Goal: Communication & Community: Answer question/provide support

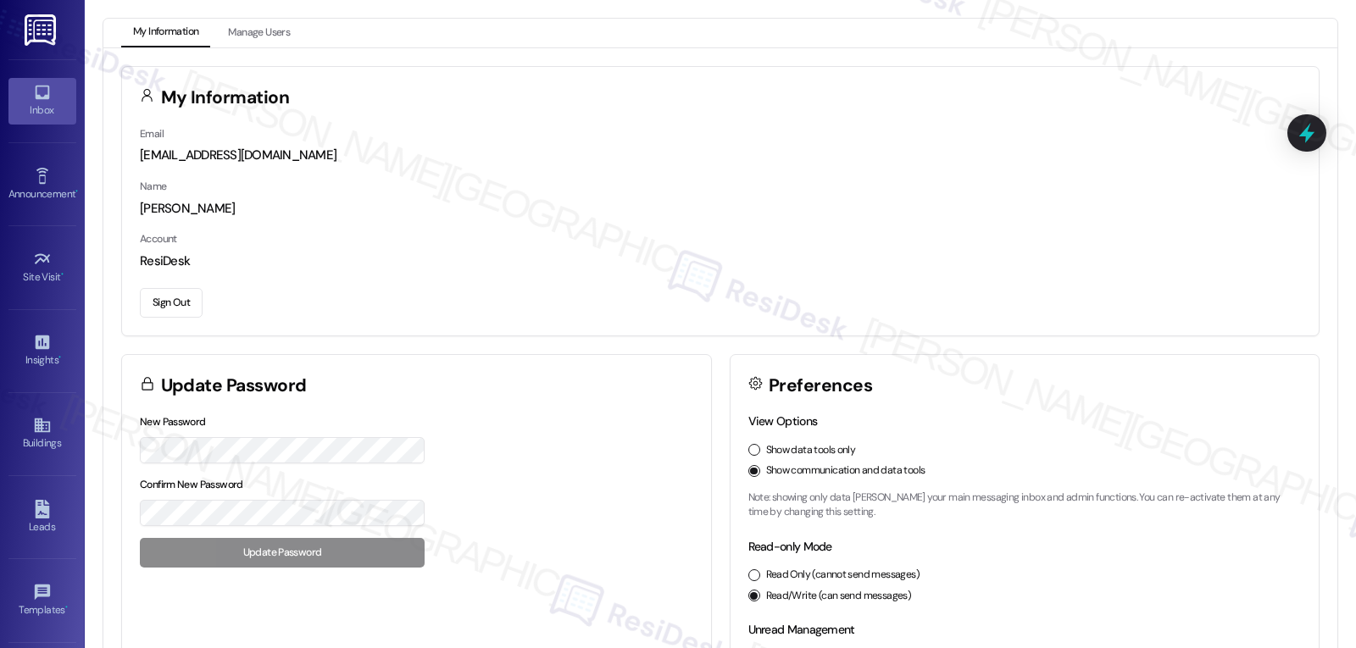
click at [34, 92] on icon at bounding box center [42, 92] width 19 height 19
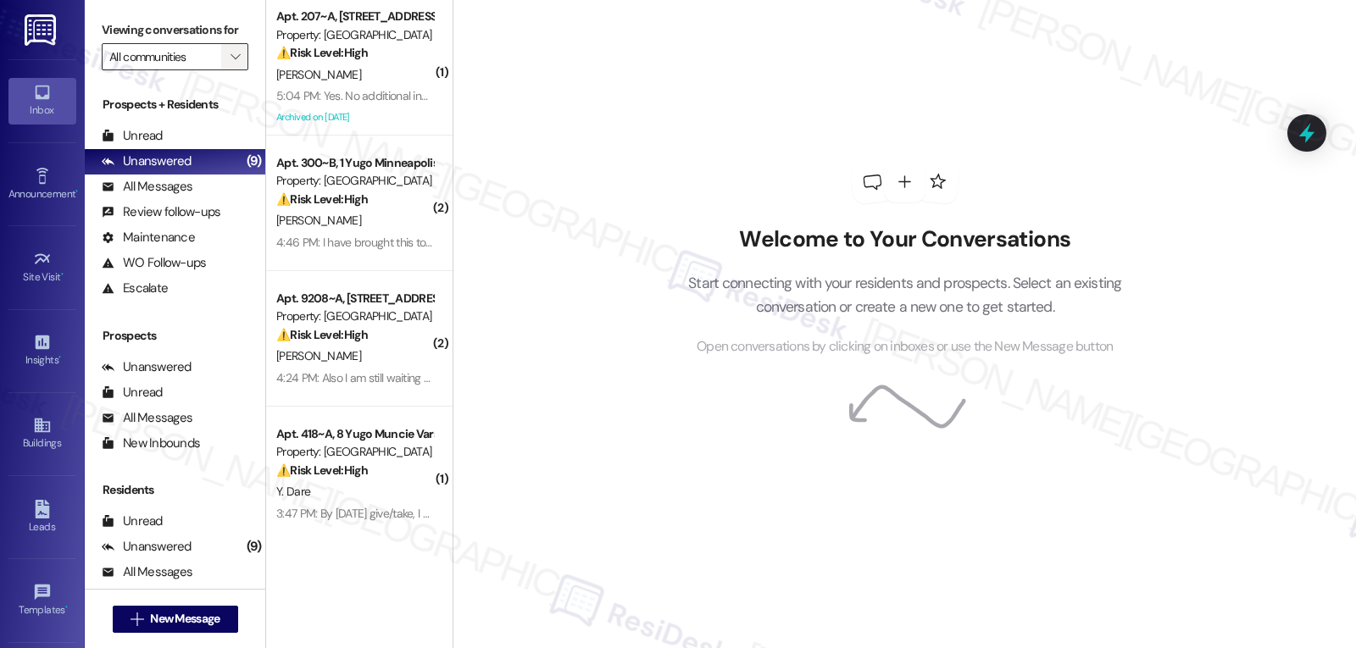
click at [236, 70] on button "" at bounding box center [234, 56] width 27 height 27
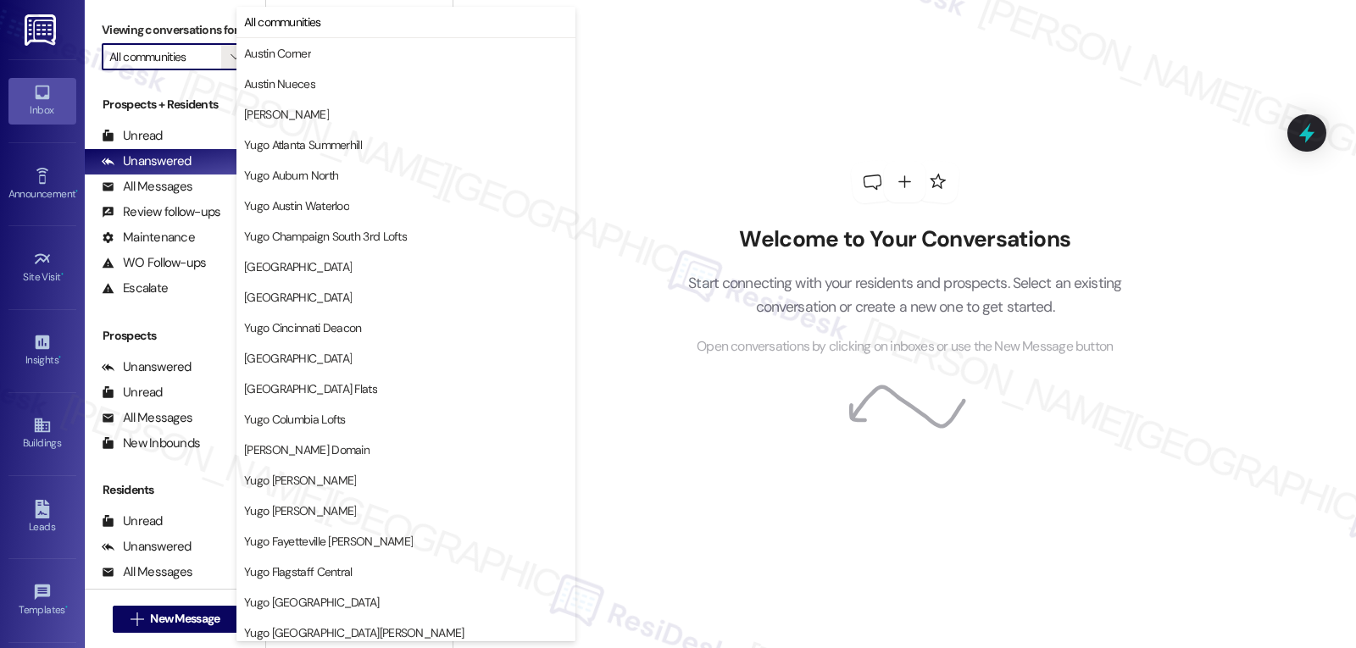
scroll to position [709, 0]
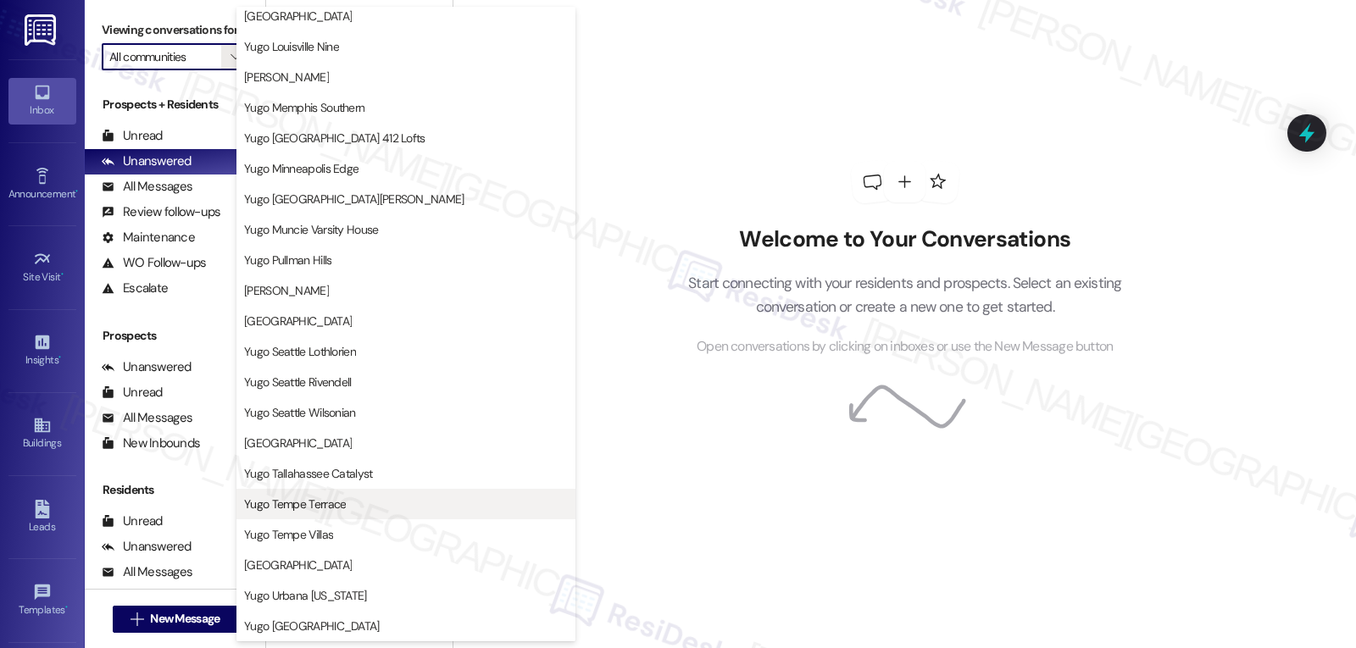
click at [326, 509] on span "Yugo Tempe Terrace" at bounding box center [295, 504] width 102 height 17
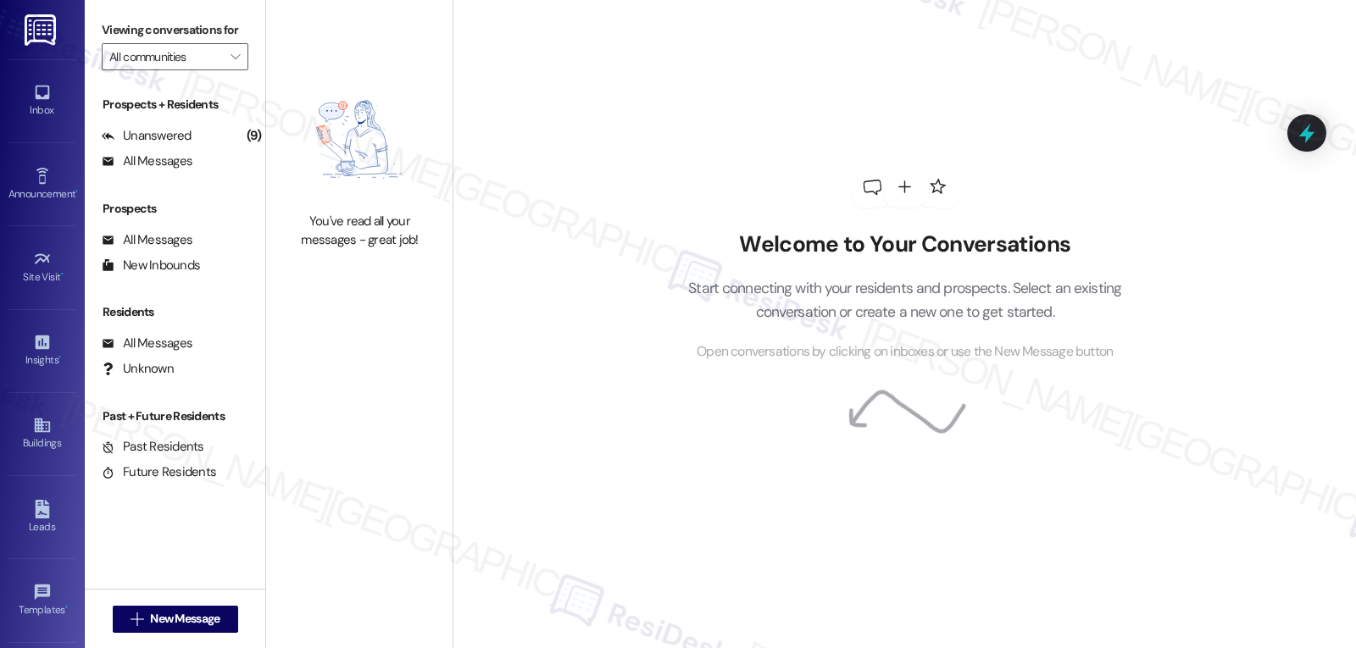
type input "Yugo Tempe Terrace"
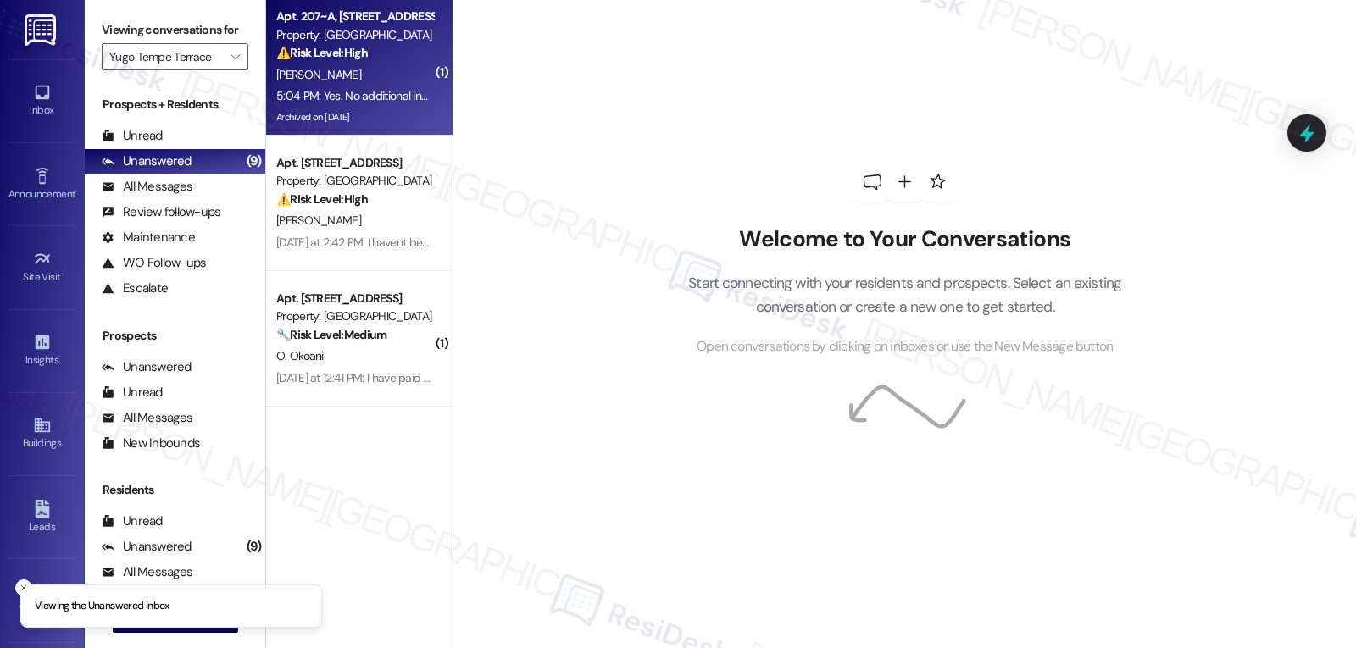
click at [363, 101] on div "5:04 PM: Yes. No additional instructions for entering 5:04 PM: Yes. No addition…" at bounding box center [402, 95] width 253 height 15
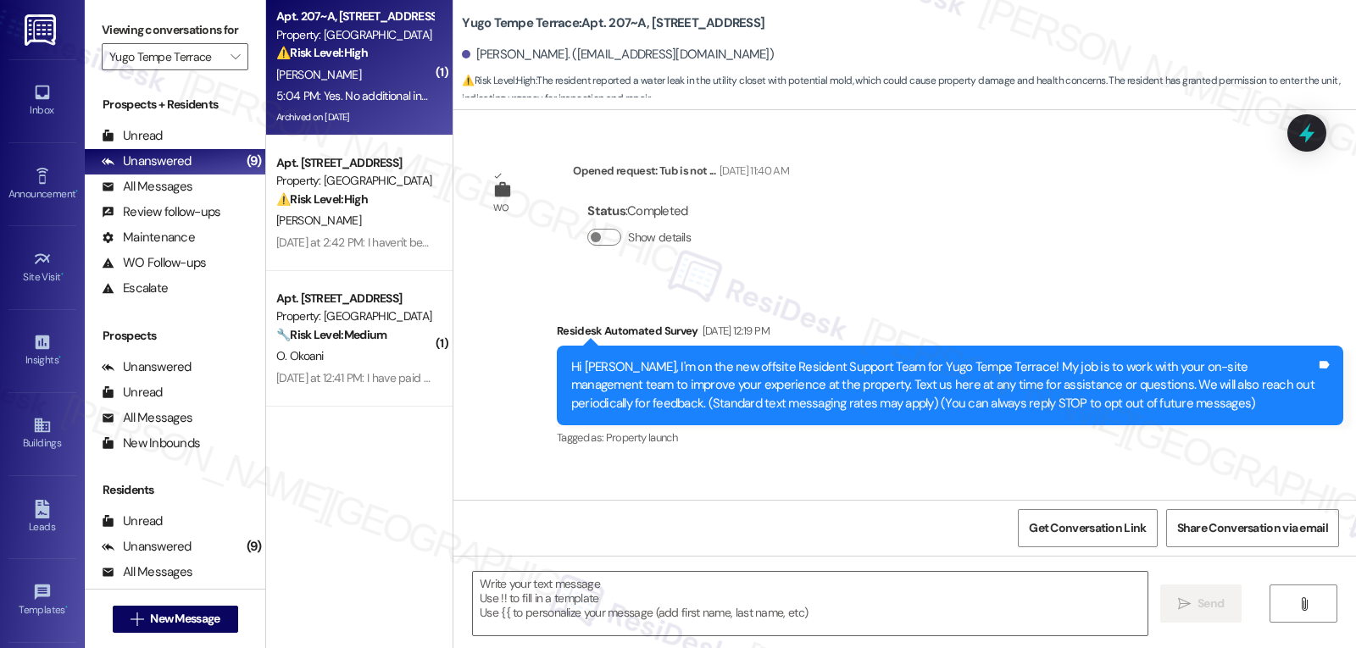
scroll to position [6341, 0]
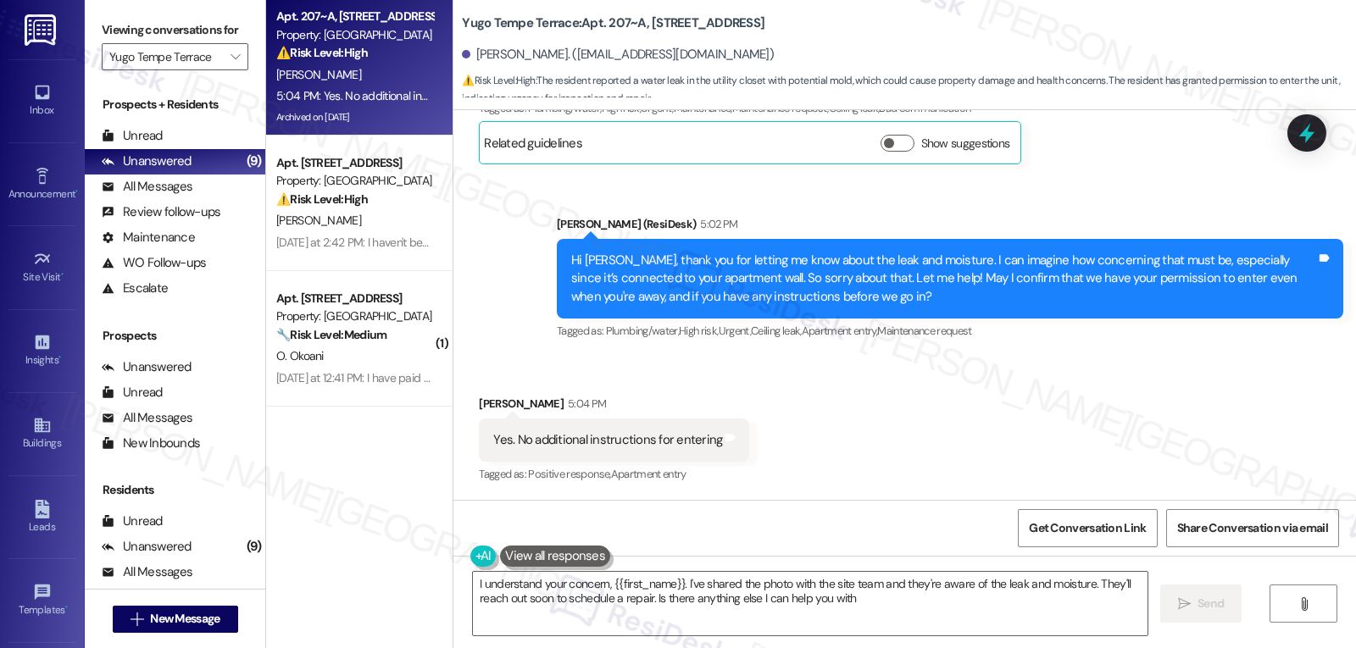
type textarea "I understand your concern, {{first_name}}. I've shared the photo with the site …"
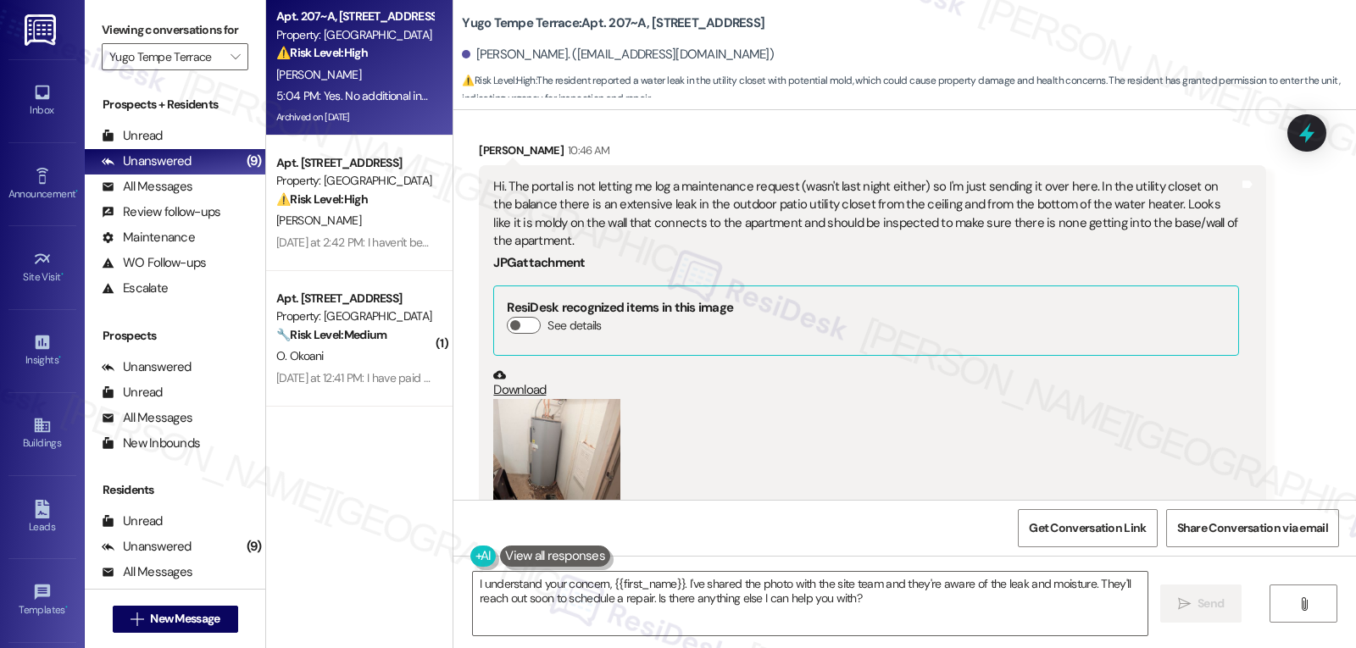
scroll to position [5663, 0]
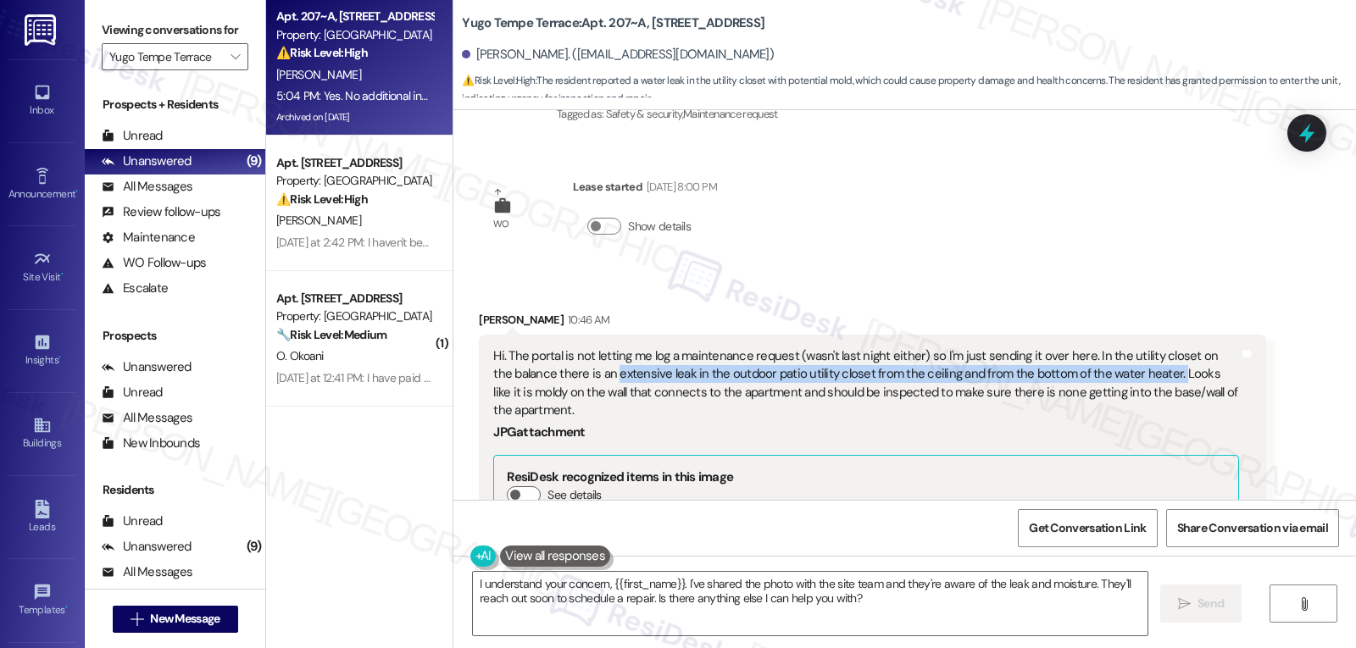
drag, startPoint x: 585, startPoint y: 374, endPoint x: 1138, endPoint y: 374, distance: 552.7
click at [1138, 374] on div "Hi. The portal is not letting me log a maintenance request (wasn't last night e…" at bounding box center [865, 384] width 745 height 73
copy div "extensive leak in the outdoor patio utility closet from the ceiling and from th…"
click at [1310, 133] on icon at bounding box center [1307, 133] width 20 height 26
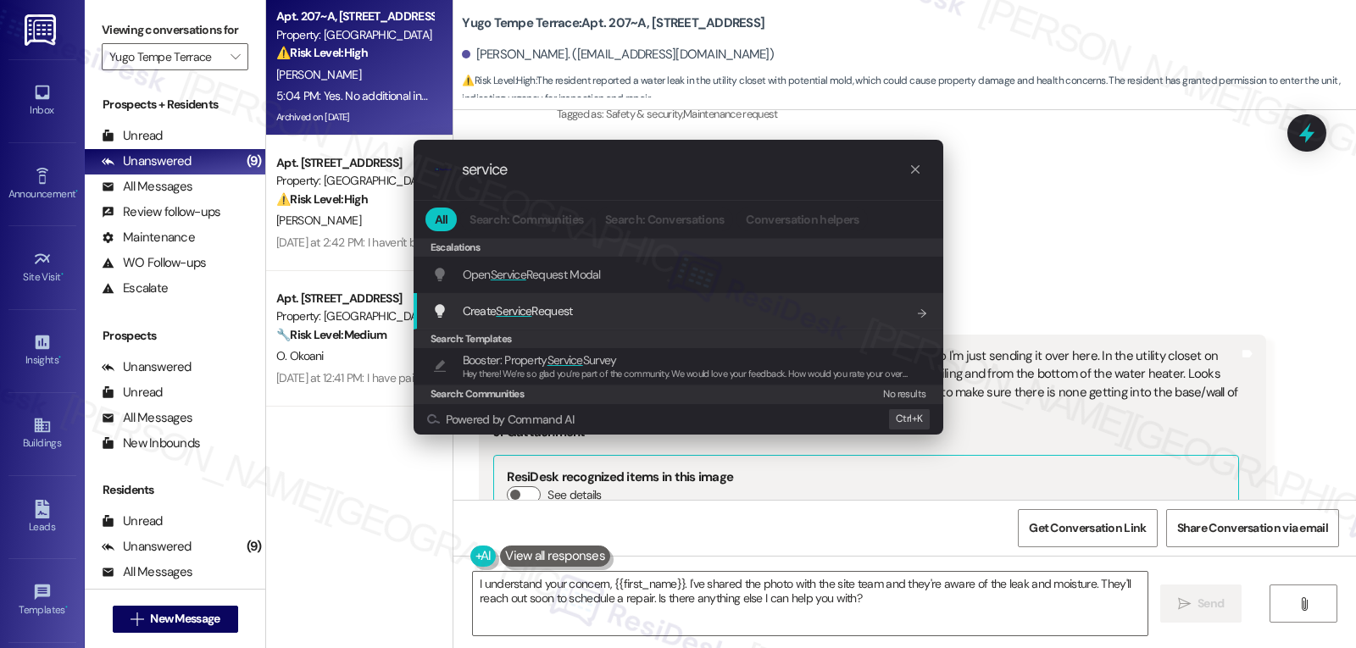
type input "service"
click at [563, 314] on span "Create Service Request" at bounding box center [518, 310] width 110 height 15
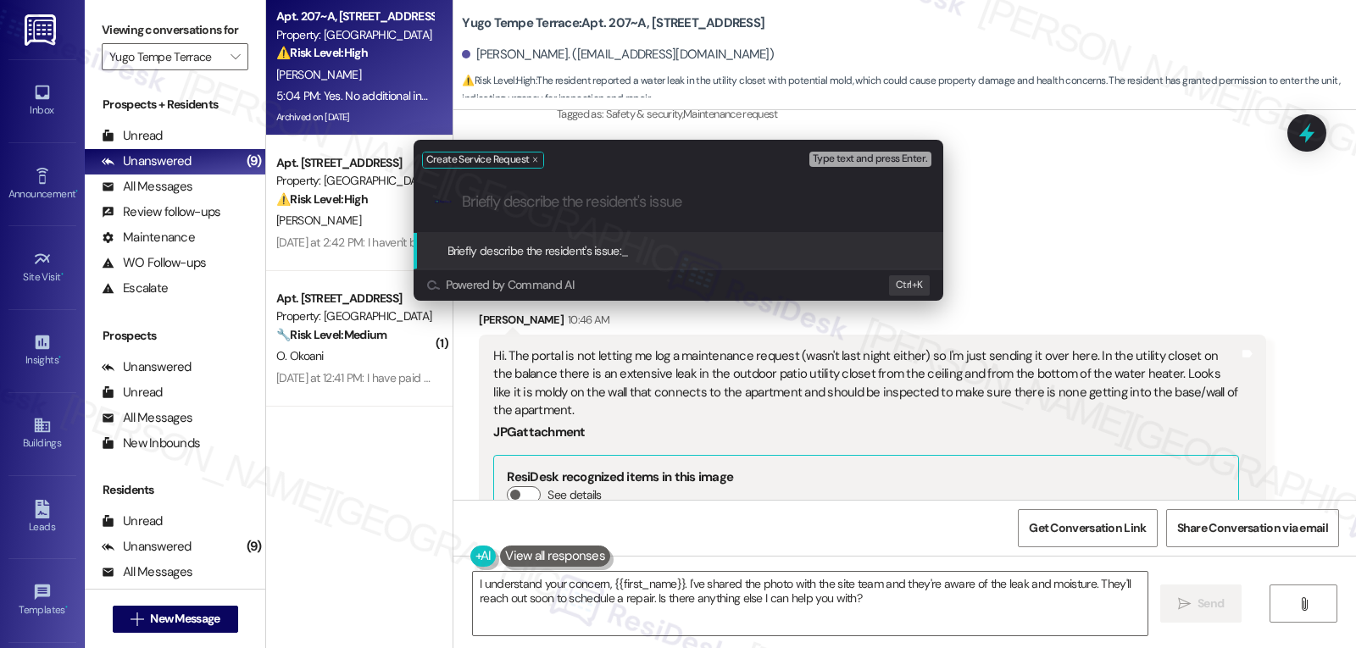
paste input "extensive leak in the outdoor patio utility closet from the ceiling and from th…"
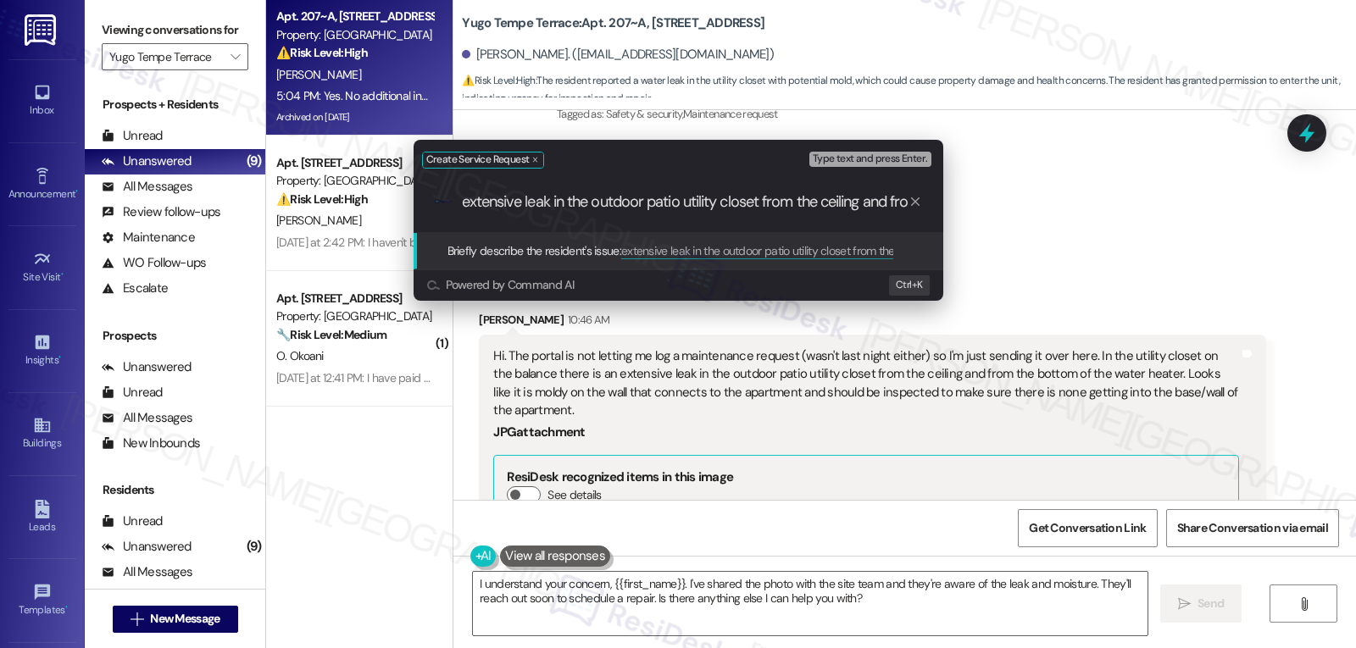
scroll to position [0, 225]
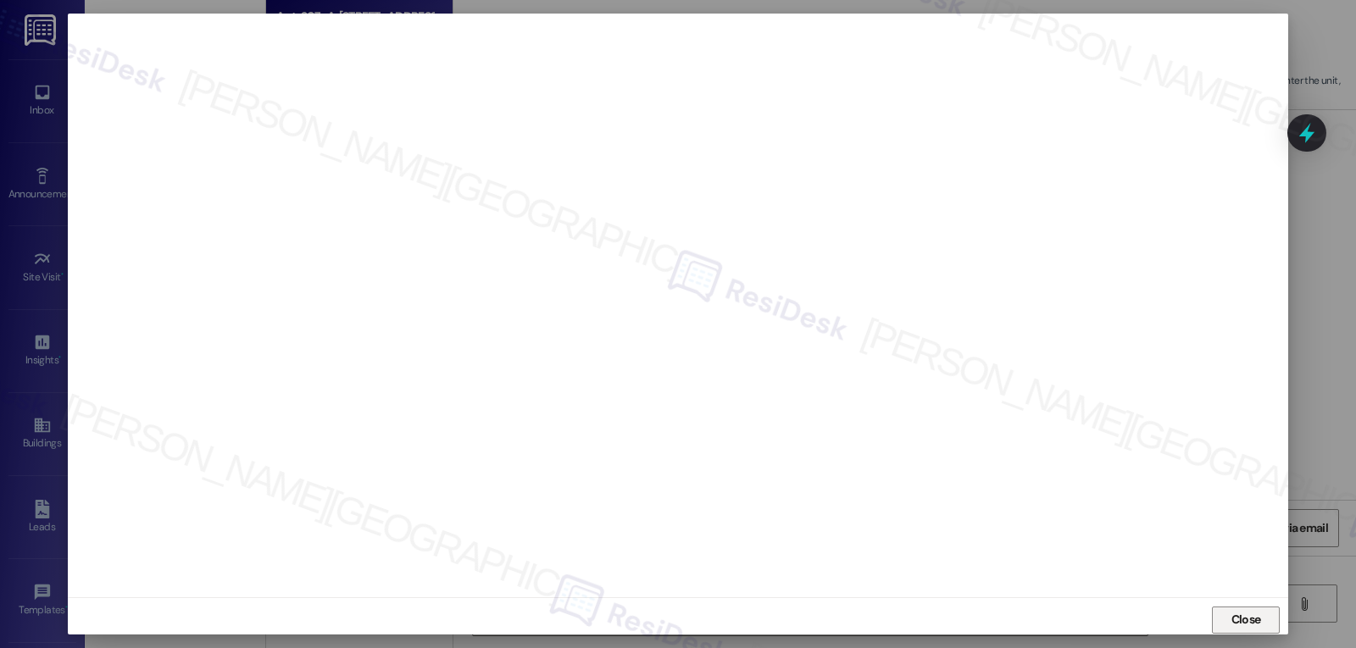
click at [1257, 623] on span "Close" at bounding box center [1247, 620] width 30 height 18
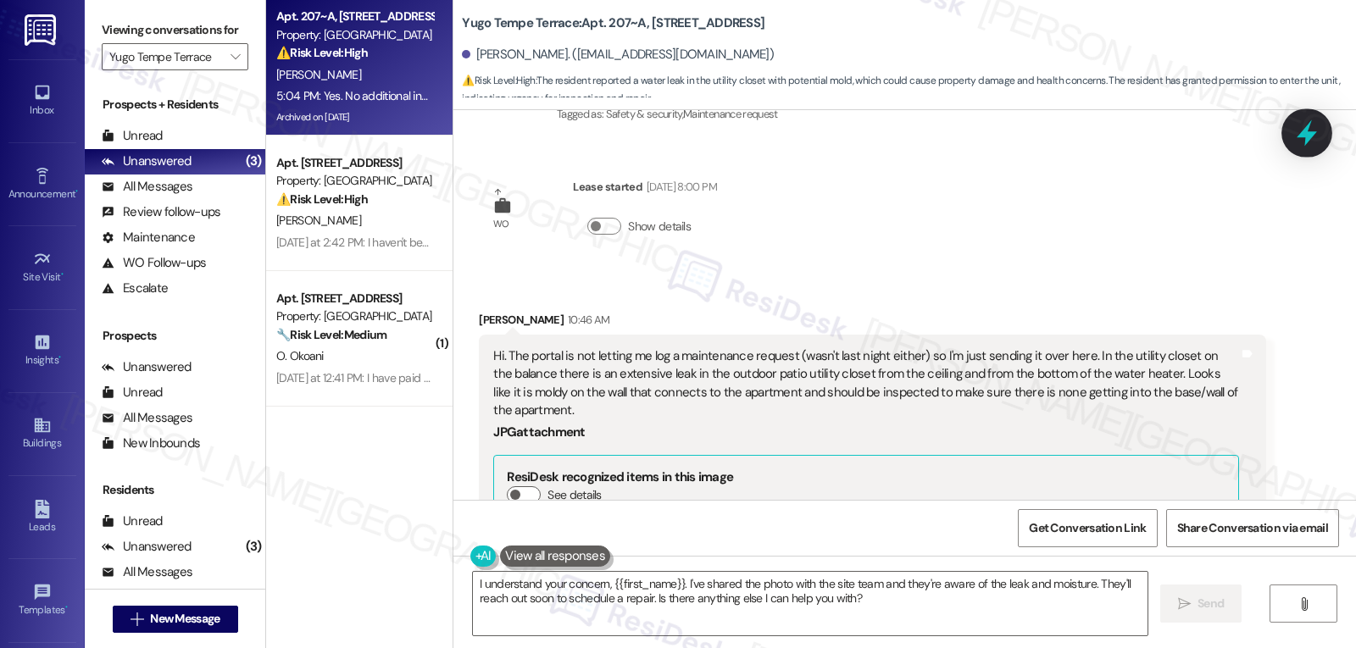
click at [1306, 131] on icon at bounding box center [1307, 133] width 20 height 26
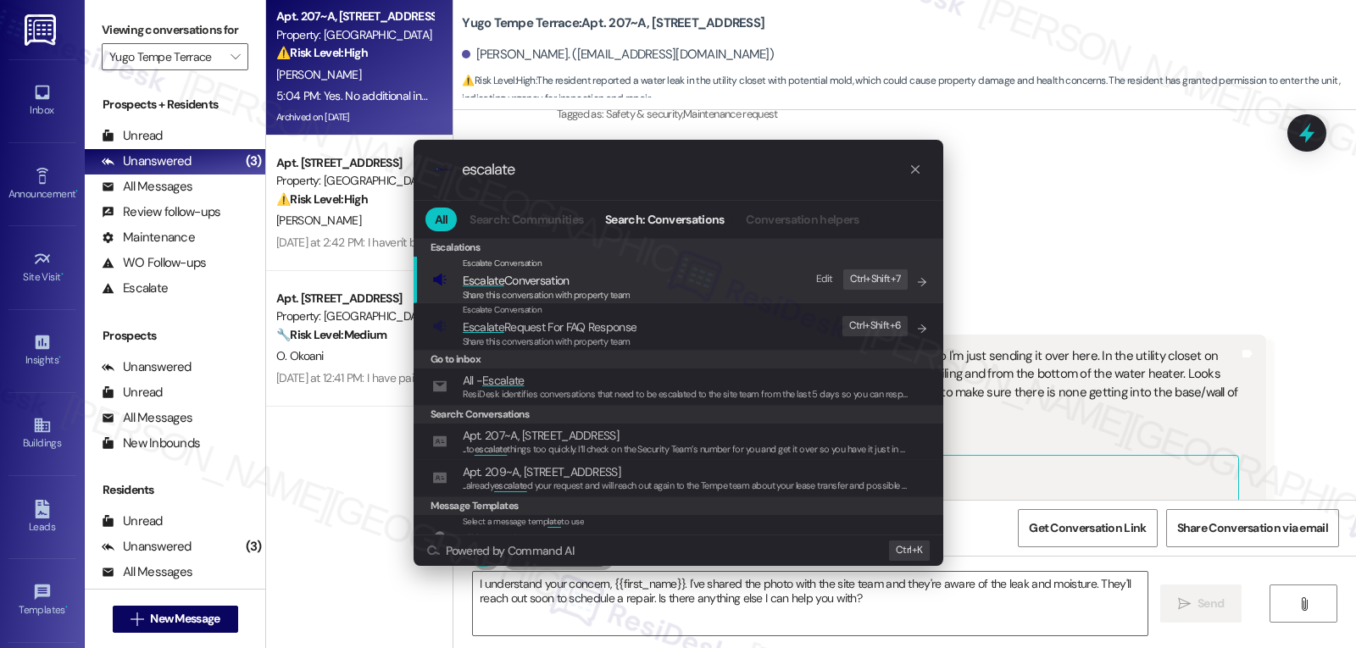
type input "escalate"
click at [561, 297] on span "Share this conversation with property team" at bounding box center [547, 295] width 168 height 12
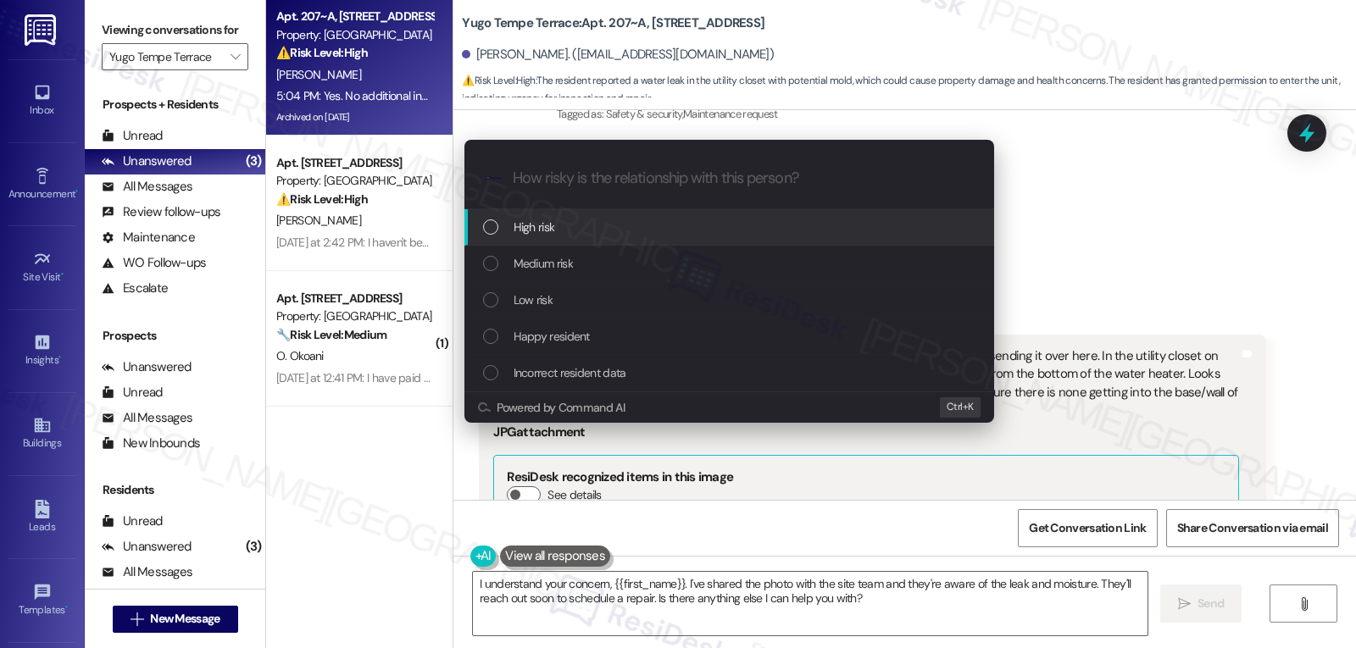
click at [593, 235] on div "High risk" at bounding box center [731, 227] width 496 height 19
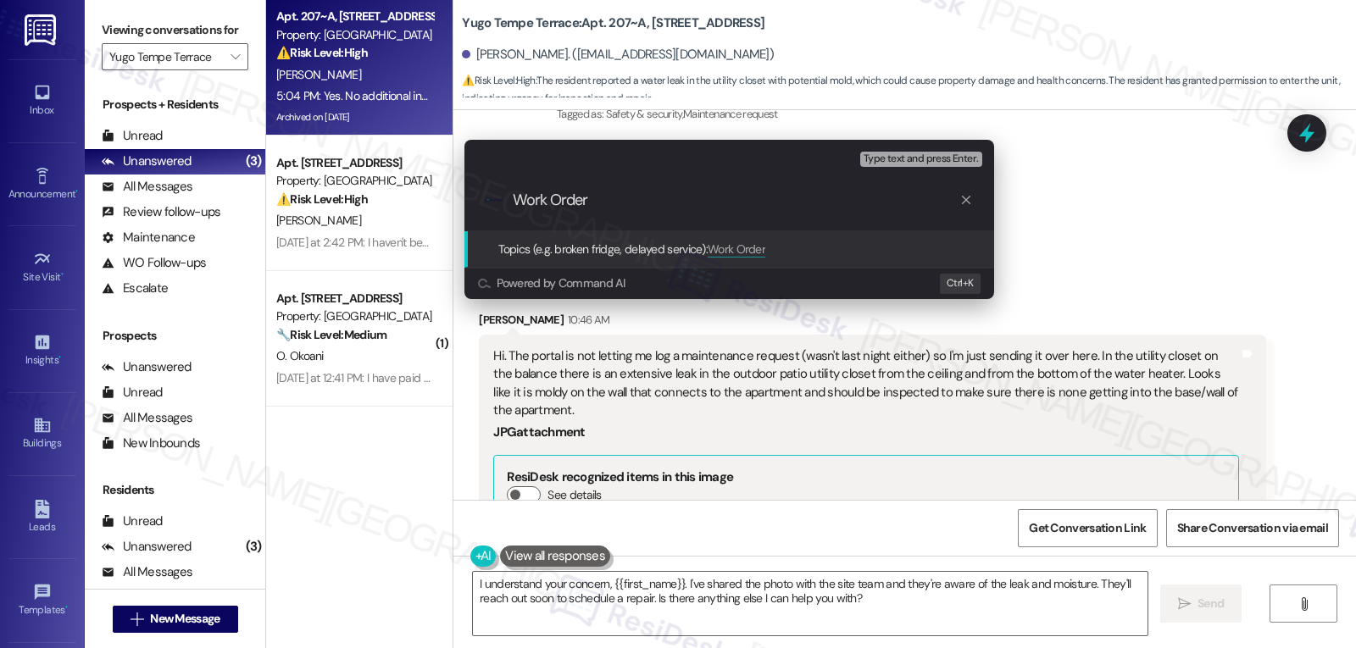
paste input "15564768"
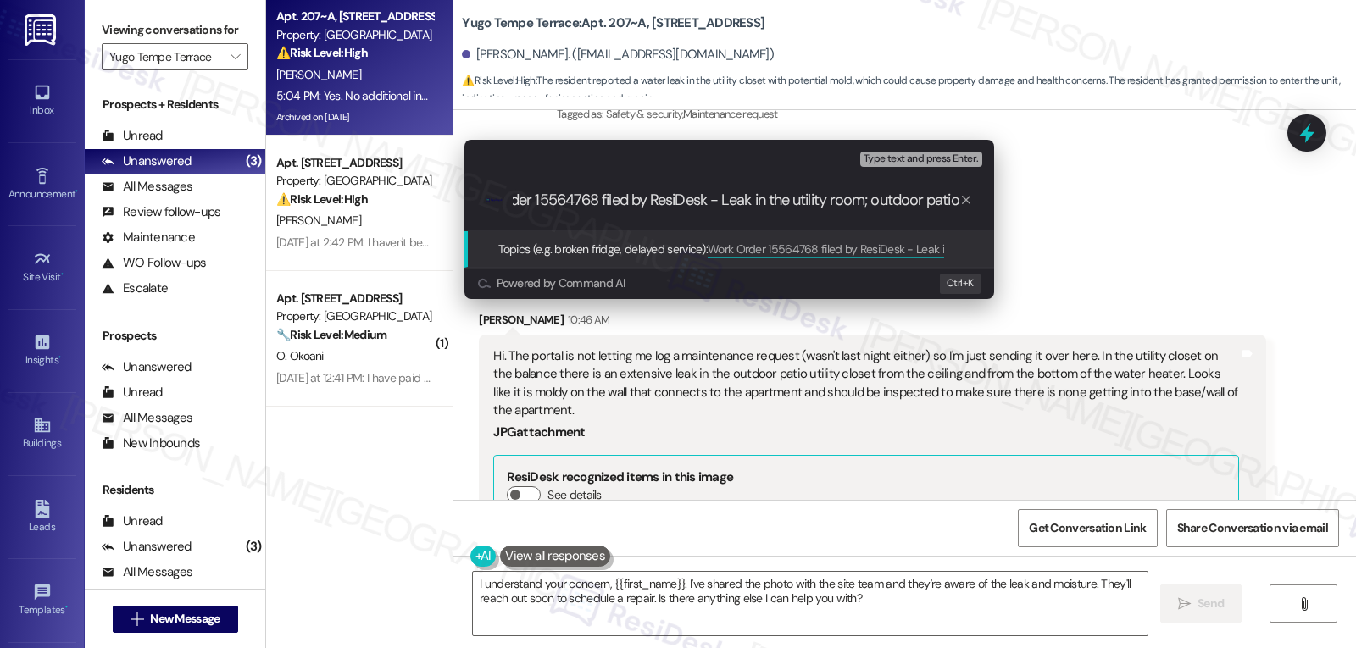
type input "Work Order 15564768 filed by ResiDesk - Leak in the utility room; outdoor patio"
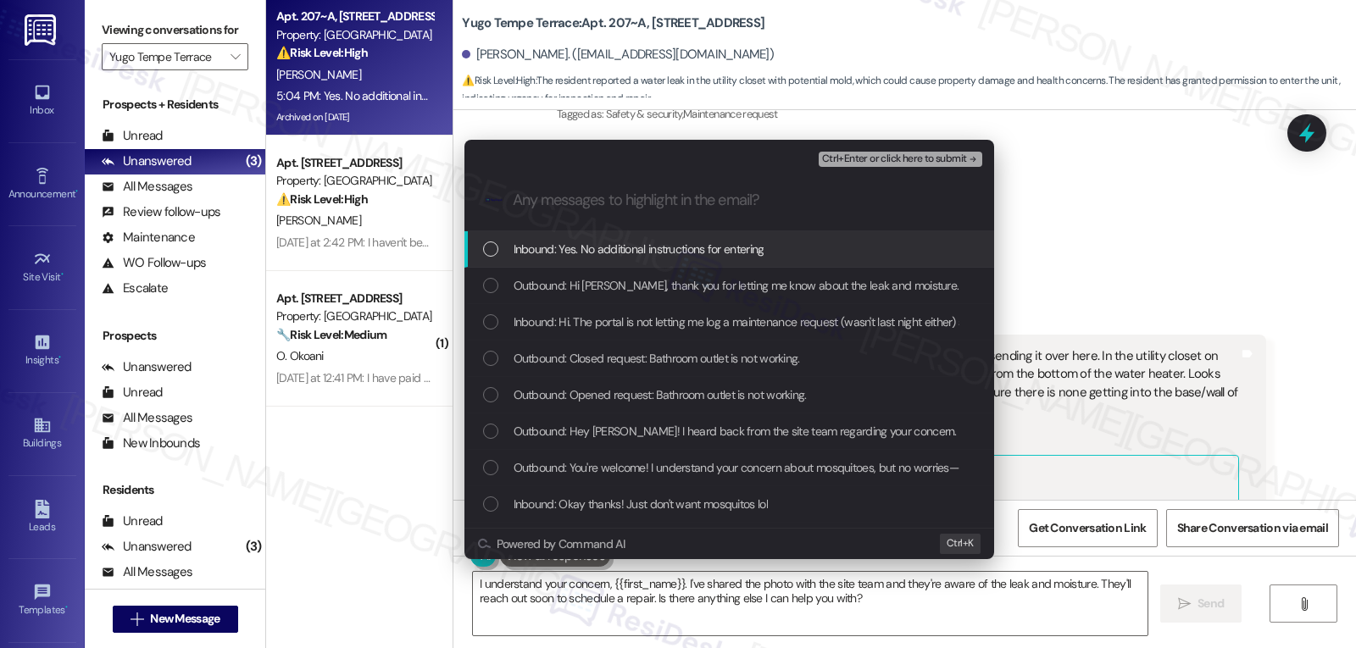
scroll to position [0, 0]
click at [581, 257] on span "Inbound: Yes. No additional instructions for entering" at bounding box center [639, 249] width 251 height 19
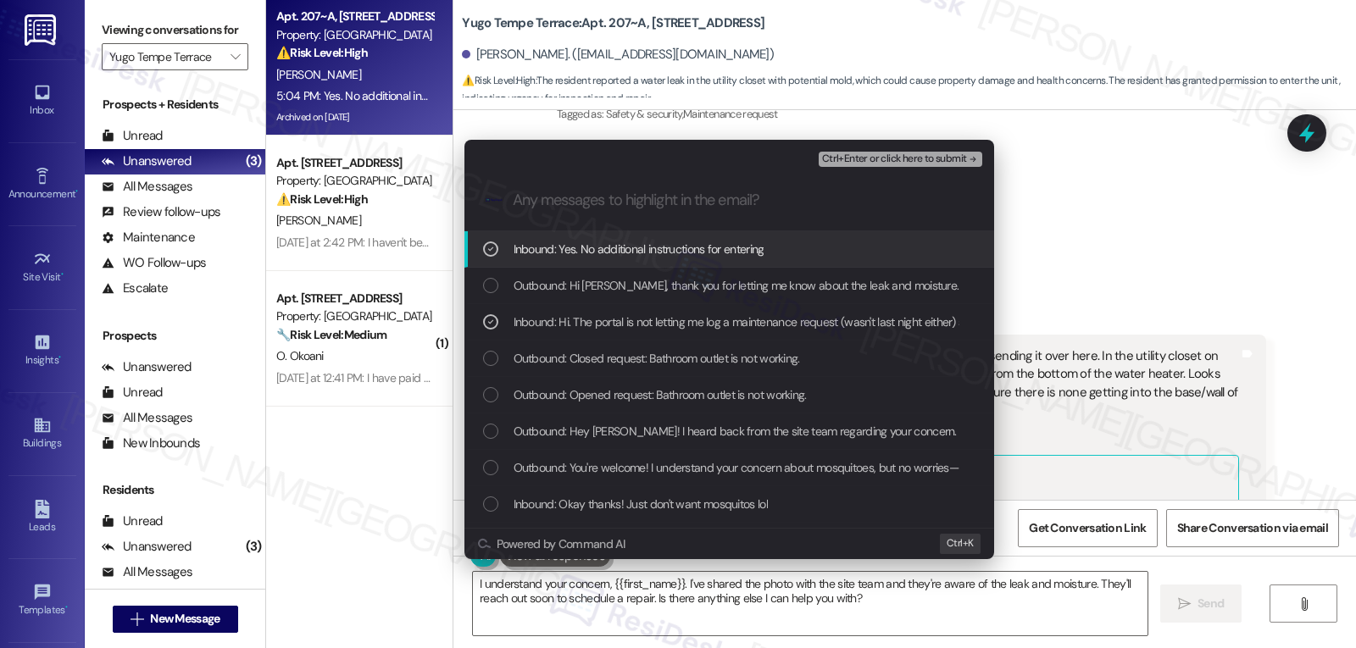
click at [500, 252] on div "Inbound: Yes. No additional instructions for entering" at bounding box center [731, 249] width 496 height 19
click at [904, 153] on span "Ctrl+Enter or click here to submit" at bounding box center [894, 159] width 145 height 12
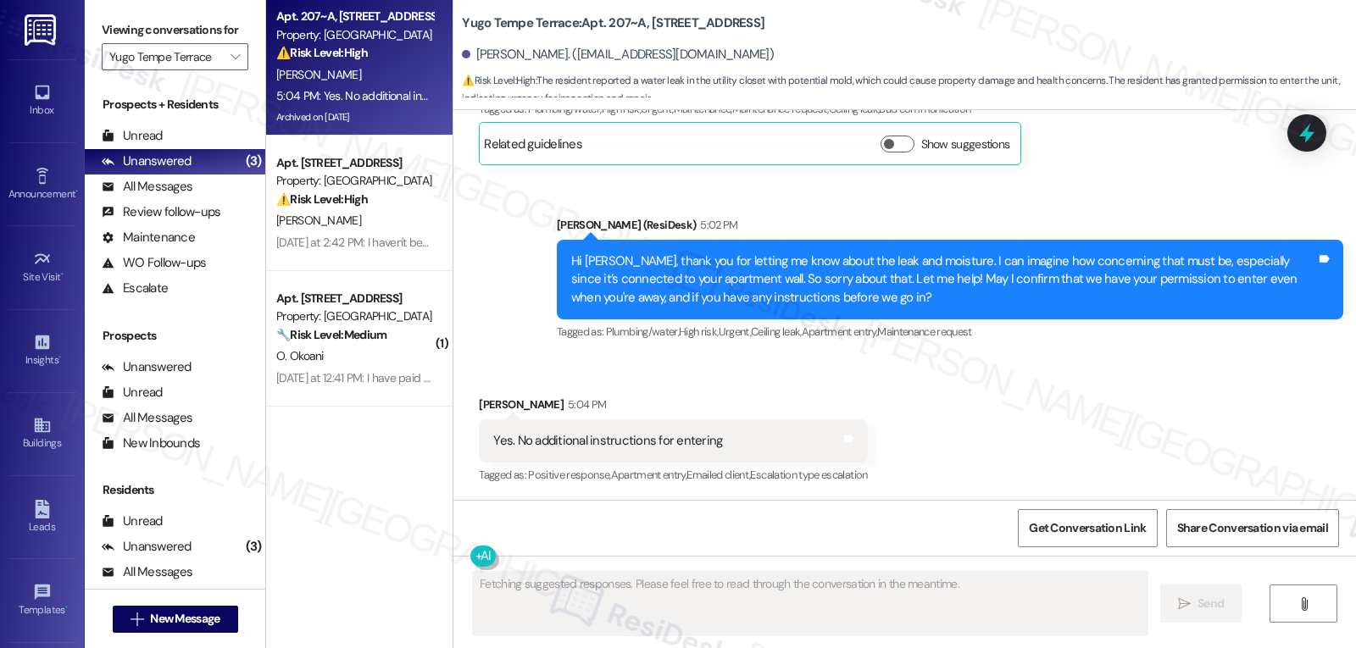
scroll to position [6341, 0]
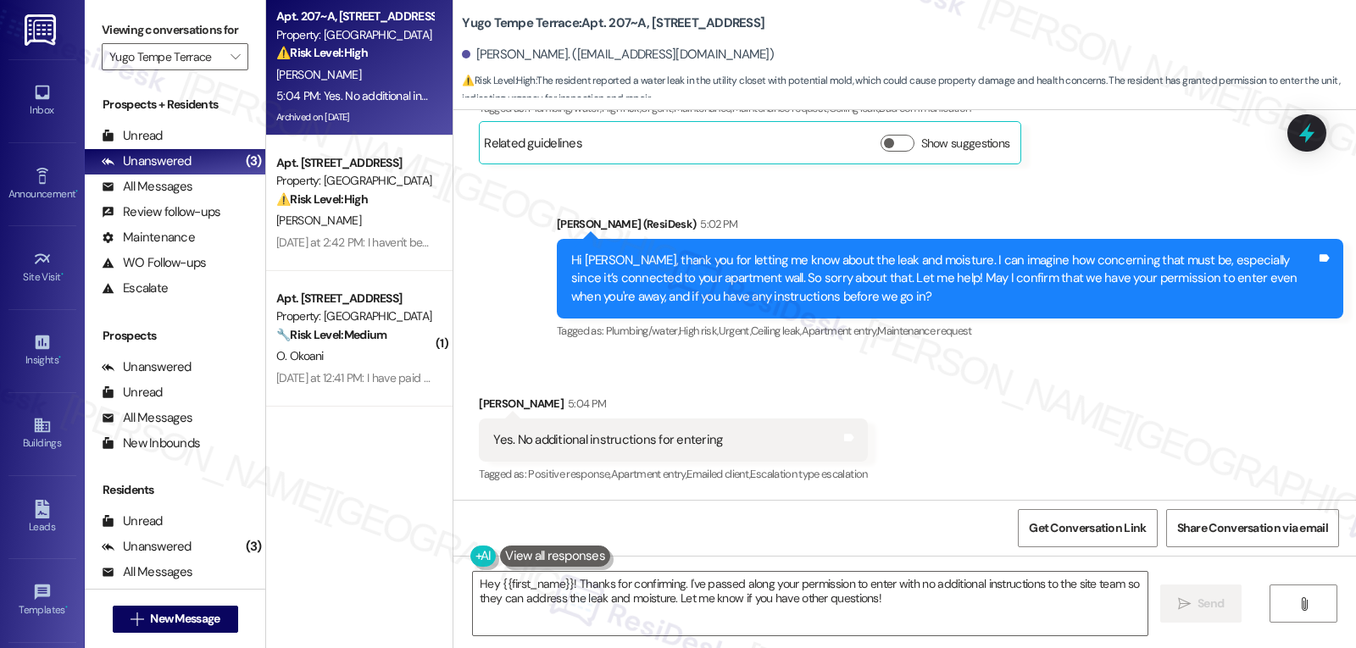
click at [466, 406] on div "Received via SMS [PERSON_NAME] 5:04 PM Yes. No additional instructions for ente…" at bounding box center [673, 441] width 414 height 118
copy div "[PERSON_NAME]"
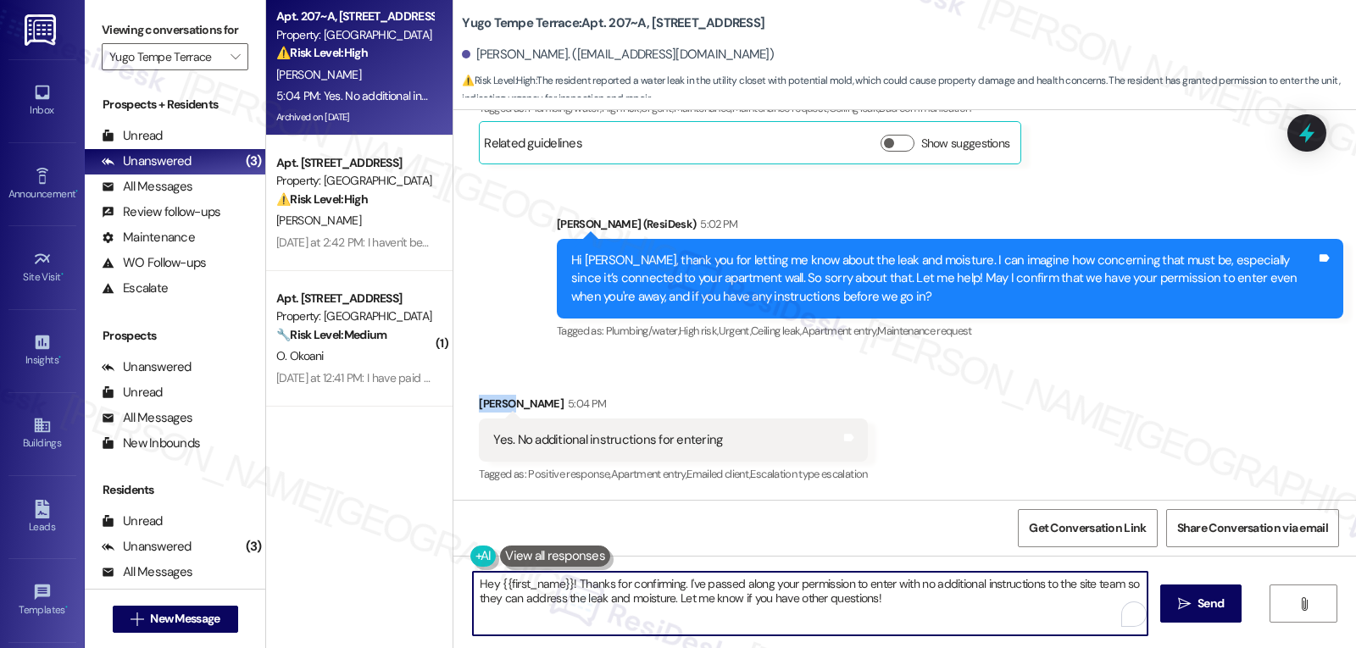
click at [640, 629] on textarea "Hey {{first_name}}! Thanks for confirming. I've passed along your permission to…" at bounding box center [810, 604] width 675 height 64
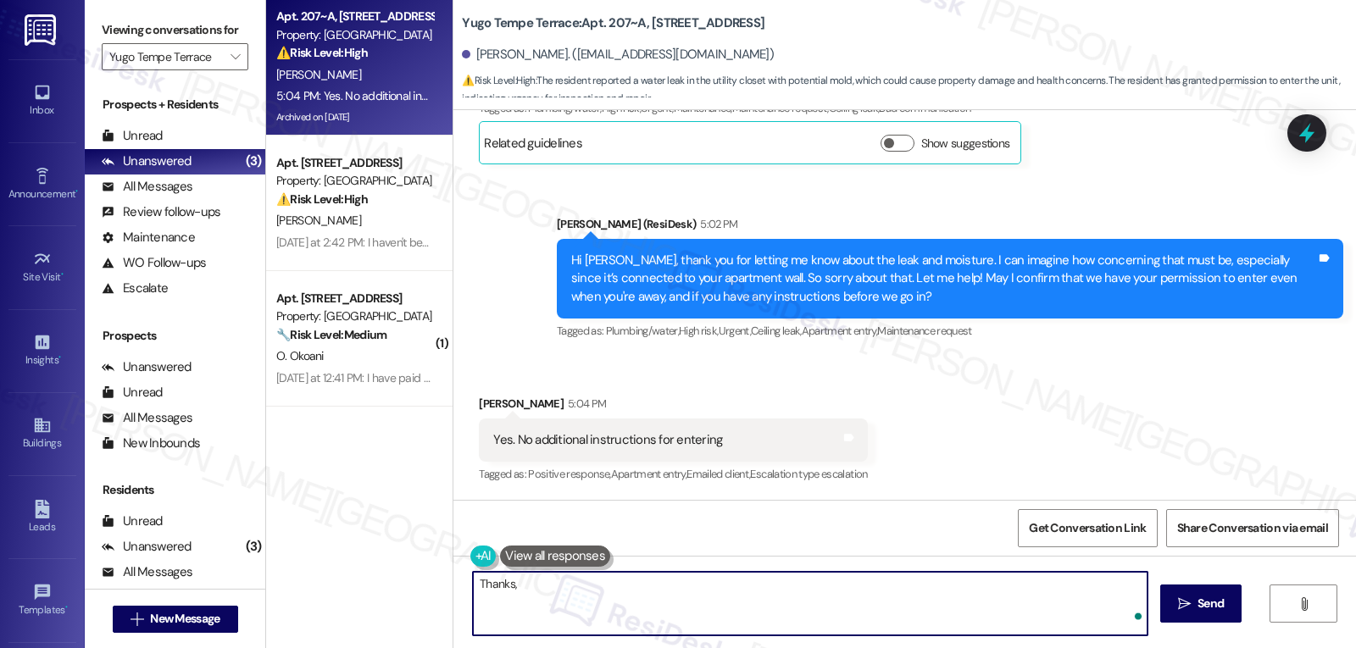
paste textarea "[PERSON_NAME]"
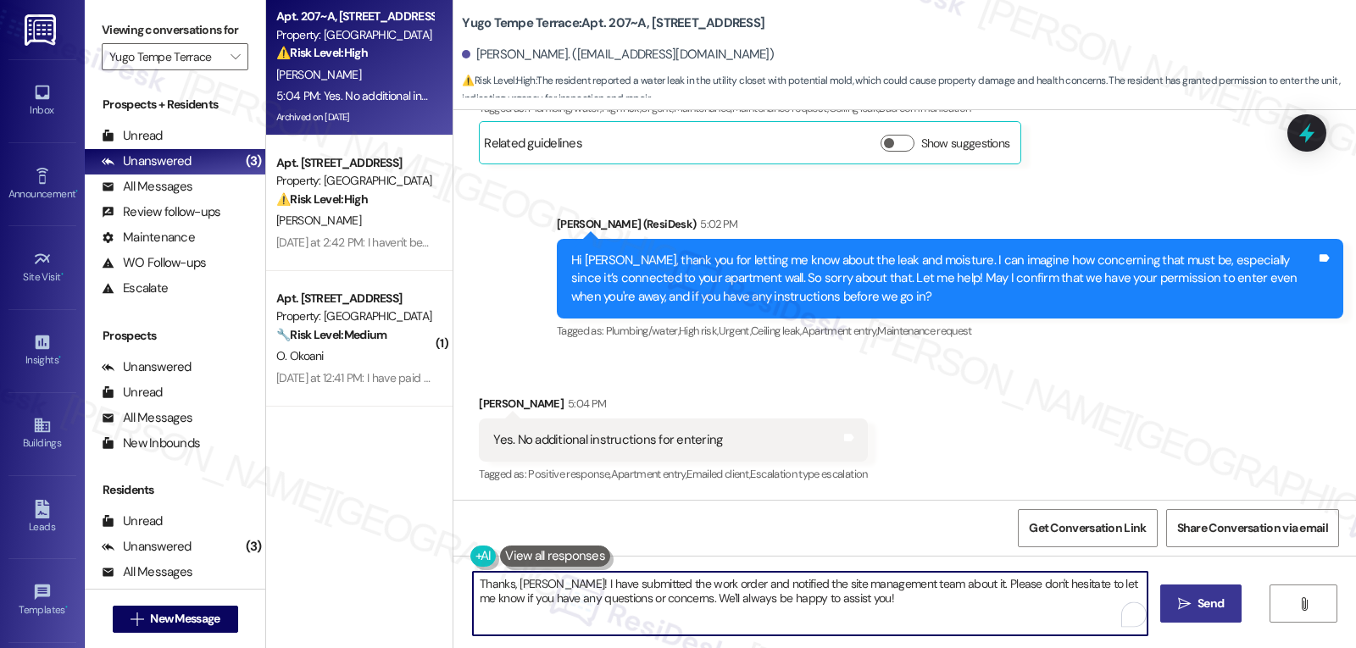
type textarea "Thanks, [PERSON_NAME]! I have submitted the work order and notified the site ma…"
click at [1182, 601] on icon "" at bounding box center [1184, 605] width 13 height 14
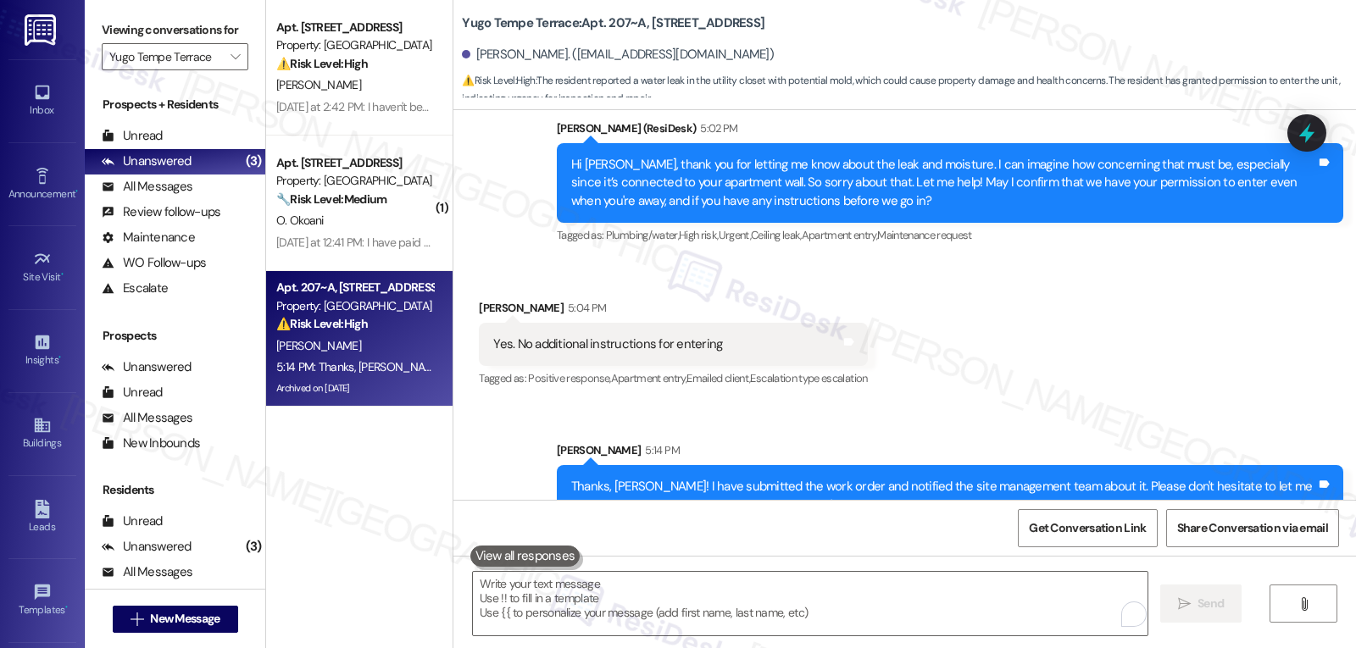
scroll to position [6478, 0]
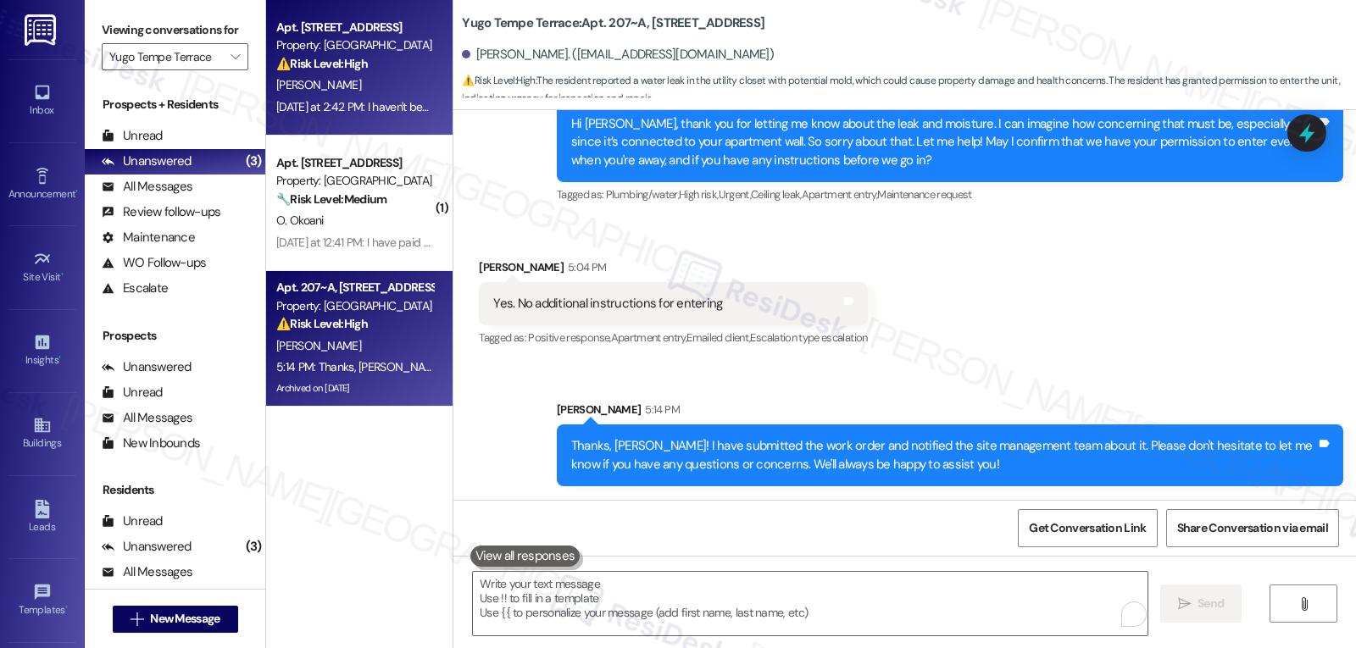
click at [364, 92] on div "[PERSON_NAME]" at bounding box center [355, 85] width 160 height 21
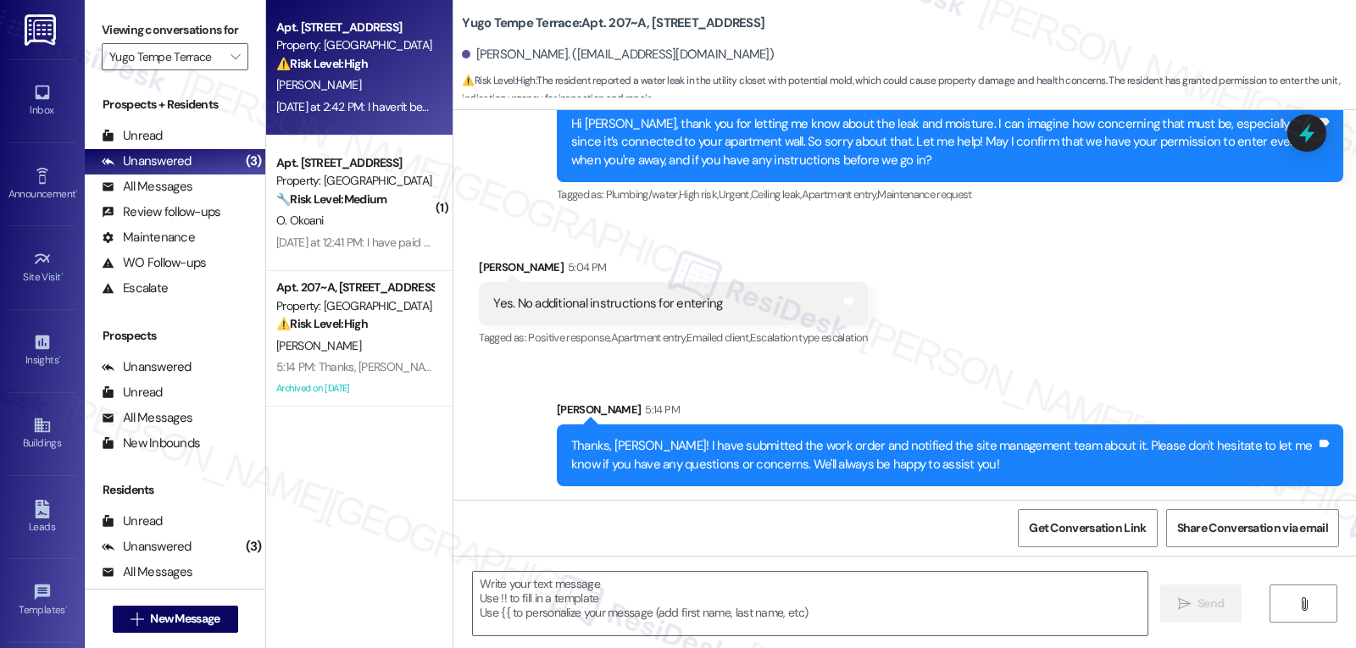
type textarea "Fetching suggested responses. Please feel free to read through the conversation…"
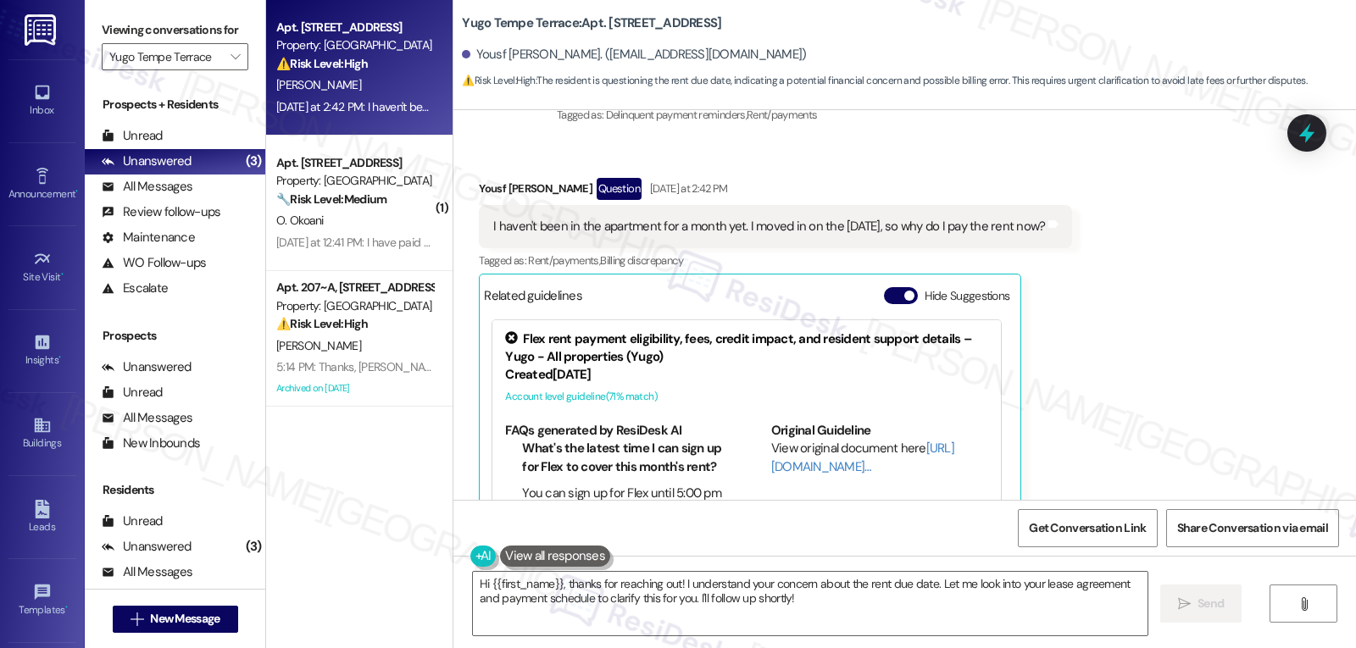
scroll to position [152, 0]
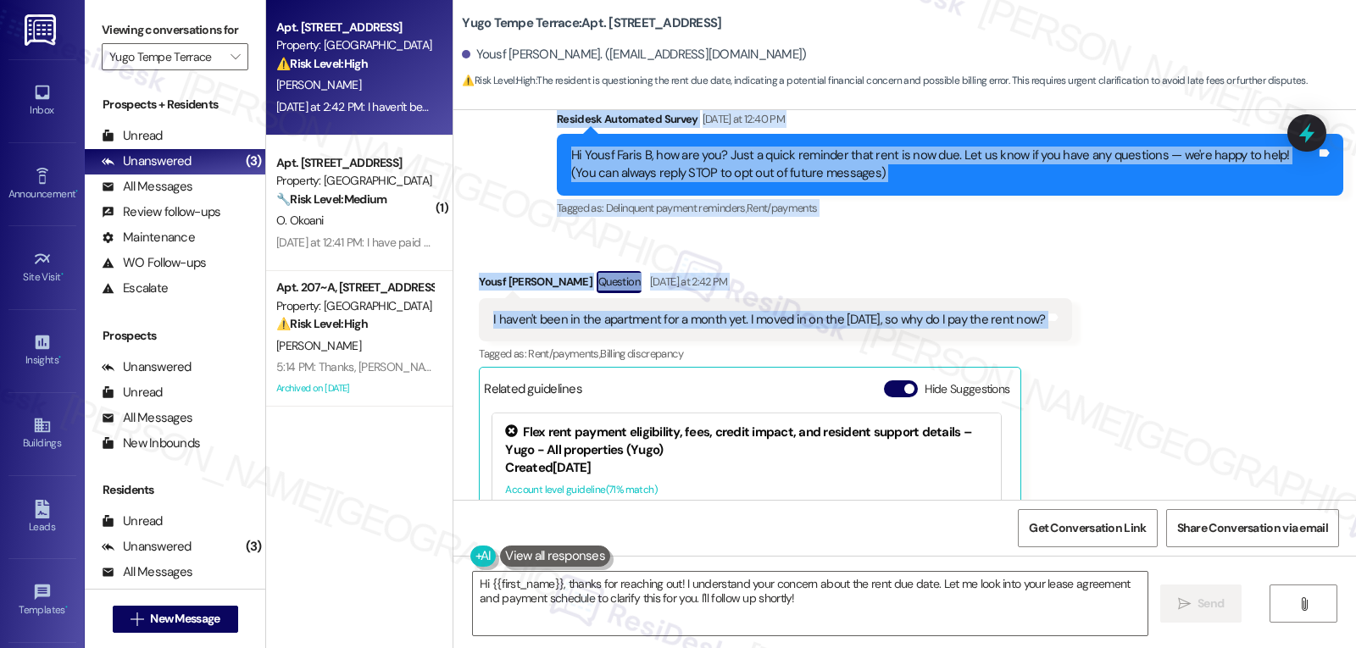
drag, startPoint x: 542, startPoint y: 117, endPoint x: 1052, endPoint y: 326, distance: 551.6
click at [1052, 326] on div "Lease started [DATE] 8:00 PM Survey, sent via SMS Residesk Automated Survey [DA…" at bounding box center [904, 305] width 903 height 390
copy div "Residesk Automated Survey [DATE] at 12:40 PM Hi Yousf Faris B, how are you? Jus…"
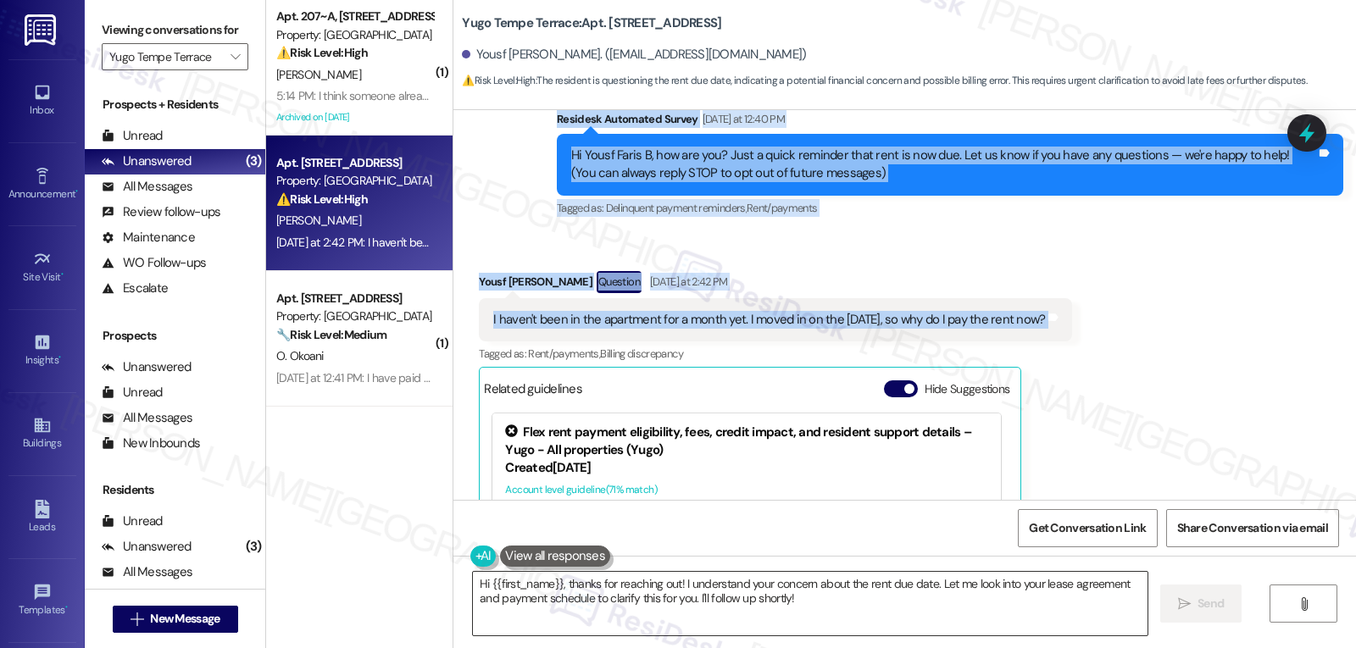
click at [1020, 627] on textarea "Hi {{first_name}}, thanks for reaching out! I understand your concern about the…" at bounding box center [810, 604] width 675 height 64
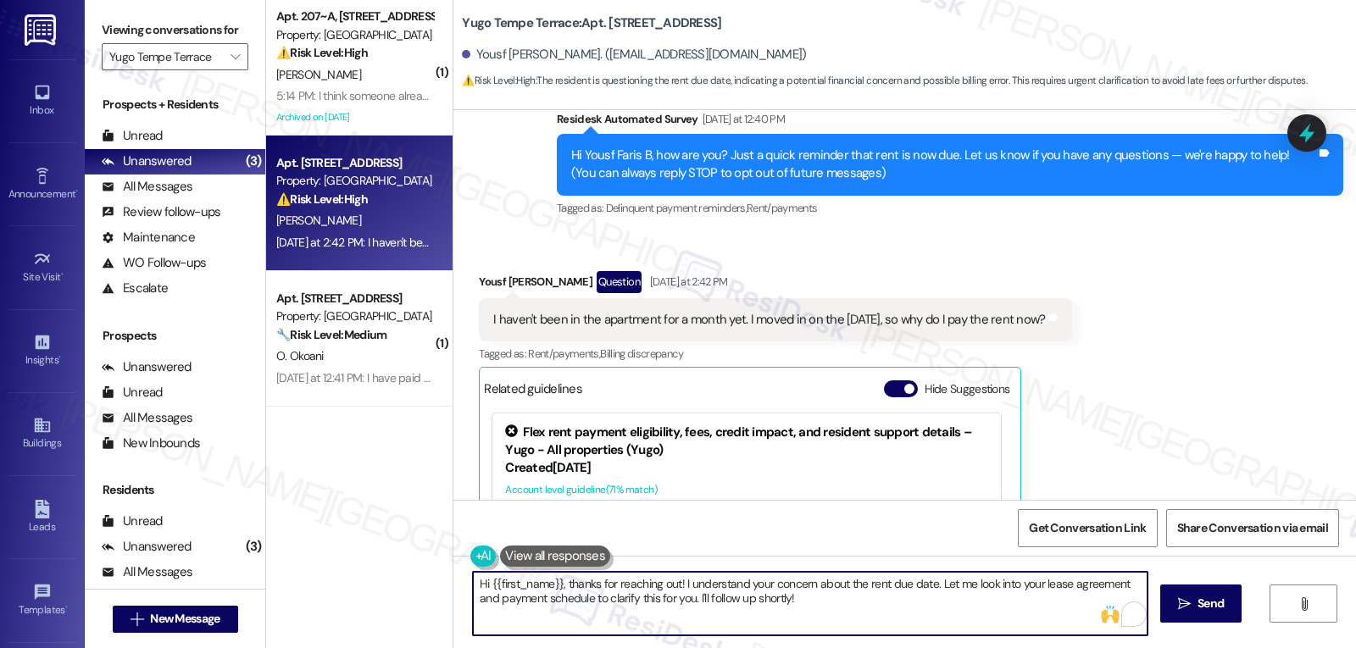
drag, startPoint x: 674, startPoint y: 584, endPoint x: 1065, endPoint y: 667, distance: 399.5
click at [1065, 648] on html "Inbox Go to Inbox Announcement • Send A Text Announcement Site Visit • Go to Si…" at bounding box center [678, 324] width 1356 height 648
click at [954, 613] on textarea "Hi {{first_name}}, thanks for reaching out! I understand your concern about the…" at bounding box center [810, 604] width 675 height 64
drag, startPoint x: 673, startPoint y: 587, endPoint x: 893, endPoint y: 654, distance: 229.5
click at [893, 648] on html "Inbox Go to Inbox Announcement • Send A Text Announcement Site Visit • Go to Si…" at bounding box center [678, 324] width 1356 height 648
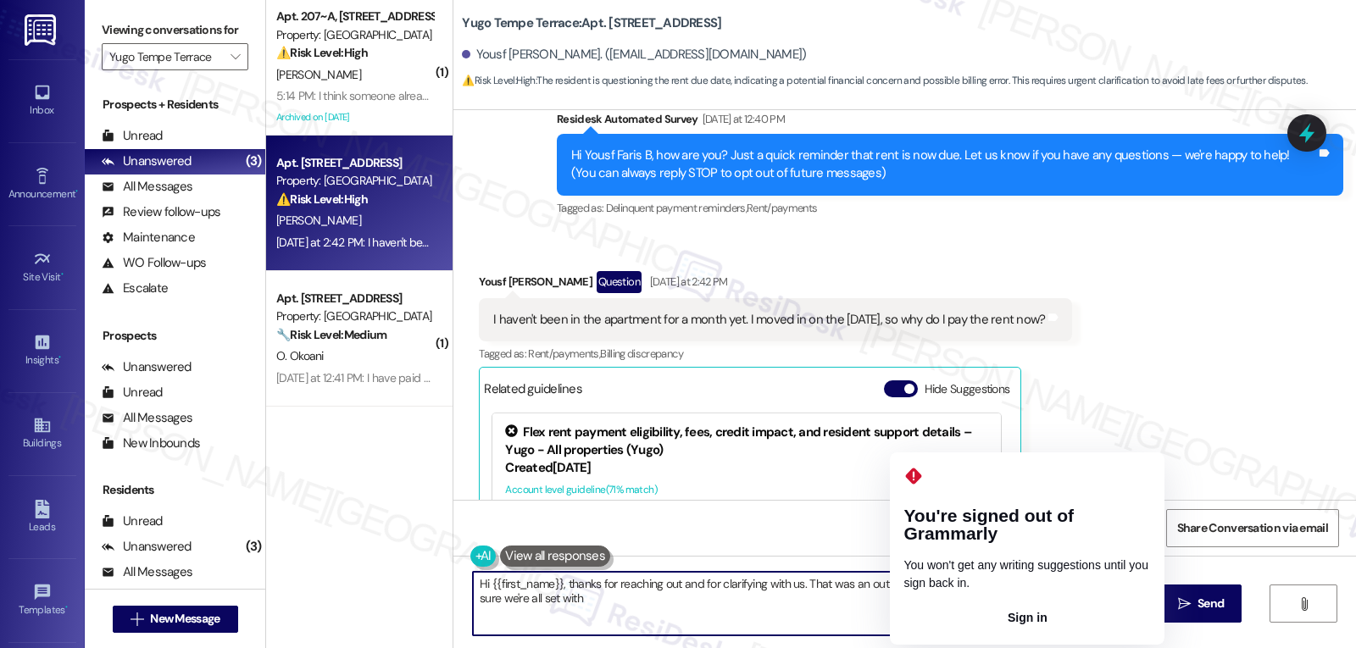
click at [967, 604] on button "Sign in" at bounding box center [1028, 617] width 248 height 27
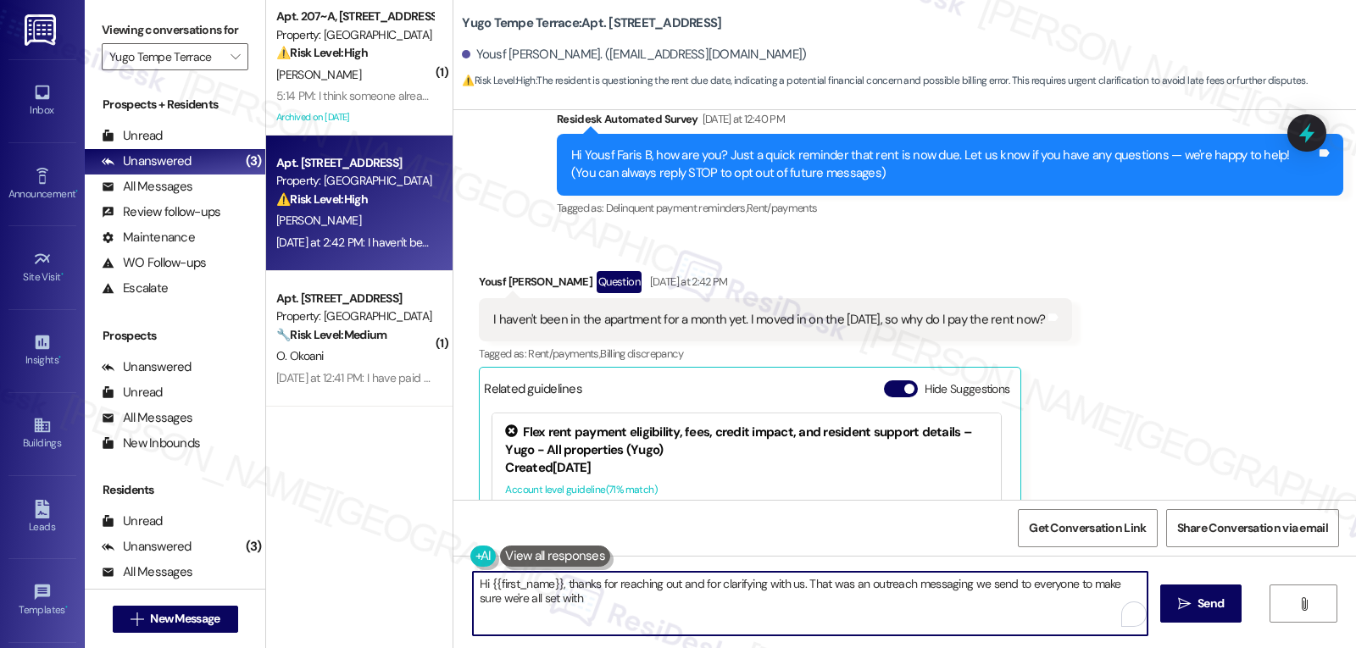
click at [989, 605] on textarea "Hi {{first_name}}, thanks for reaching out and for clarifying with us. That was…" at bounding box center [810, 604] width 675 height 64
click at [623, 613] on textarea "Hi {{first_name}}, thanks for reaching out and for clarifying with us. That was…" at bounding box center [807, 604] width 675 height 64
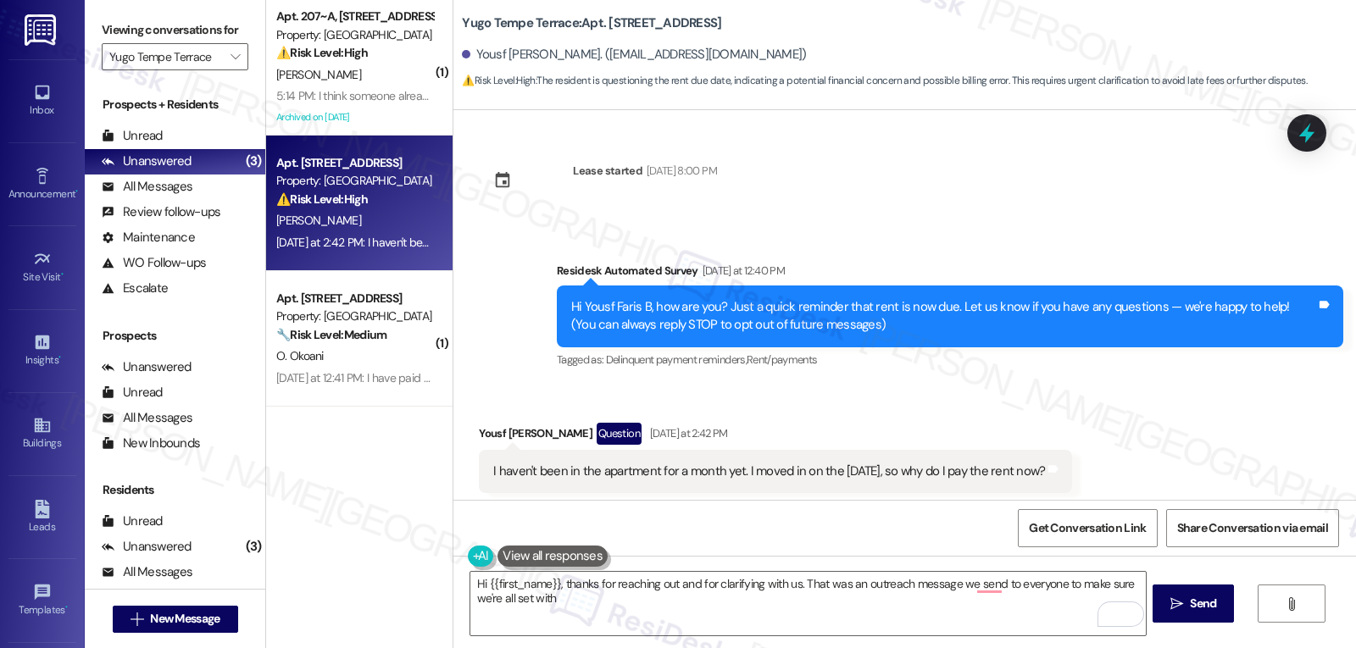
scroll to position [491, 0]
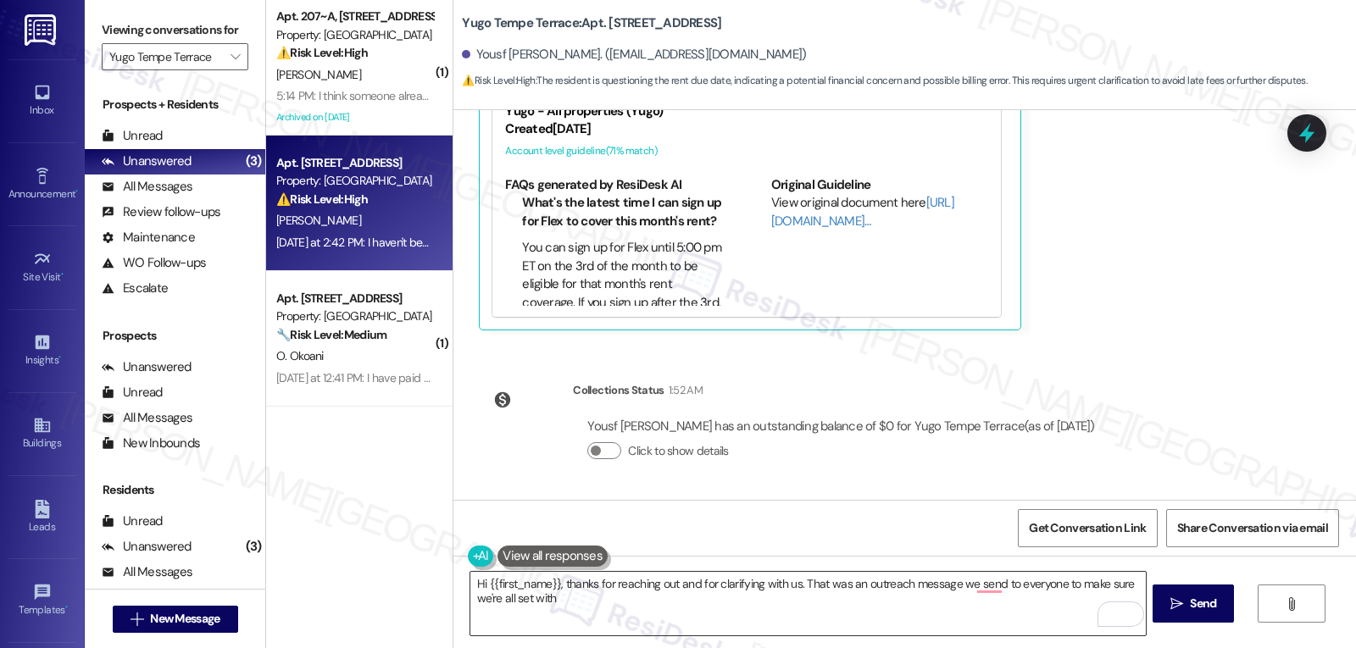
click at [637, 596] on textarea "Hi {{first_name}}, thanks for reaching out and for clarifying with us. That was…" at bounding box center [807, 604] width 675 height 64
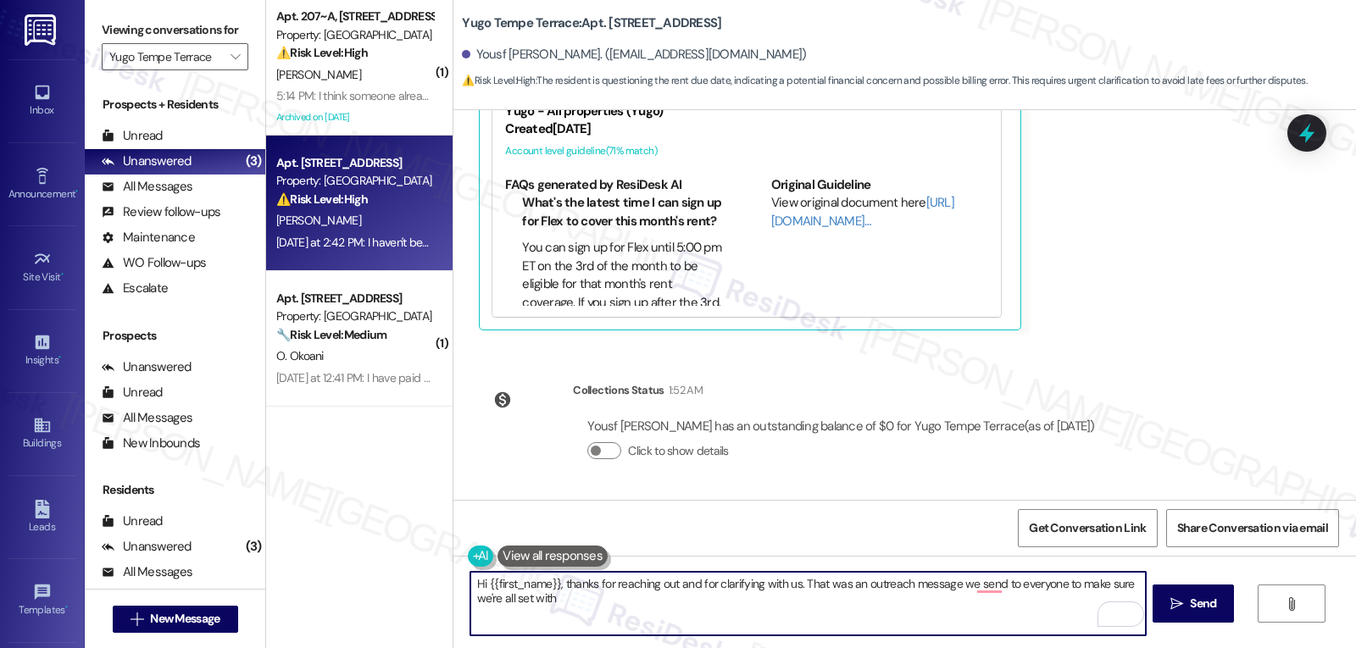
paste textarea "Residesk Automated Survey [DATE] at 12:40 PM Hi Yousf Faris B, how are you? Jus…"
click at [689, 615] on textarea "Hi {{first_name}}, thanks for reaching out and for clarifying with us. That was…" at bounding box center [807, 604] width 675 height 64
type textarea "Hi {{first_name}}, thanks for reaching out and for clarifying with us. That was…"
click at [1237, 602] on div "Hi {{first_name}}, thanks for reaching out and for clarifying with us. That was…" at bounding box center [904, 619] width 903 height 127
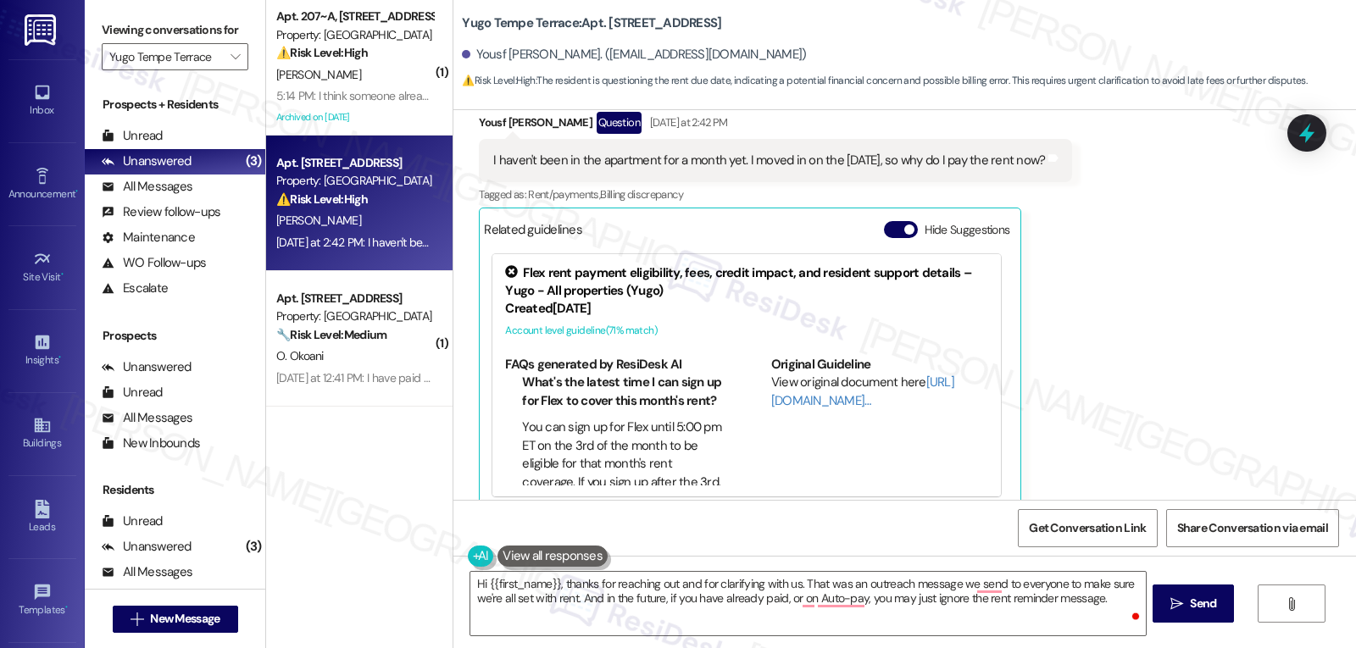
scroll to position [491, 0]
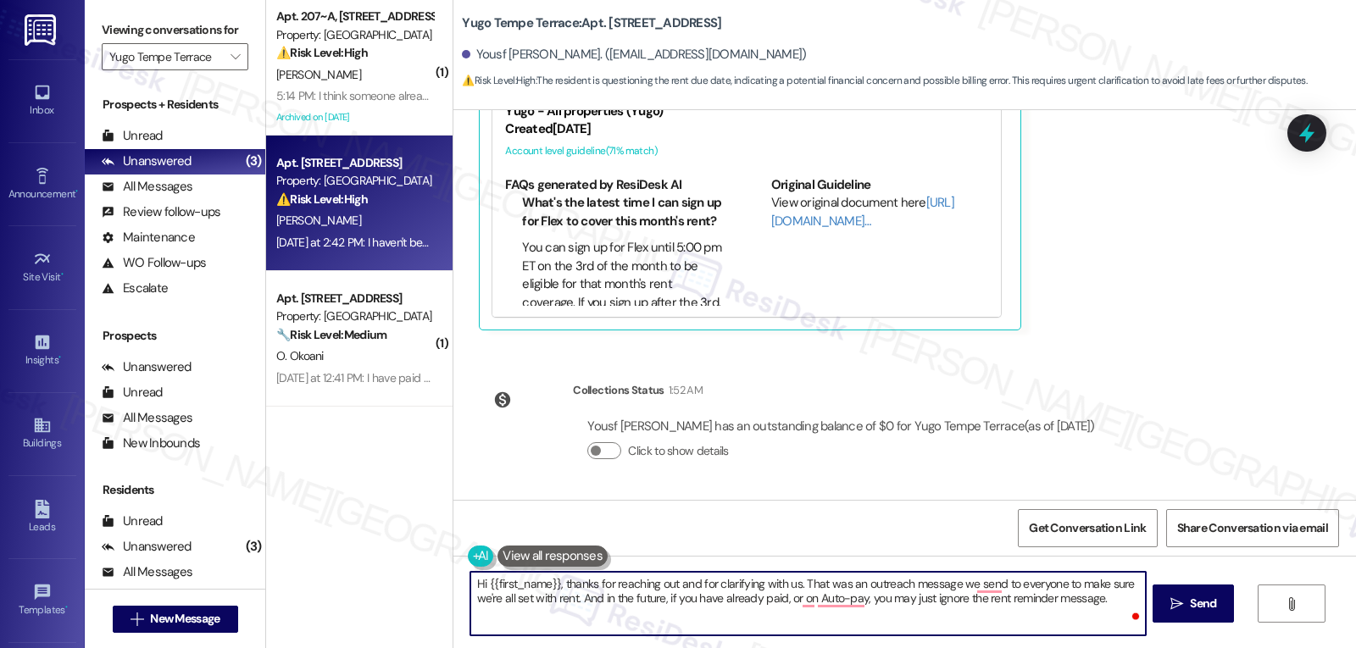
click at [1115, 598] on textarea "Hi {{first_name}}, thanks for reaching out and for clarifying with us. That was…" at bounding box center [807, 604] width 675 height 64
click at [1100, 601] on textarea "Hi {{first_name}}, thanks for reaching out and for clarifying with us. That was…" at bounding box center [807, 604] width 675 height 64
click at [1213, 616] on button " Send" at bounding box center [1194, 604] width 82 height 38
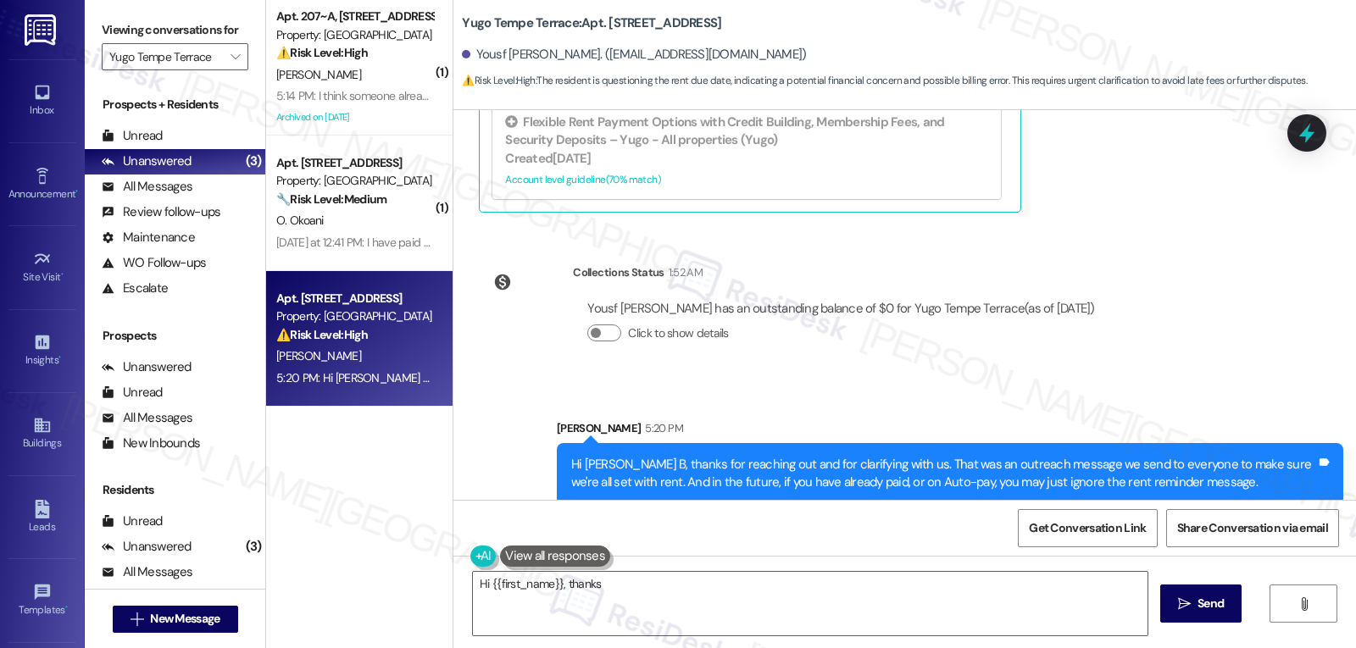
scroll to position [627, 0]
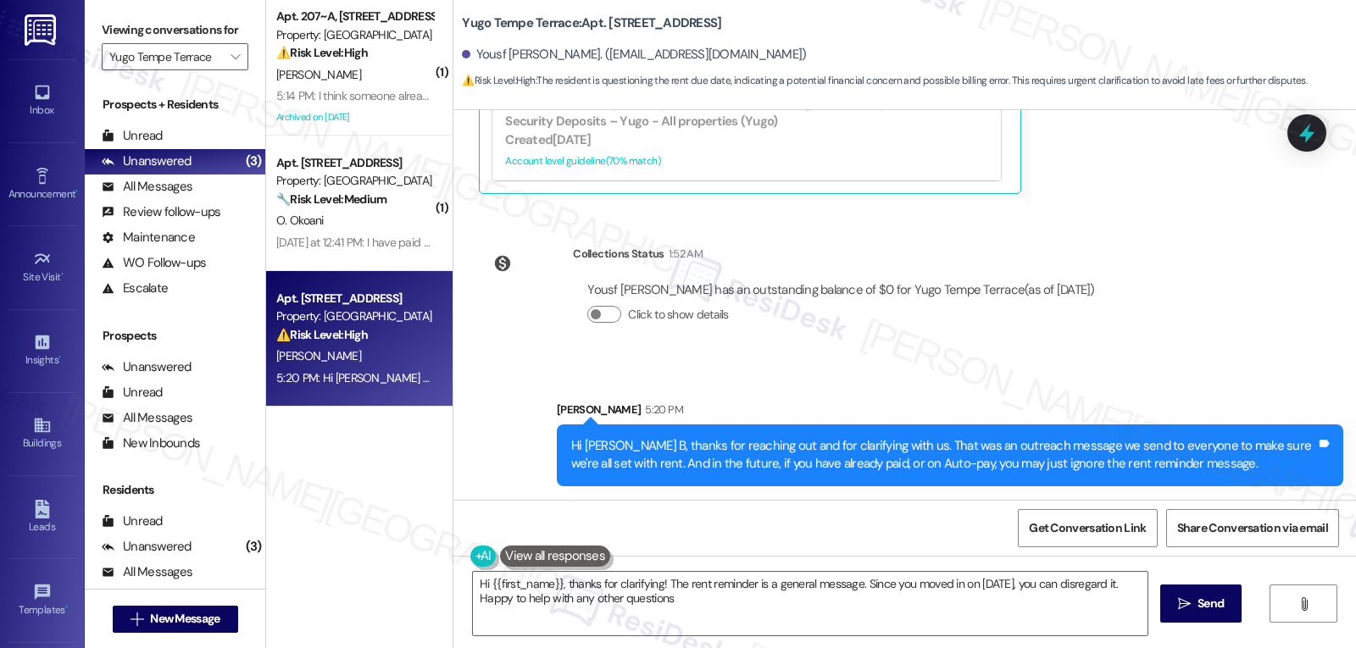
type textarea "Hi {{first_name}}, thanks for clarifying! The rent reminder is a general messag…"
click at [453, 106] on div "Yugo Tempe Terrace: Apt. 309~B, 3 Yugo Tempe Terrace Yousf [PERSON_NAME]. ([EMA…" at bounding box center [904, 55] width 903 height 110
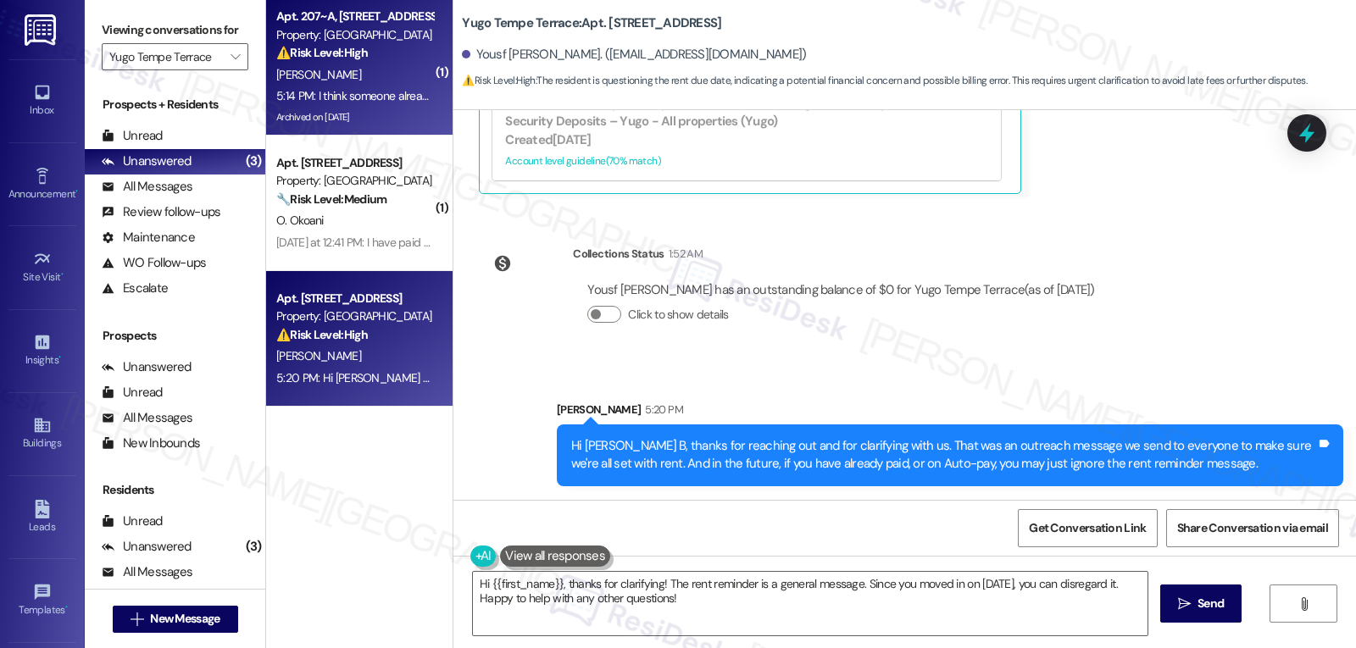
click at [320, 64] on div "[PERSON_NAME]" at bounding box center [355, 74] width 160 height 21
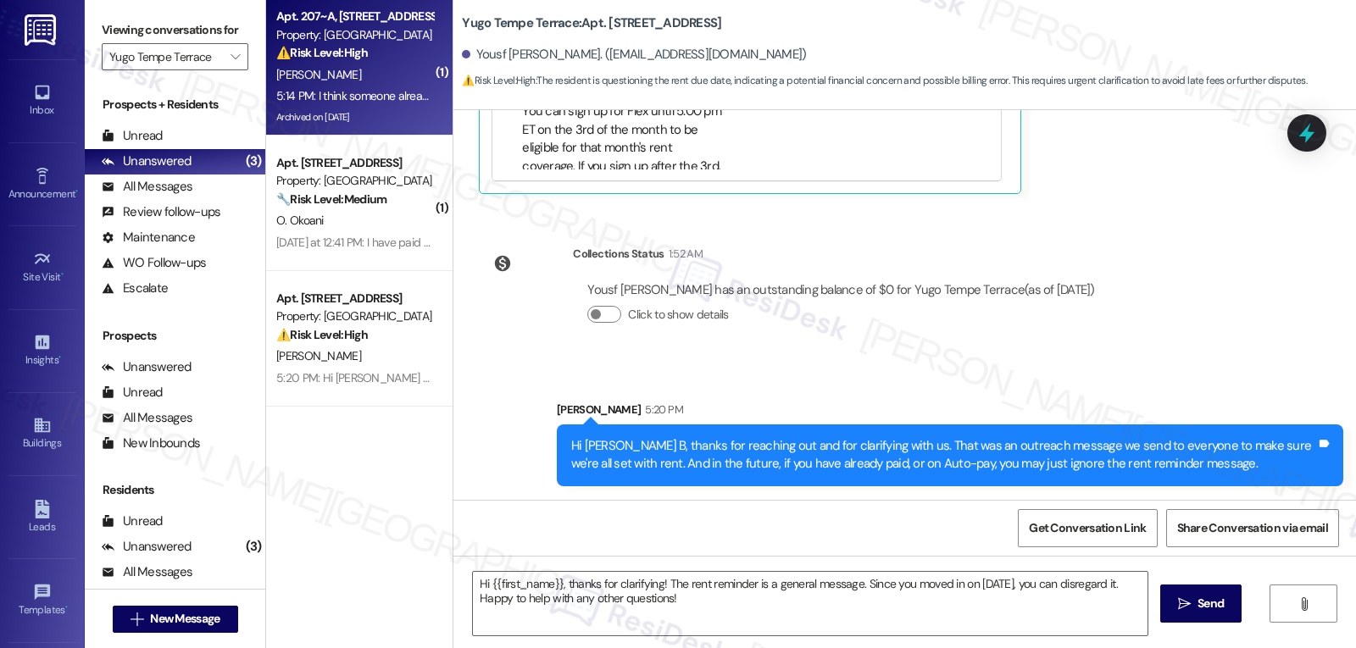
type textarea "Fetching suggested responses. Please feel free to read through the conversation…"
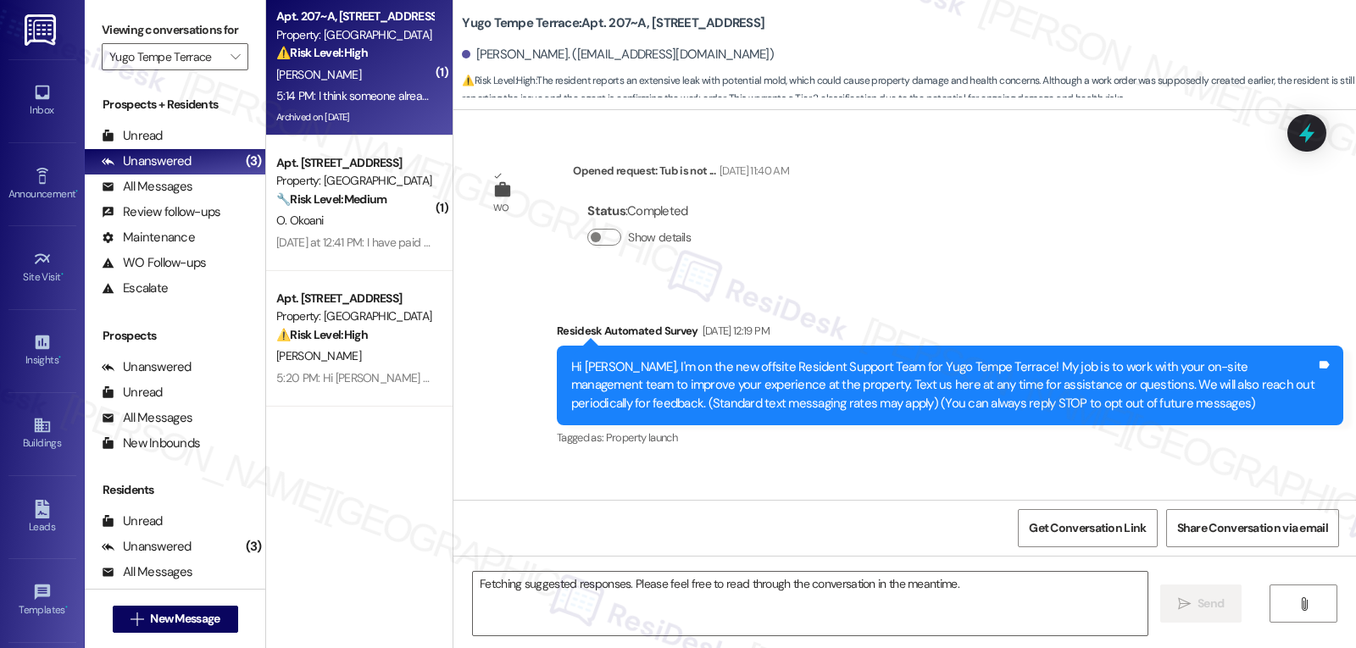
scroll to position [6854, 0]
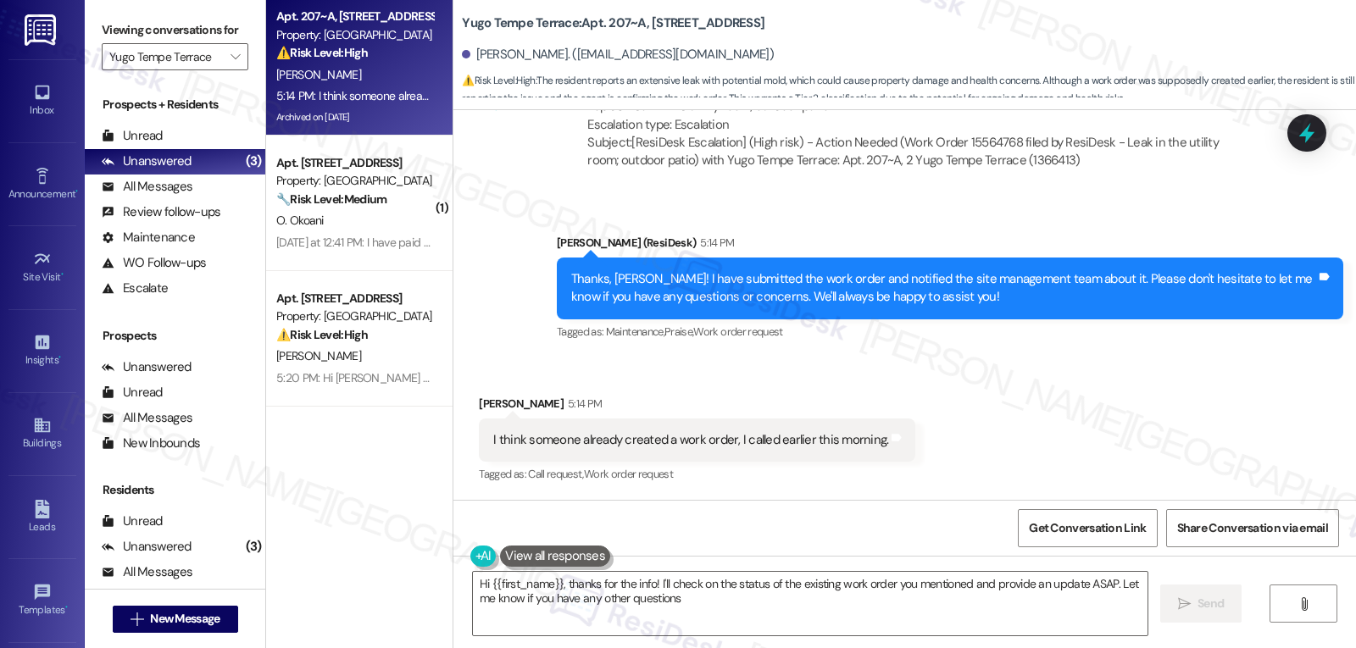
type textarea "Hi {{first_name}}, thanks for the info! I'll check on the status of the existin…"
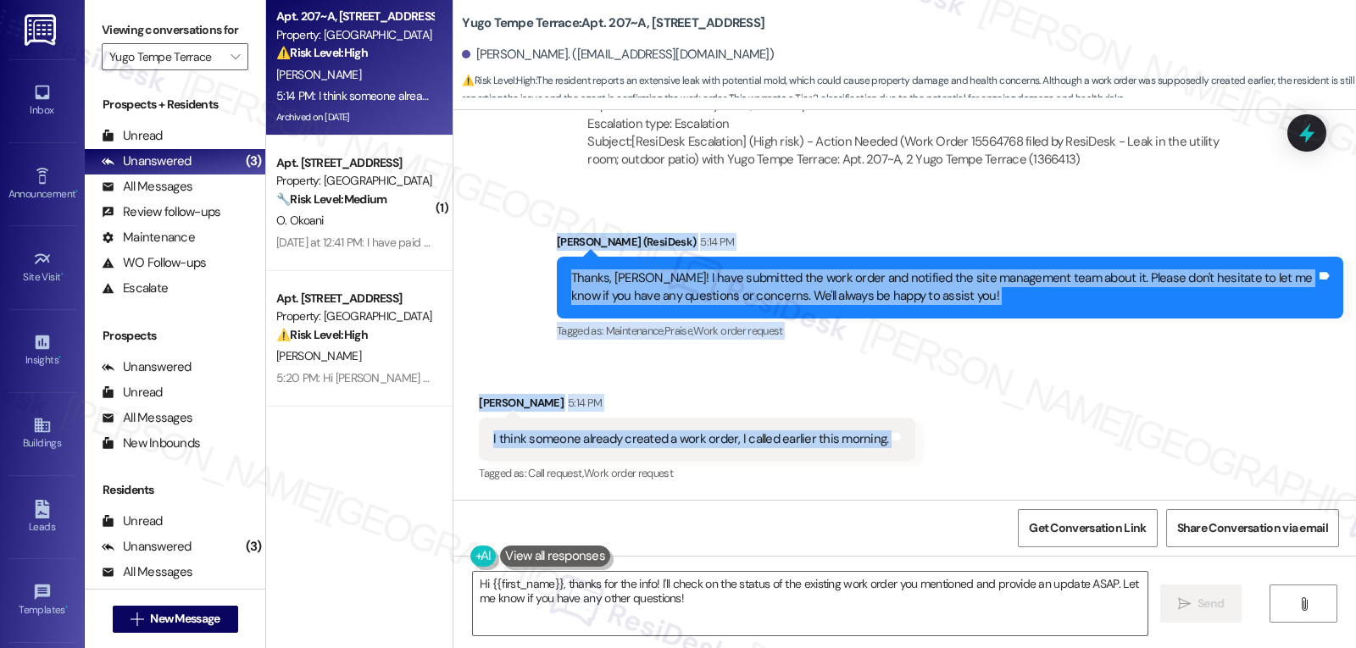
drag, startPoint x: 579, startPoint y: 278, endPoint x: 880, endPoint y: 449, distance: 346.2
click at [880, 449] on div "WO Opened request: Tub is not ... [DATE] 11:40 AM Status : Completed Show detai…" at bounding box center [904, 305] width 903 height 390
copy div "[PERSON_NAME] (ResiDesk) 5:14 PM Thanks, [PERSON_NAME]! I have submitted the wo…"
click at [1308, 133] on icon at bounding box center [1307, 133] width 20 height 26
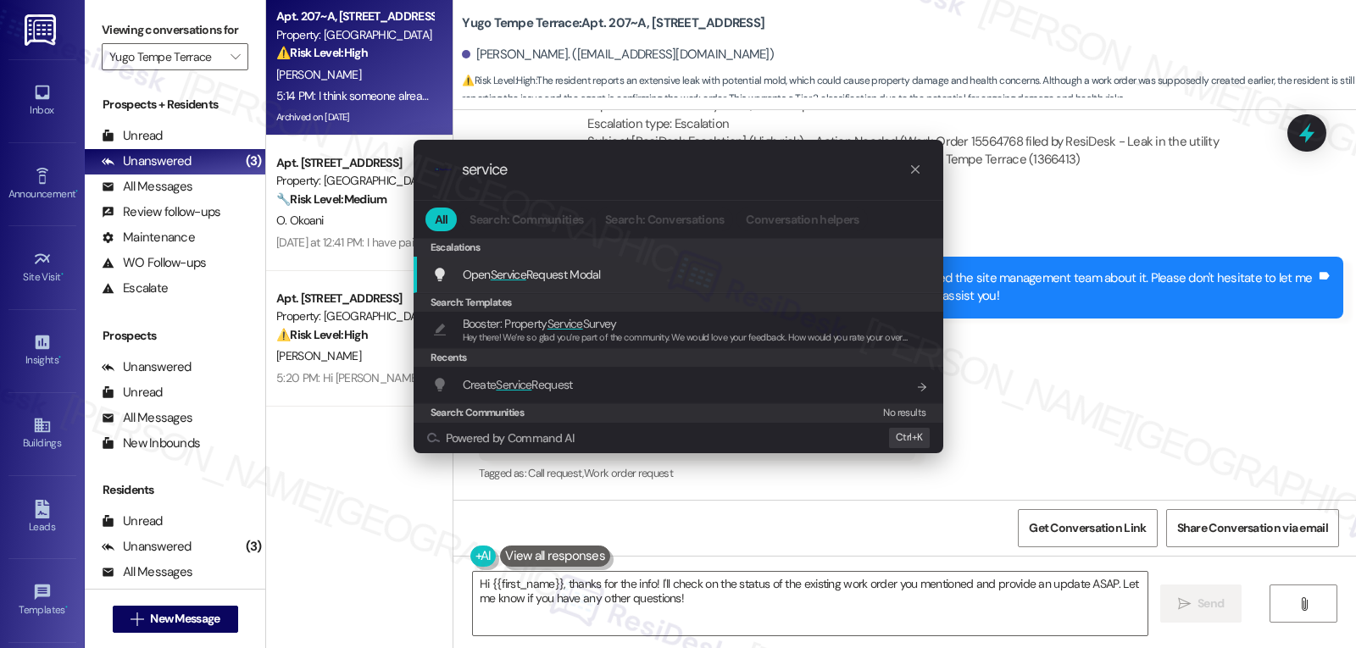
type input "service"
click at [609, 278] on div "Open Service Request Modal Add shortcut" at bounding box center [680, 274] width 496 height 19
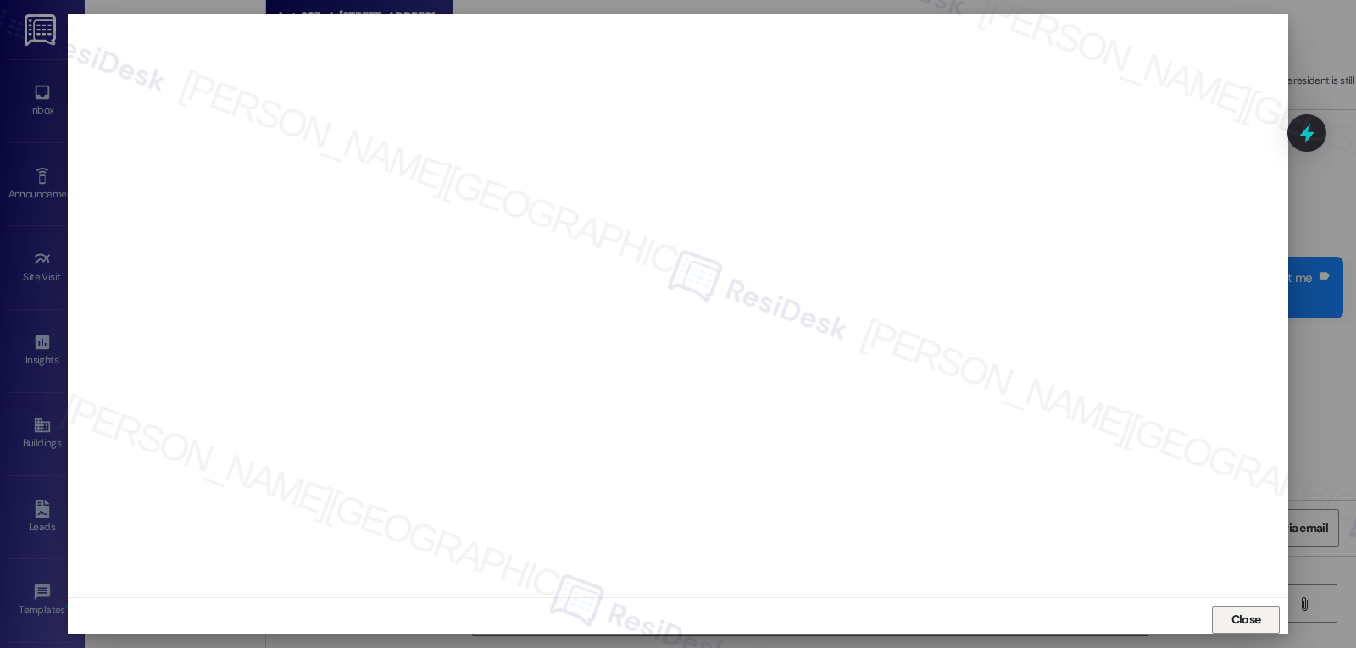
click at [1242, 627] on span "Close" at bounding box center [1247, 620] width 30 height 18
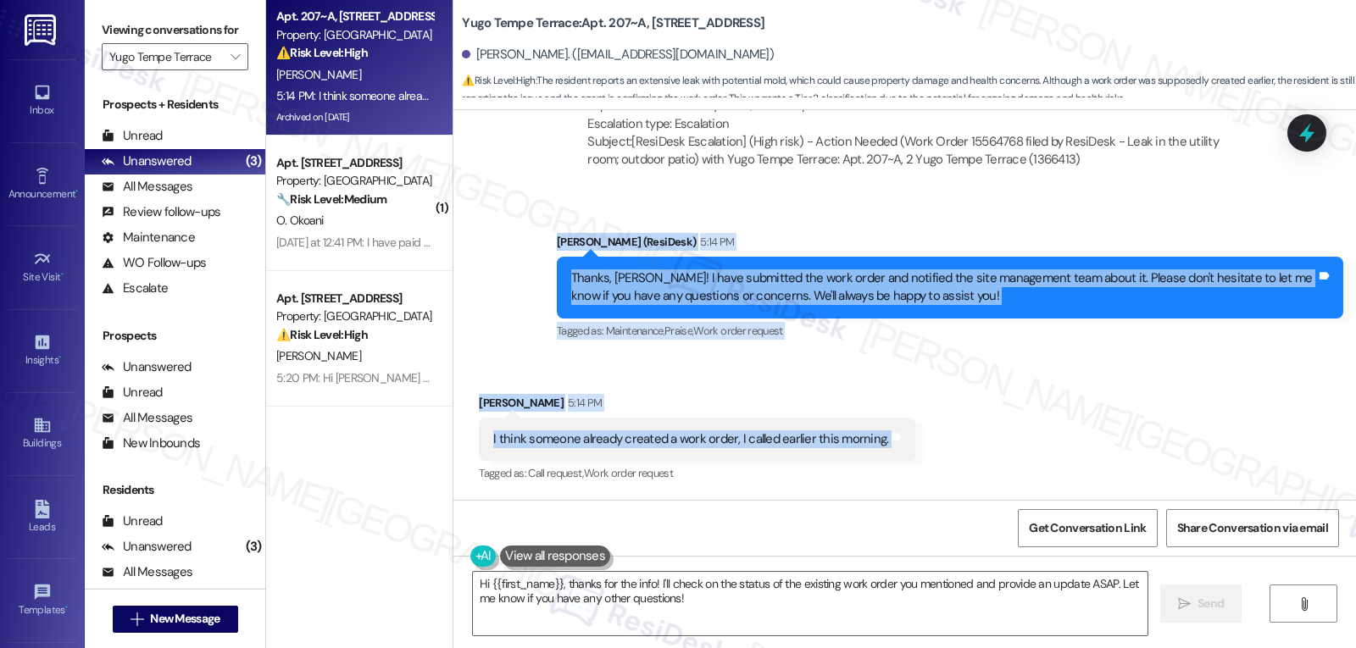
drag, startPoint x: 539, startPoint y: 243, endPoint x: 936, endPoint y: 448, distance: 446.2
click at [936, 448] on div "WO Opened request: Tub is not ... [DATE] 11:40 AM Status : Completed Show detai…" at bounding box center [904, 305] width 903 height 390
copy div "[PERSON_NAME] (ResiDesk) 5:14 PM Thanks, [PERSON_NAME]! I have submitted the wo…"
click at [801, 614] on textarea "Hi {{first_name}}, thanks for the info! I'll check on the status of the existin…" at bounding box center [810, 604] width 675 height 64
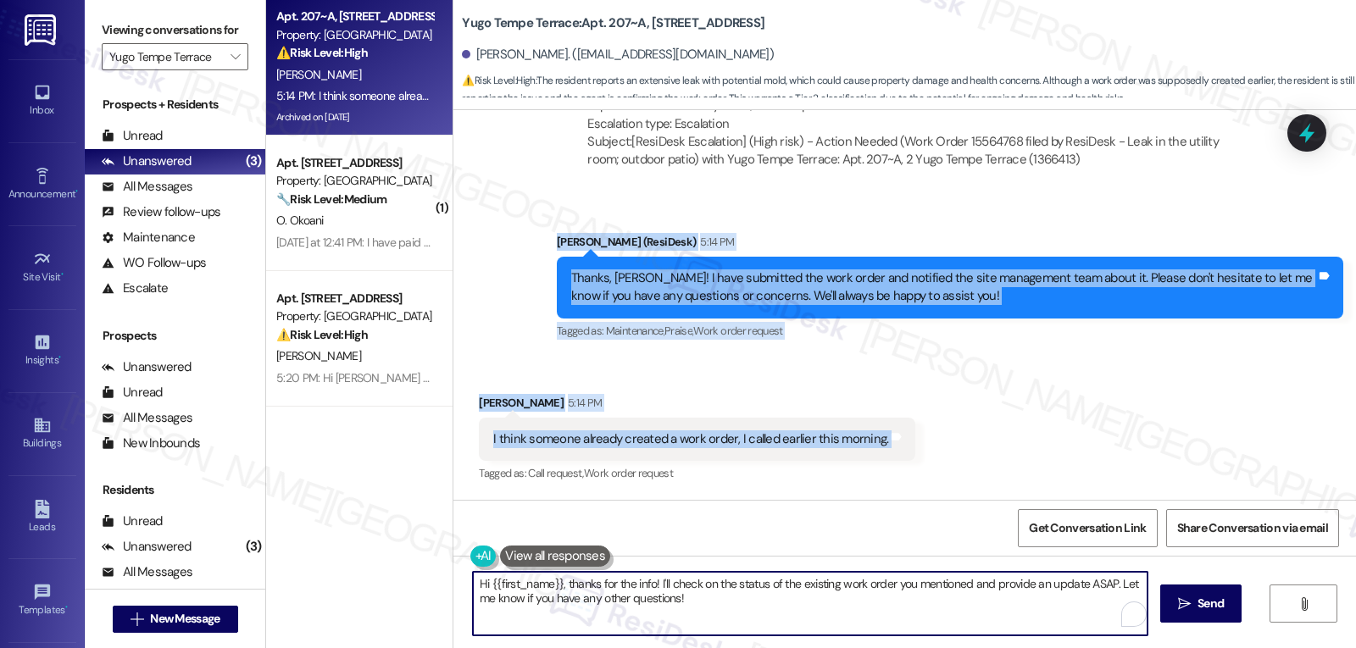
paste textarea "Thanks for the heads-up, [PERSON_NAME]! It's possible the team already has it i…"
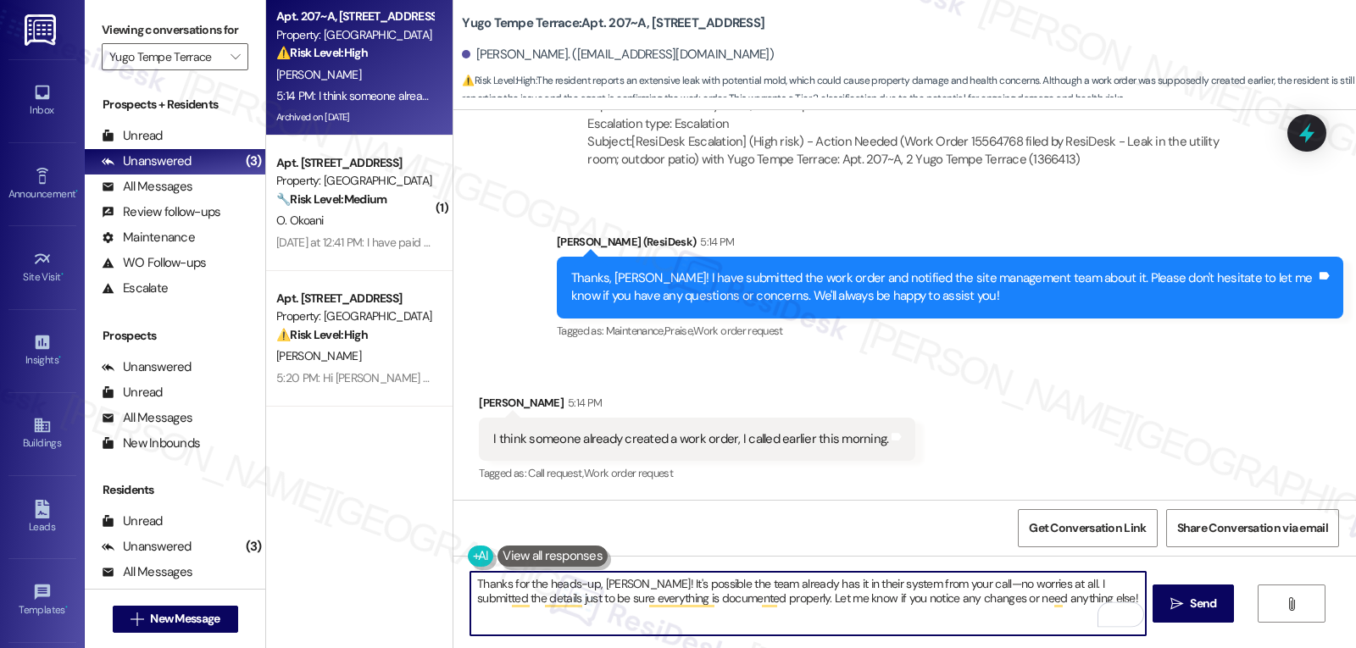
click at [945, 592] on textarea "Thanks for the heads-up, [PERSON_NAME]! It's possible the team already has it i…" at bounding box center [807, 604] width 675 height 64
click at [1062, 611] on textarea "Thanks for the heads-up, [PERSON_NAME]! It's possible the team already has it i…" at bounding box center [807, 604] width 675 height 64
type textarea "Thanks for the heads-up, [PERSON_NAME]! It's possible the team already has it i…"
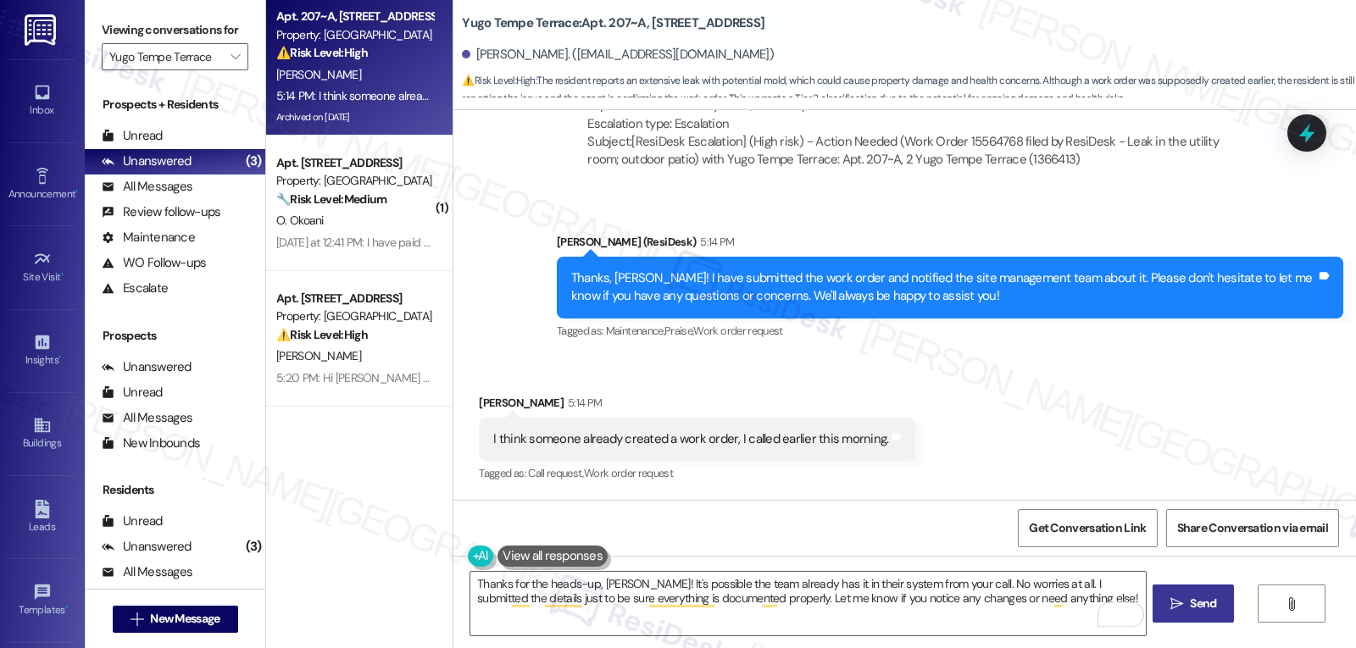
click at [1215, 612] on span "Send" at bounding box center [1203, 604] width 33 height 18
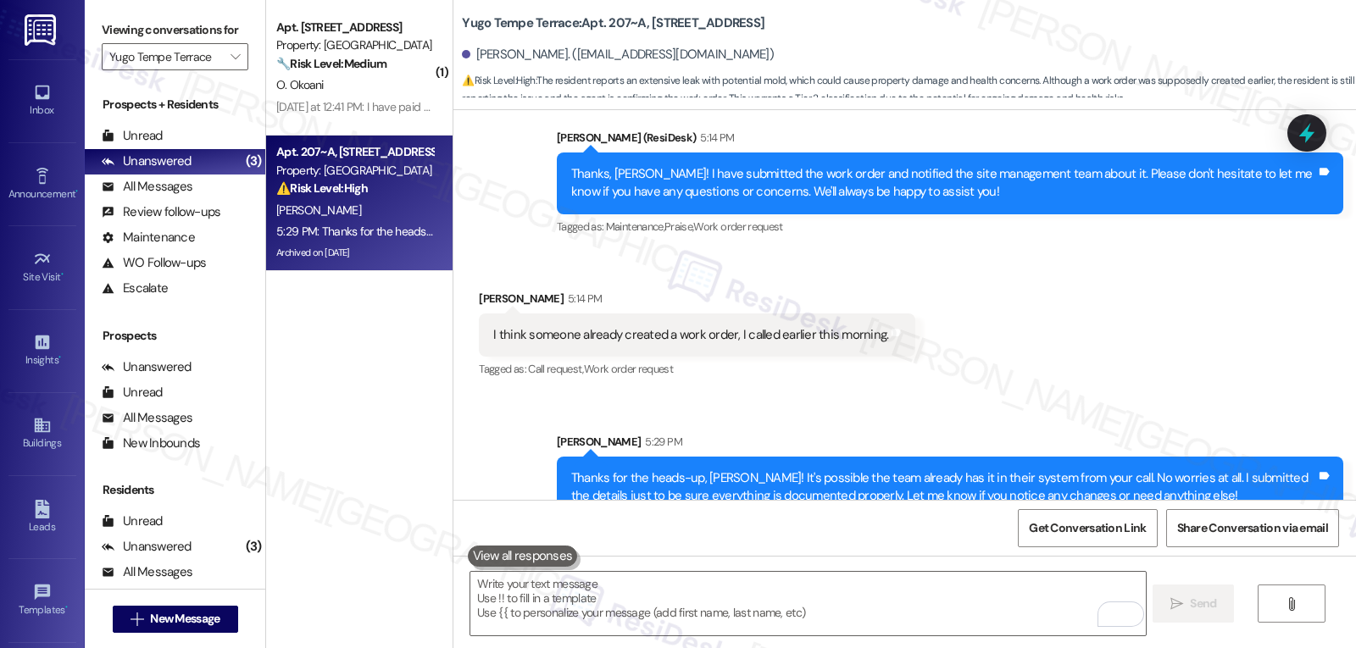
scroll to position [6991, 0]
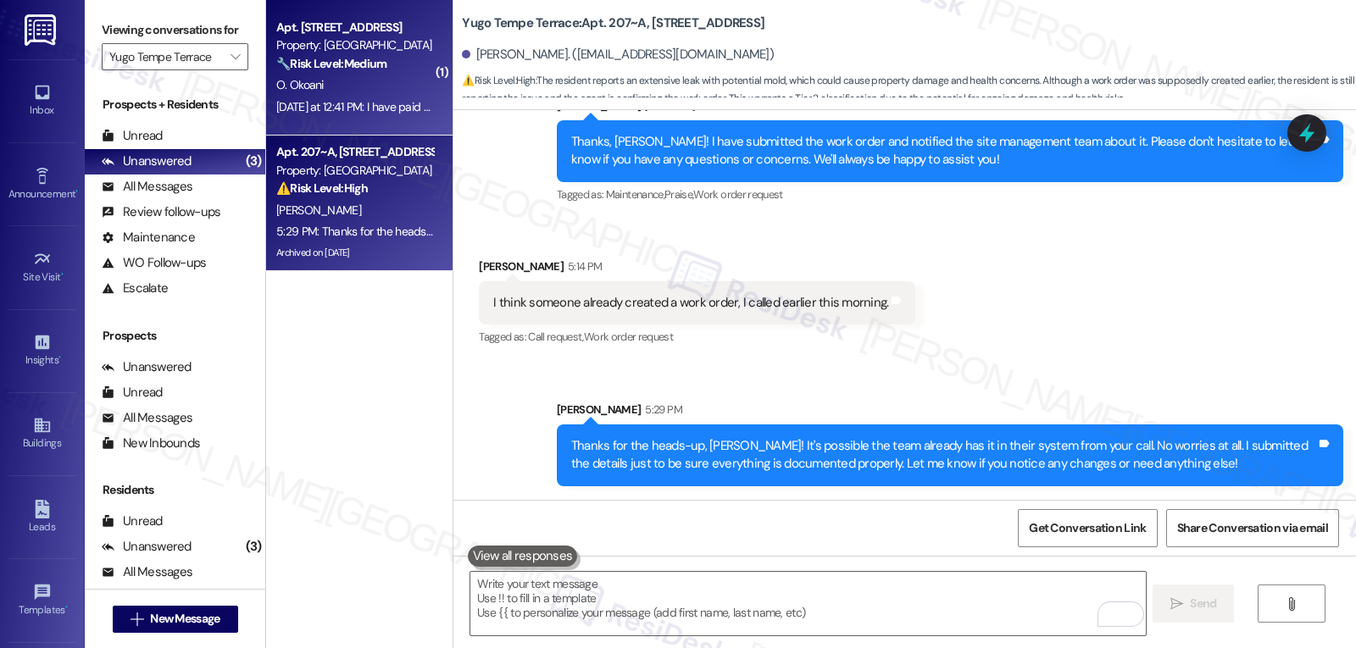
click at [312, 88] on div "O. Okoani" at bounding box center [355, 85] width 160 height 21
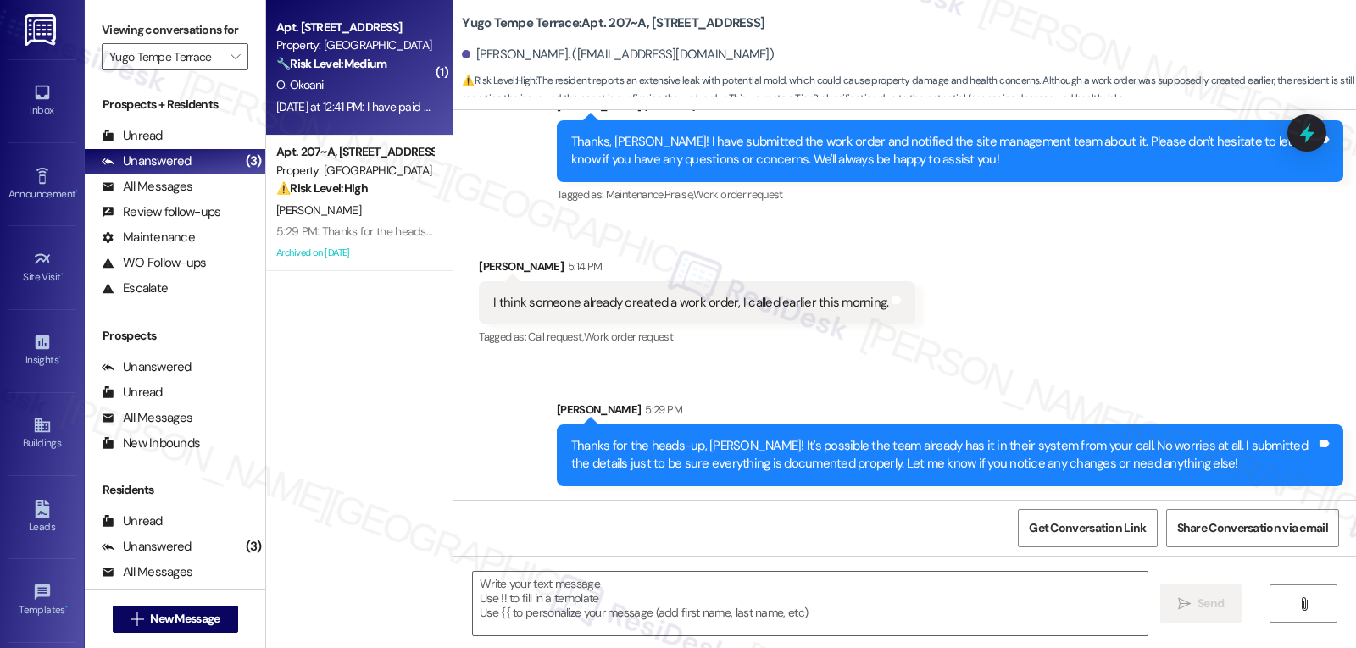
type textarea "Fetching suggested responses. Please feel free to read through the conversation…"
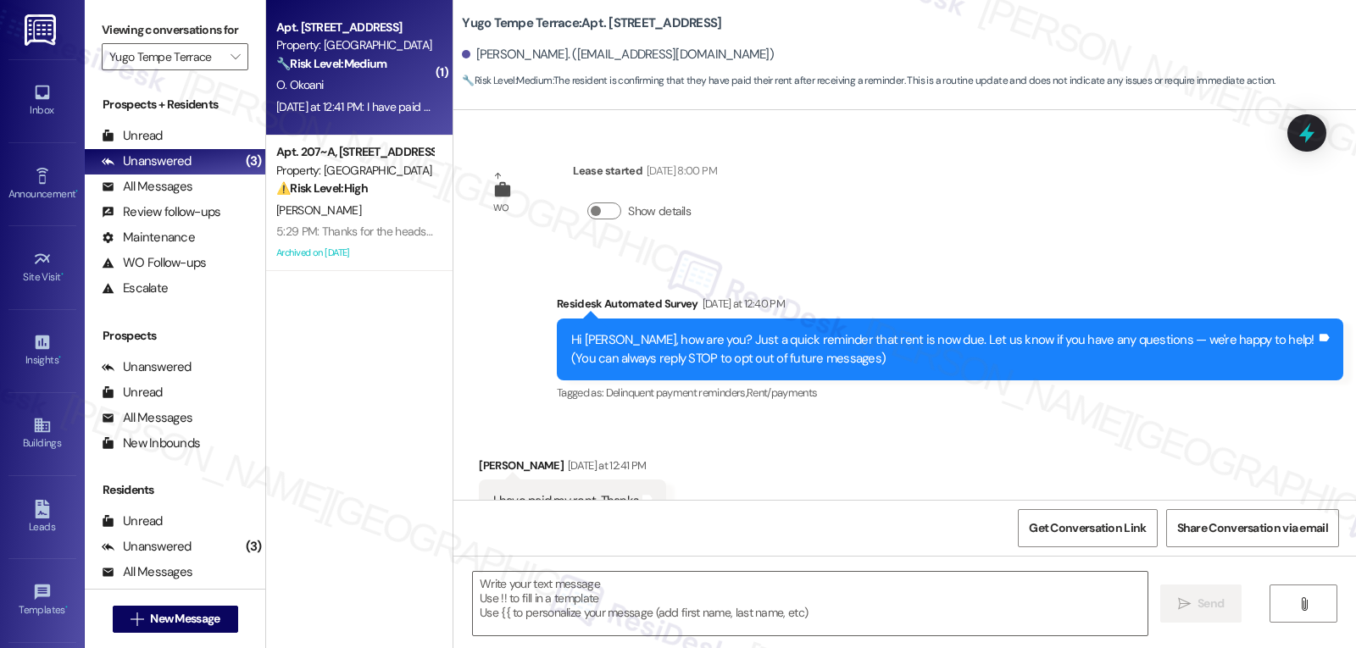
scroll to position [61, 0]
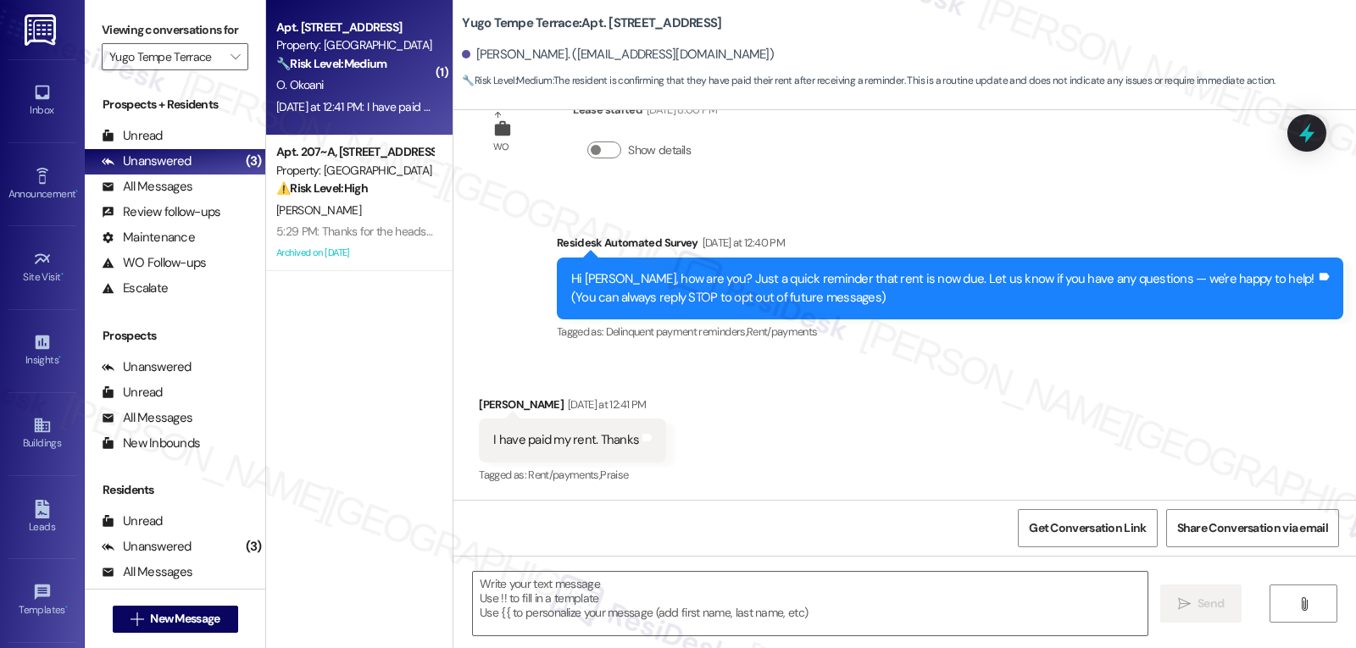
type textarea "Fetching suggested responses. Please feel free to read through the conversation…"
drag, startPoint x: 667, startPoint y: 605, endPoint x: 843, endPoint y: 491, distance: 209.5
click at [667, 605] on textarea at bounding box center [810, 604] width 675 height 64
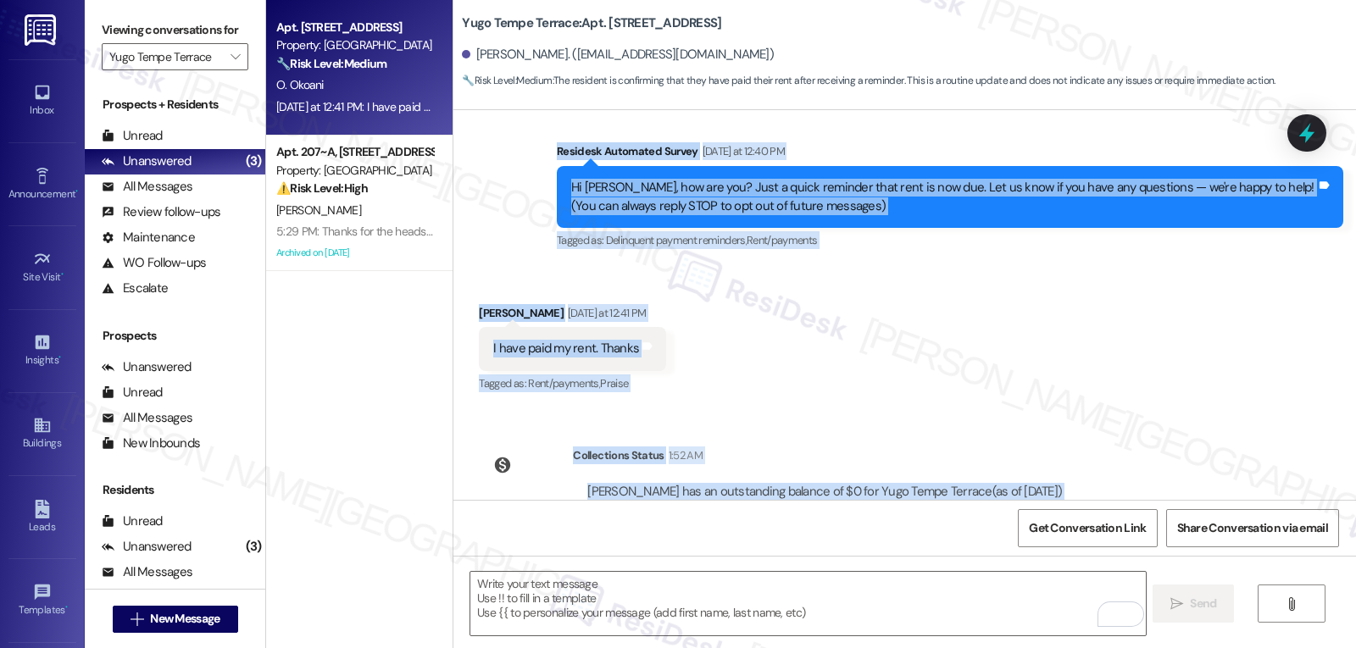
scroll to position [218, 0]
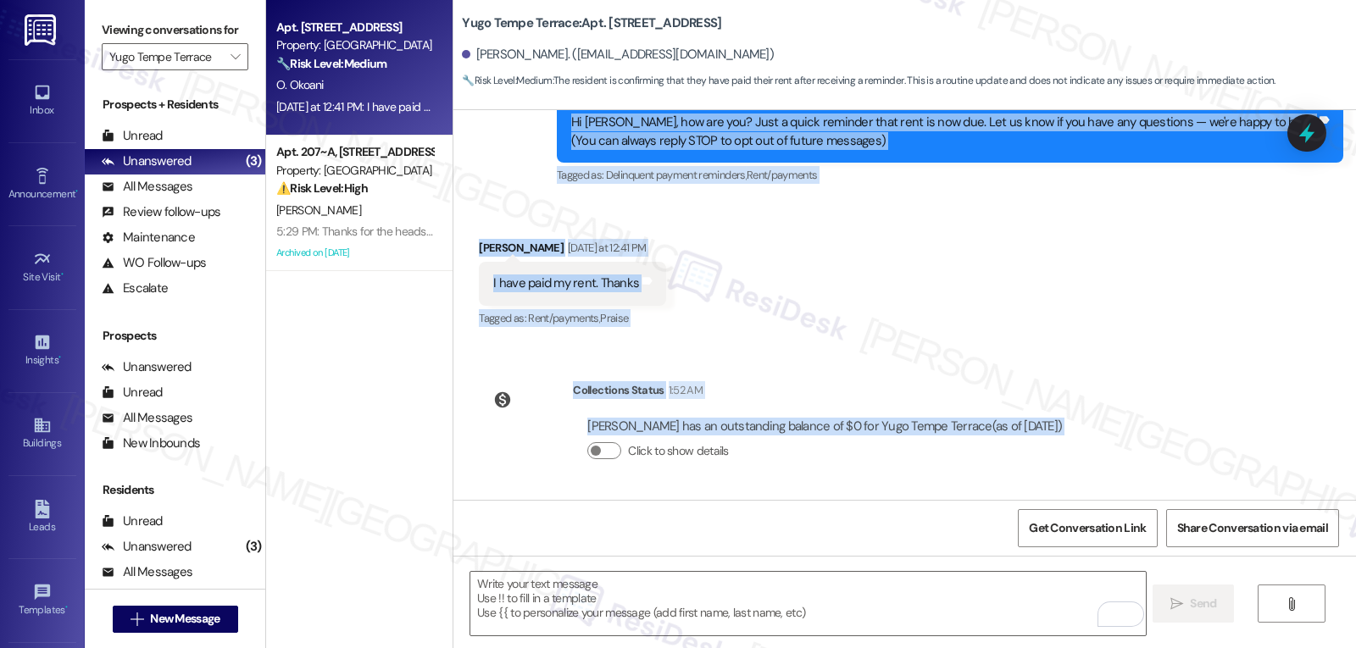
drag, startPoint x: 547, startPoint y: 253, endPoint x: 1114, endPoint y: 442, distance: 598.0
click at [1114, 442] on div "WO Lease started [DATE] 8:00 PM Show details Survey, sent via SMS Residesk Auto…" at bounding box center [904, 305] width 903 height 390
copy div "Residesk Automated Survey [DATE] at 12:40 PM Hi [PERSON_NAME], how are you? Jus…"
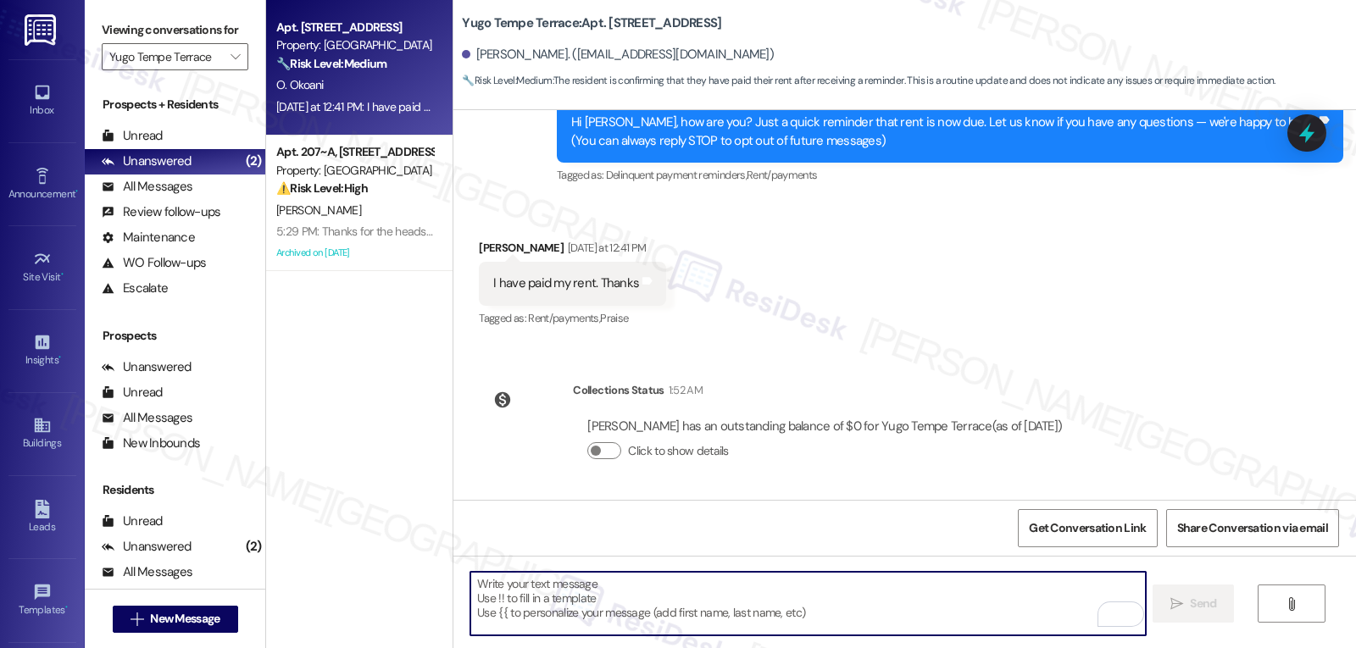
paste textarea "Thanks for the update, [PERSON_NAME]! I just checked, and it looks like your ba…"
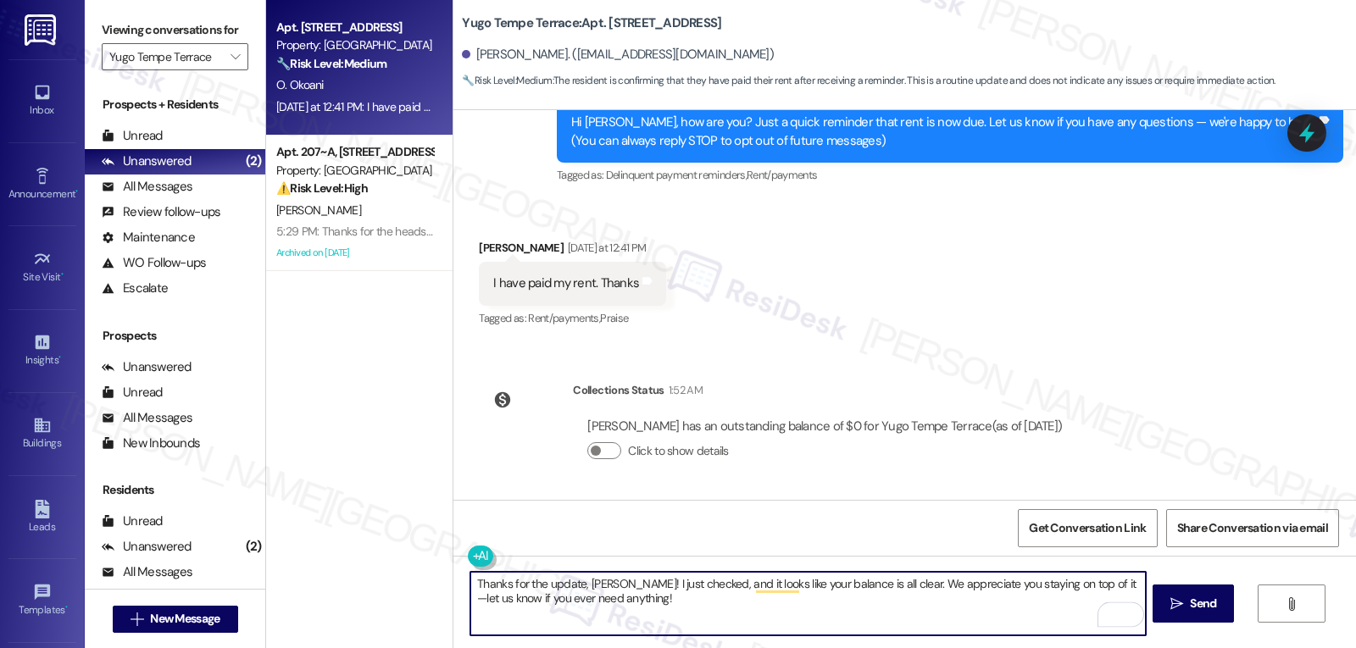
click at [1099, 587] on textarea "Thanks for the update, [PERSON_NAME]! I just checked, and it looks like your ba…" at bounding box center [807, 604] width 675 height 64
click at [679, 610] on textarea "Thanks for the update, [PERSON_NAME]! I just checked, and it looks like your ba…" at bounding box center [807, 604] width 675 height 64
type textarea "Thanks for the update, [PERSON_NAME]! I just checked, and it looks like your ba…"
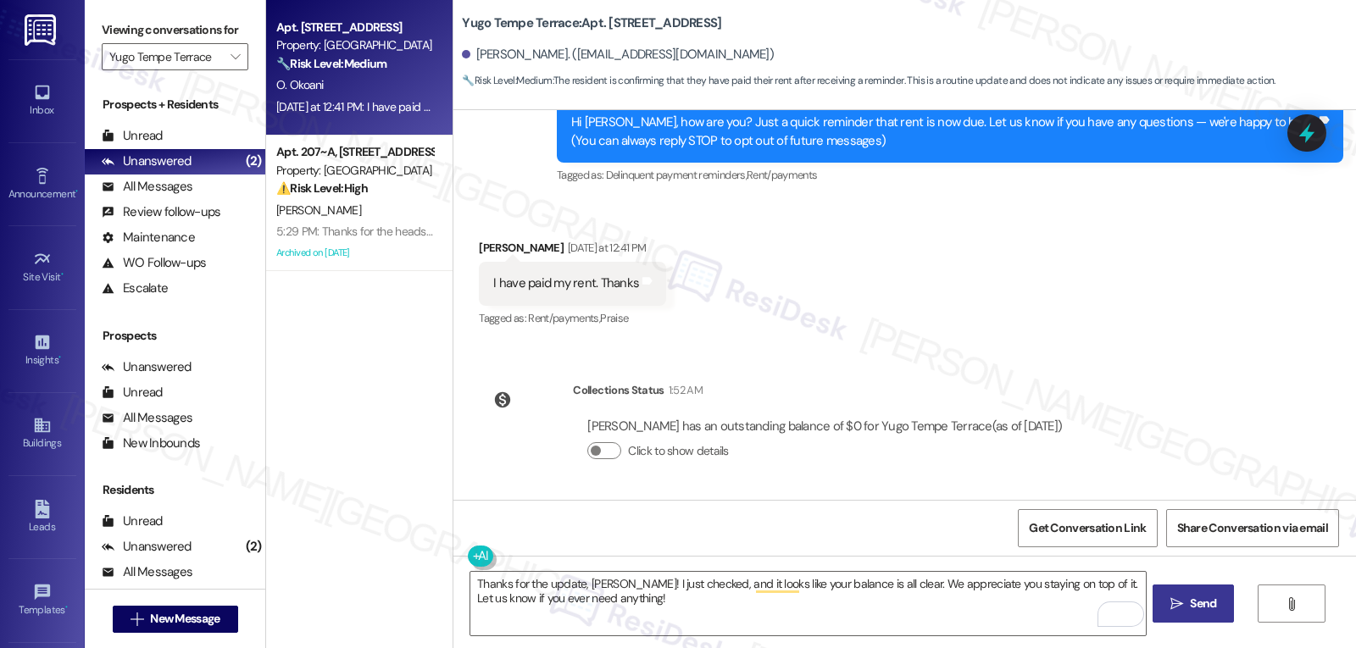
click at [1210, 601] on span "Send" at bounding box center [1203, 604] width 26 height 18
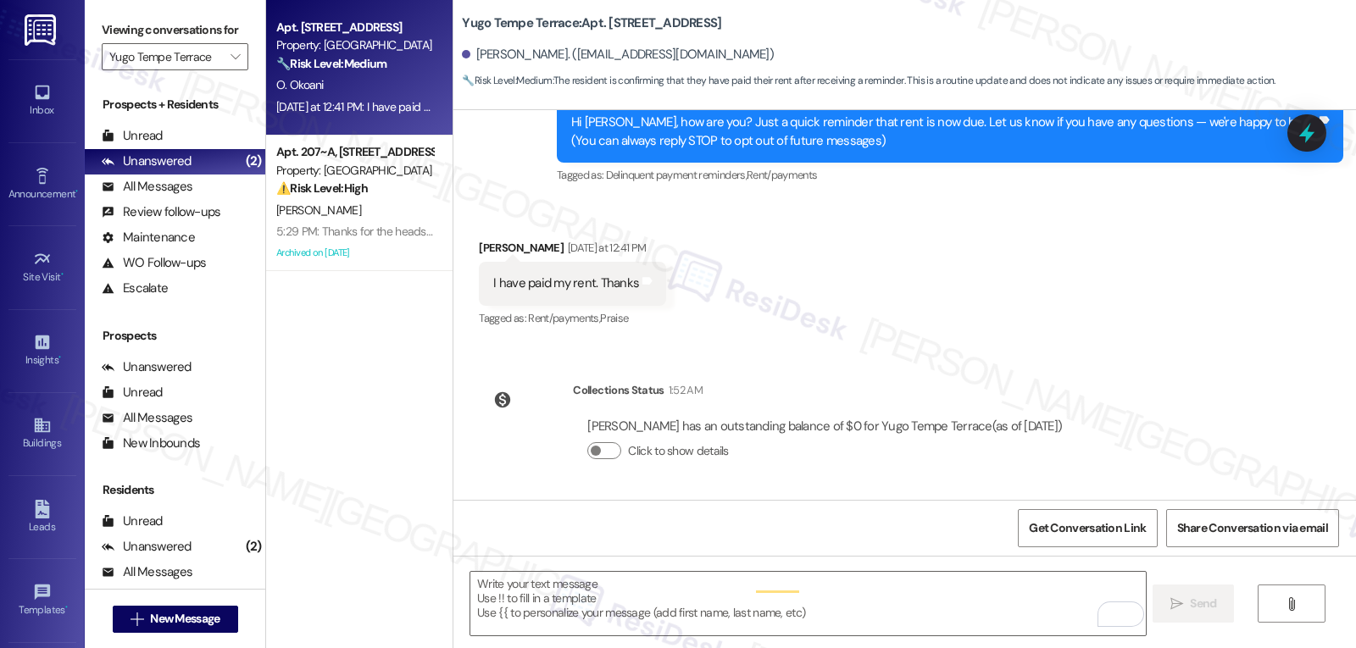
scroll to position [61, 0]
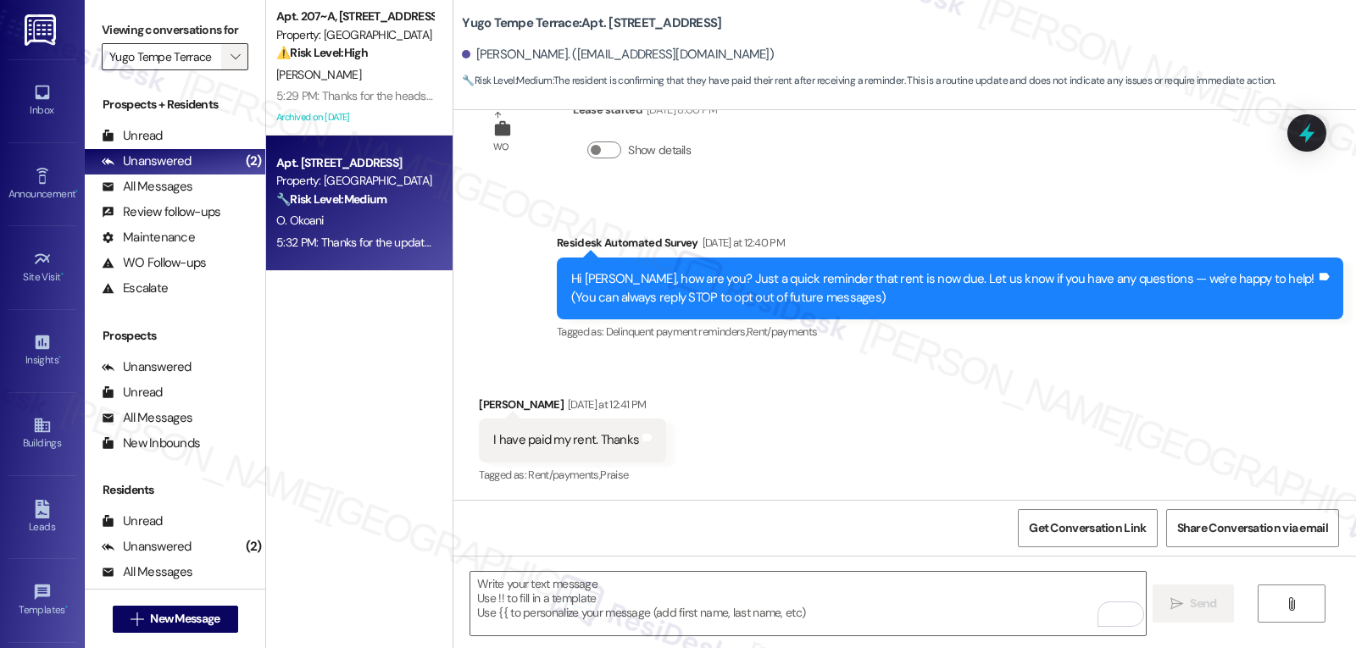
click at [231, 64] on icon "" at bounding box center [235, 57] width 9 height 14
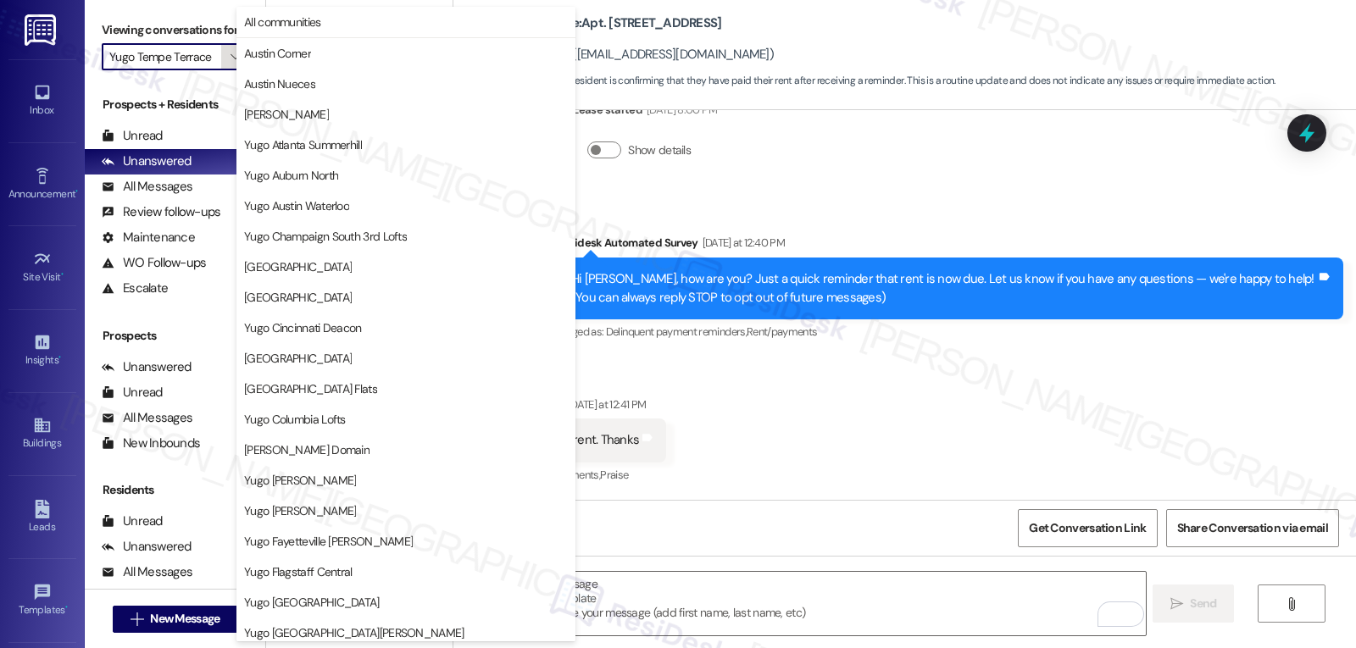
scroll to position [709, 0]
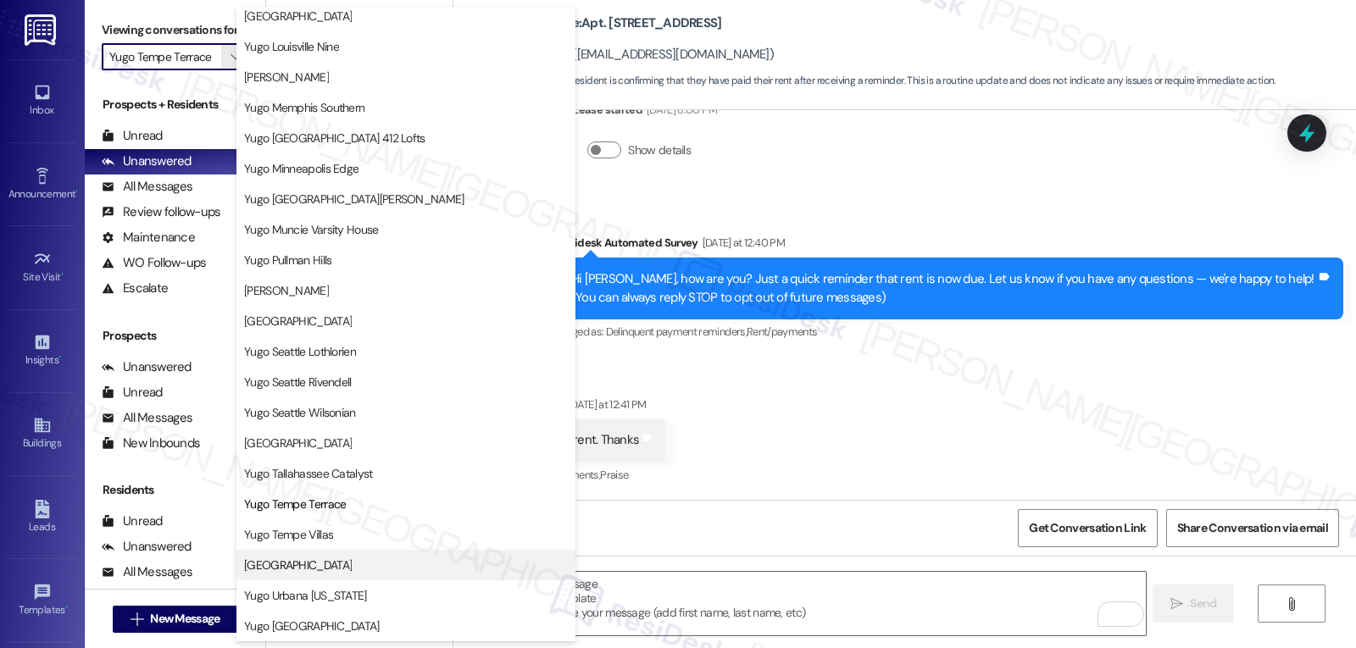
click at [364, 579] on button "[GEOGRAPHIC_DATA]" at bounding box center [405, 565] width 339 height 31
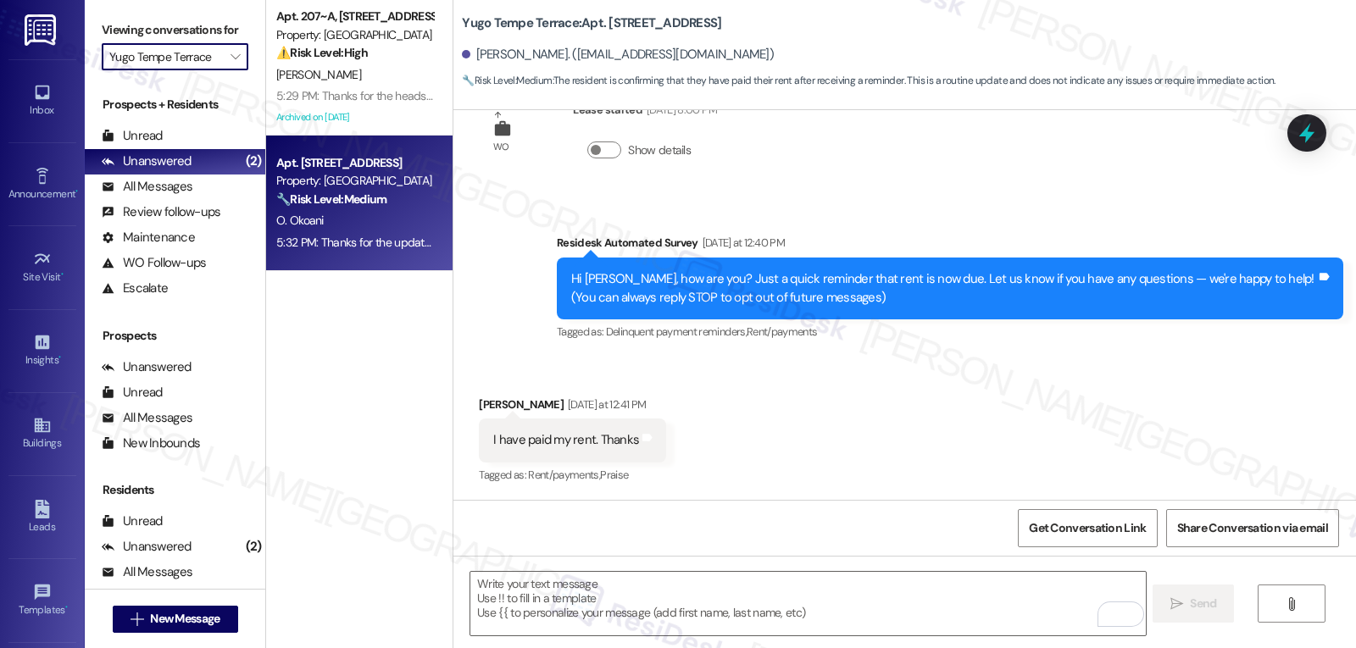
type input "[GEOGRAPHIC_DATA]"
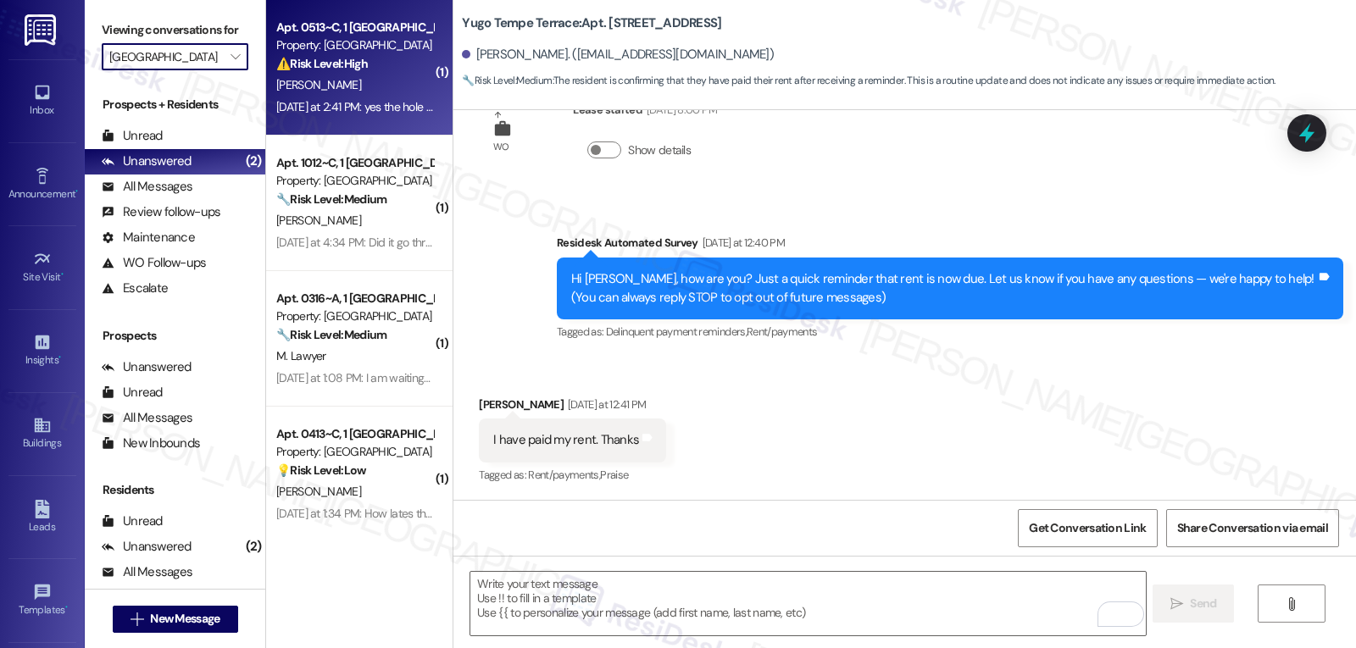
click at [374, 85] on div "[PERSON_NAME]" at bounding box center [355, 85] width 160 height 21
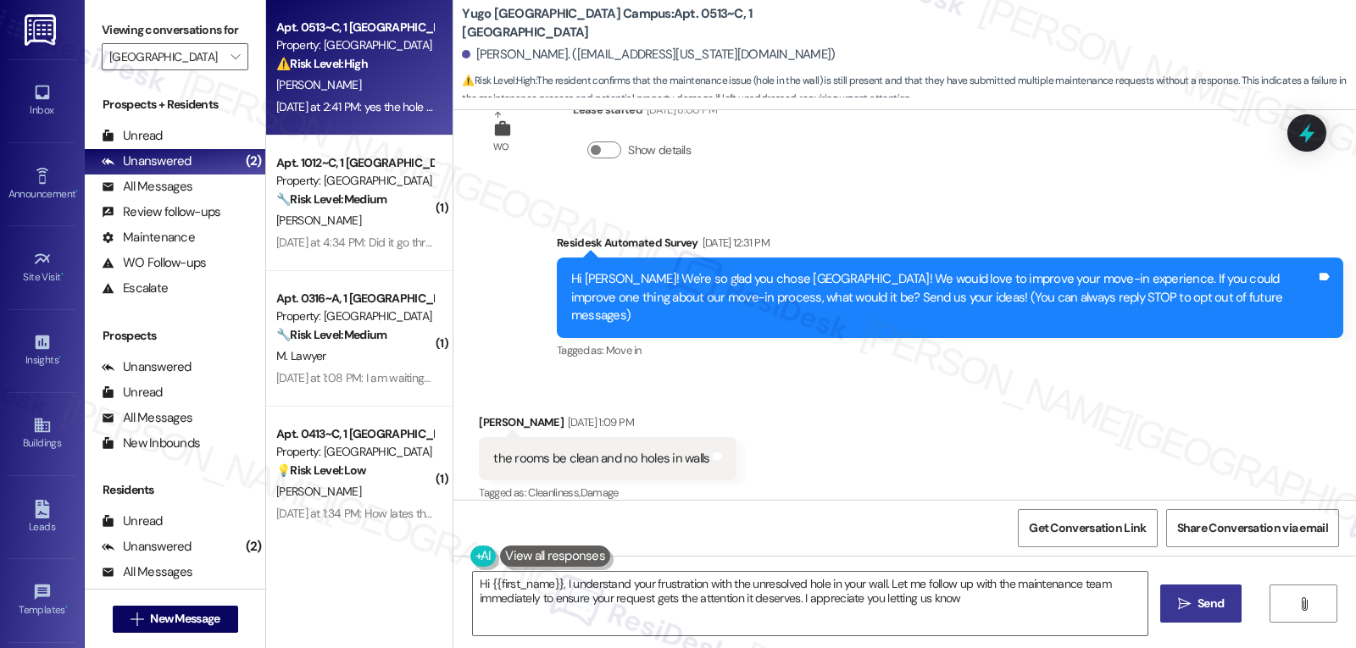
type textarea "Hi {{first_name}}, I understand your frustration with the unresolved hole in yo…"
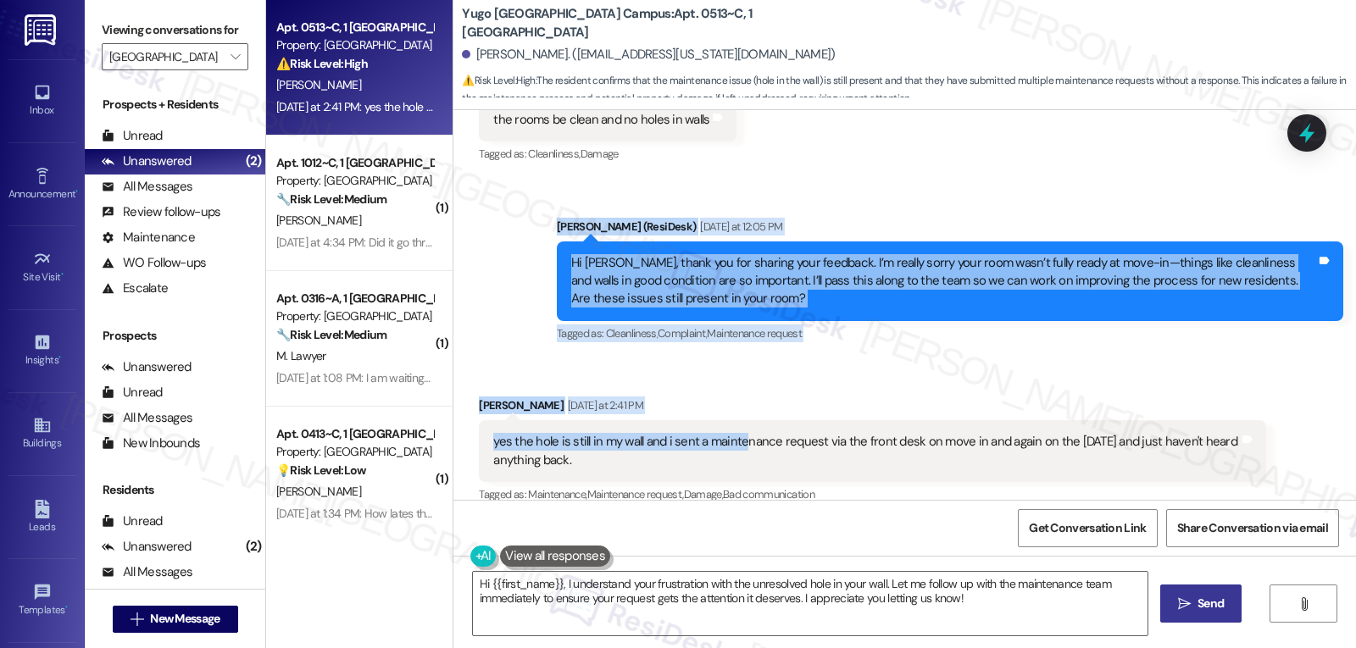
scroll to position [570, 0]
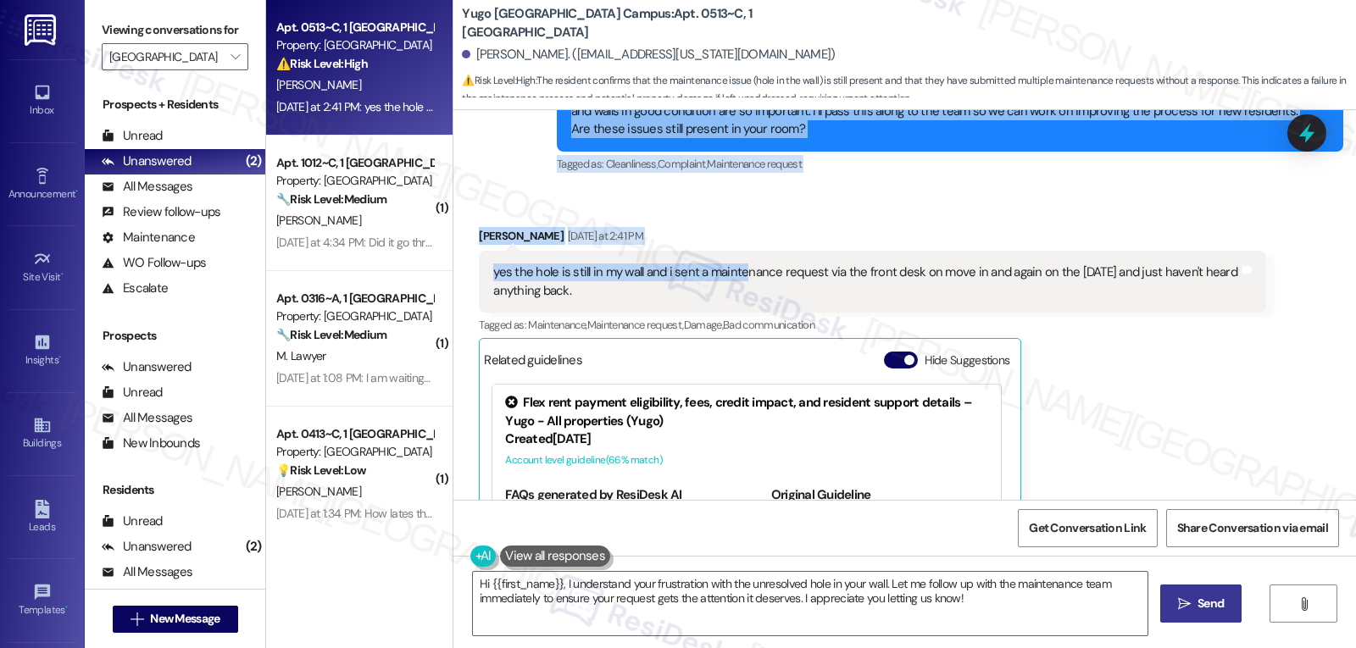
drag, startPoint x: 538, startPoint y: 210, endPoint x: 675, endPoint y: 273, distance: 150.2
click at [675, 273] on div "WO Lease started [DATE] 8:00 PM Show details Survey, sent via SMS Residesk Auto…" at bounding box center [904, 305] width 903 height 390
copy div "[PERSON_NAME] (ResiDesk) [DATE] at 12:05 PM Hi [PERSON_NAME], thank you for sha…"
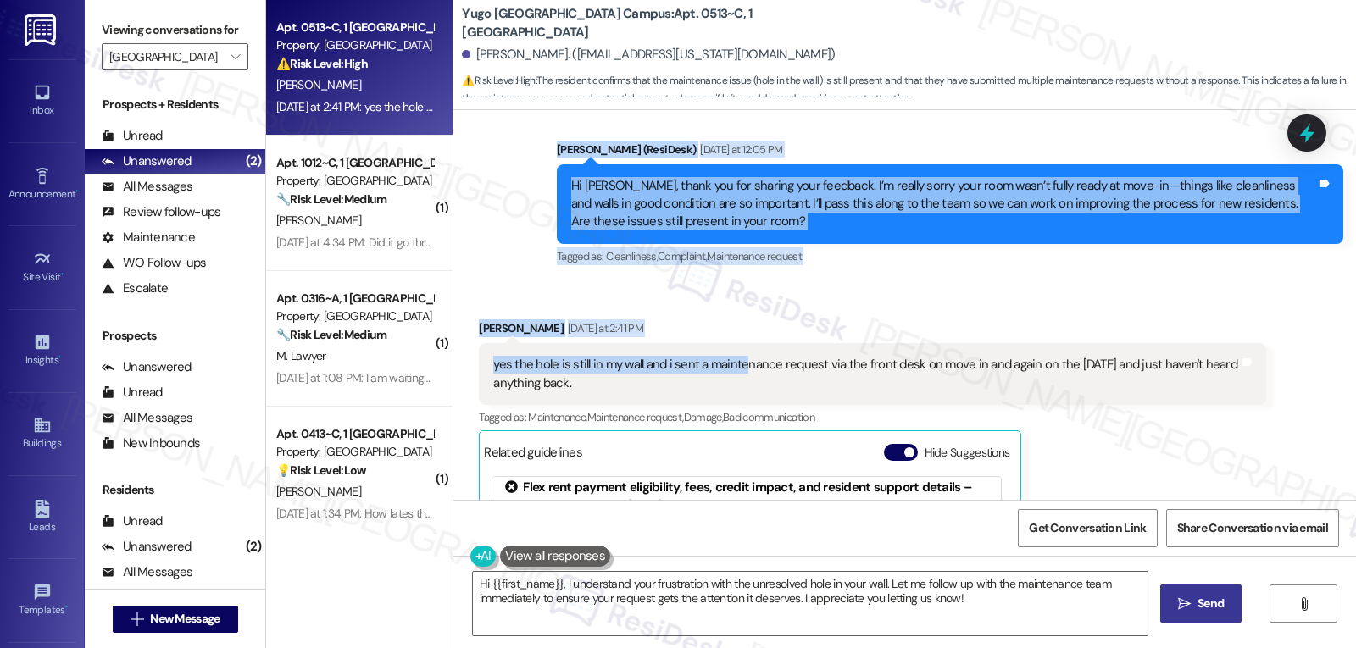
scroll to position [522, 0]
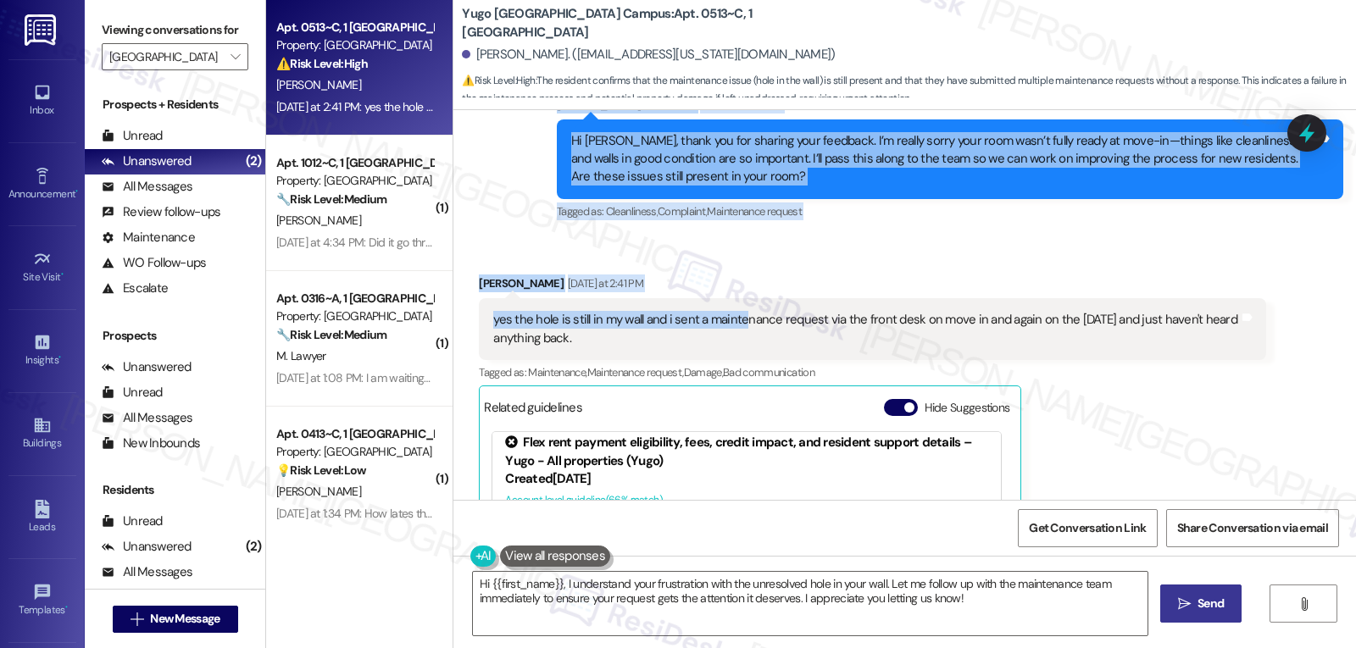
drag, startPoint x: 542, startPoint y: 288, endPoint x: 944, endPoint y: 329, distance: 404.7
click at [944, 329] on div "WO Lease started [DATE] 8:00 PM Show details Survey, sent via SMS Residesk Auto…" at bounding box center [904, 305] width 903 height 390
copy div "Loremips Dolorsita Consec Adi 01, 2761 el 58:42 SE Do Eiusmod! Te'in ut labo et…"
click at [1307, 138] on icon at bounding box center [1307, 133] width 20 height 26
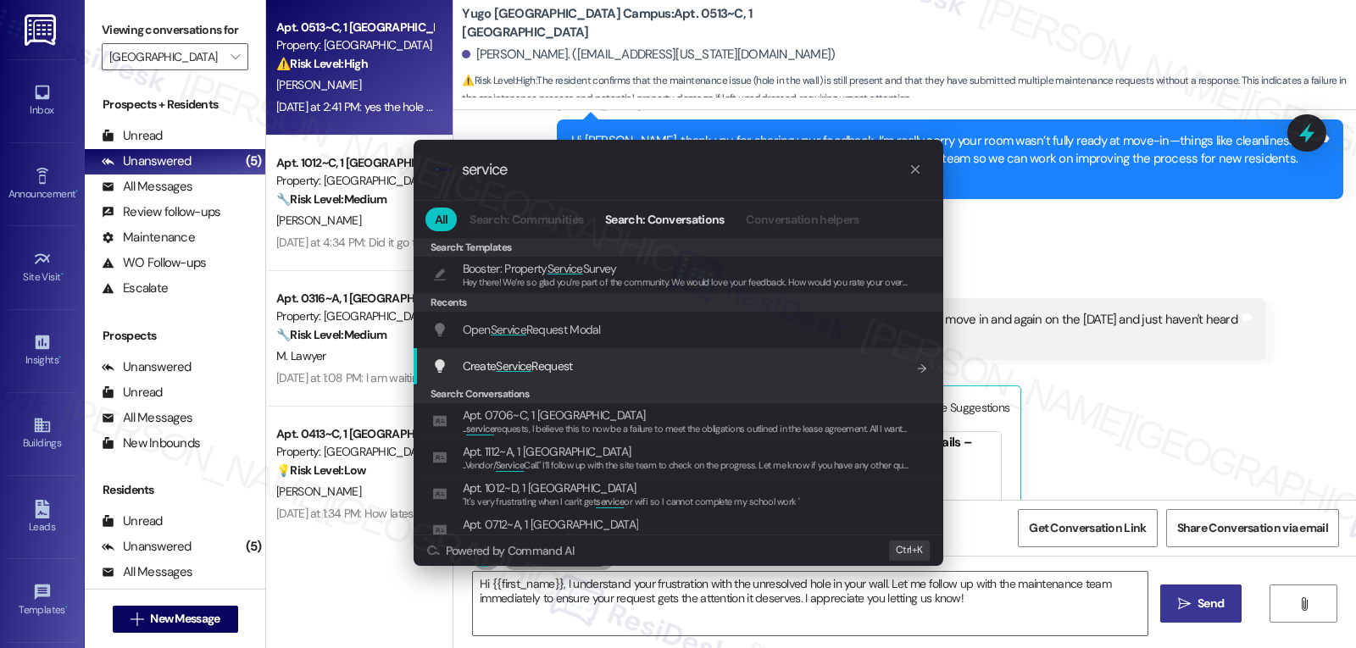
type input "service"
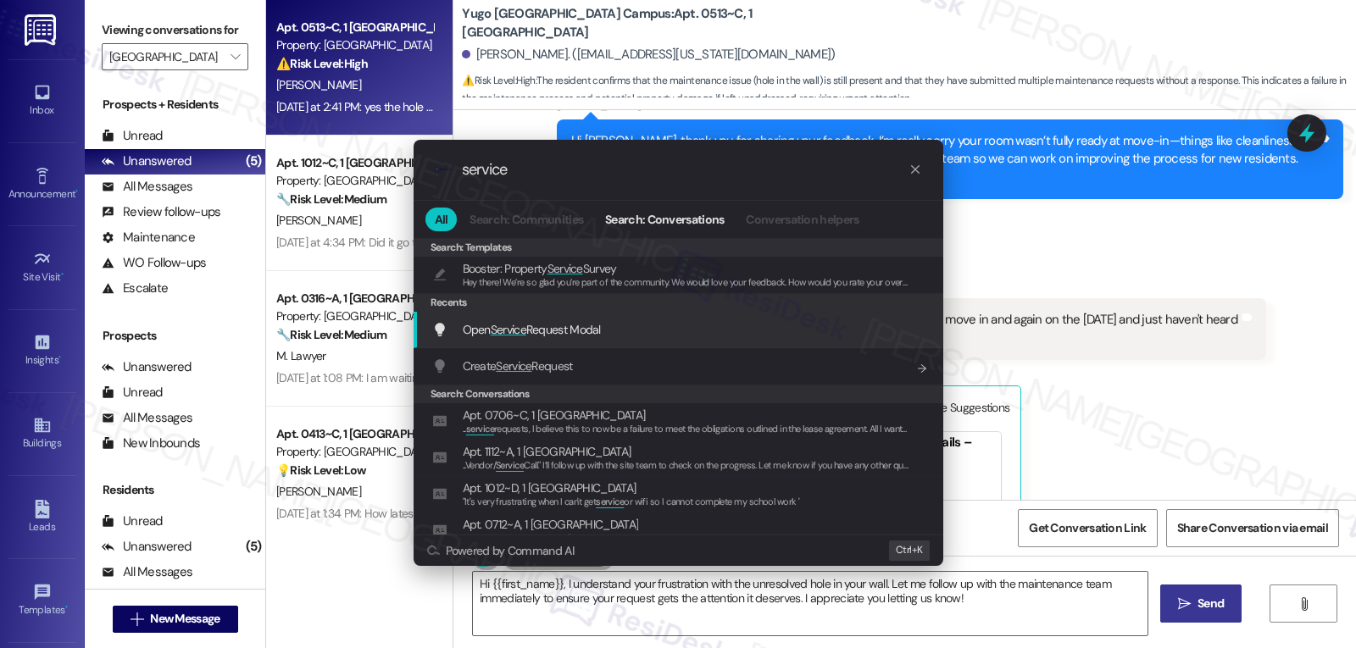
click at [599, 333] on span "Open Service Request Modal" at bounding box center [532, 329] width 138 height 15
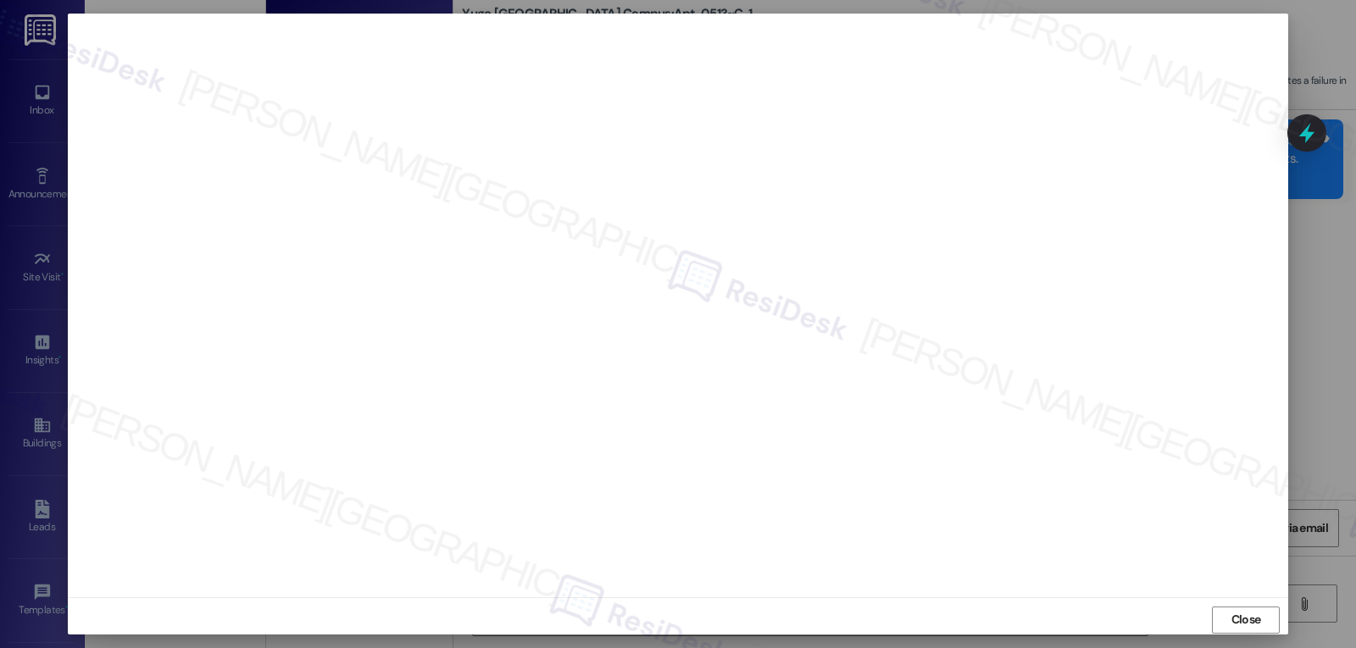
click at [1254, 616] on span "Close" at bounding box center [1247, 620] width 30 height 18
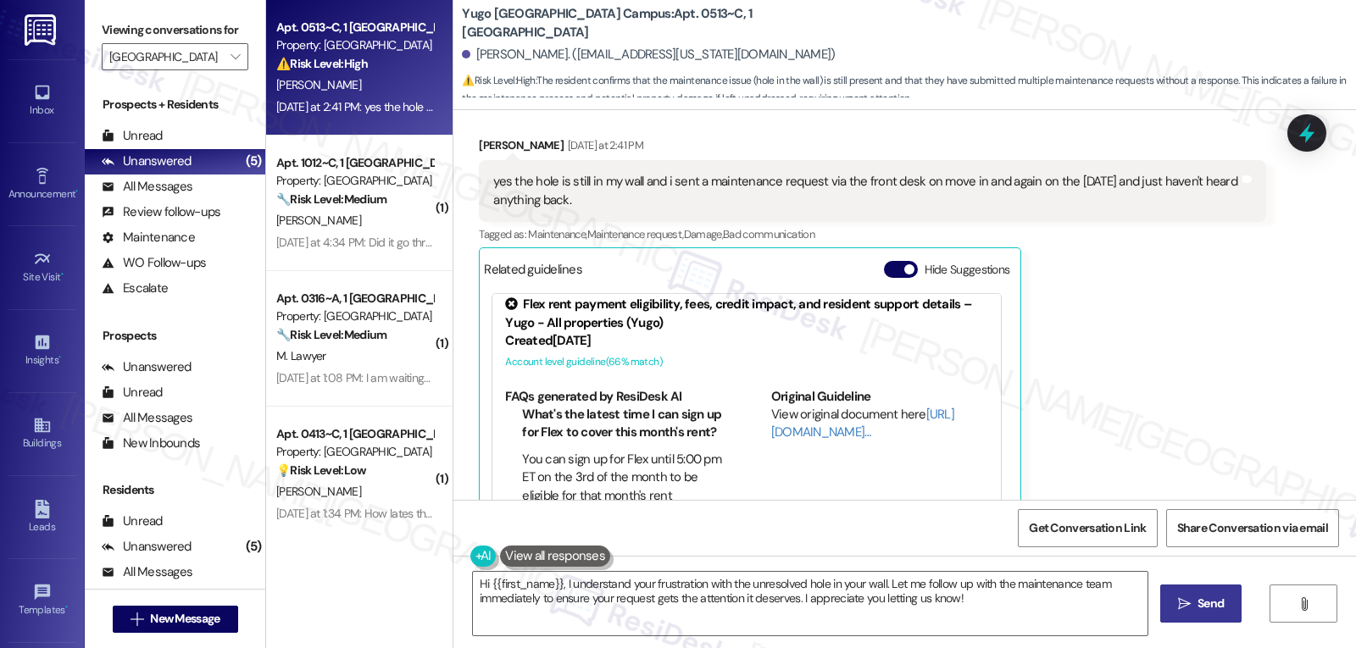
scroll to position [692, 0]
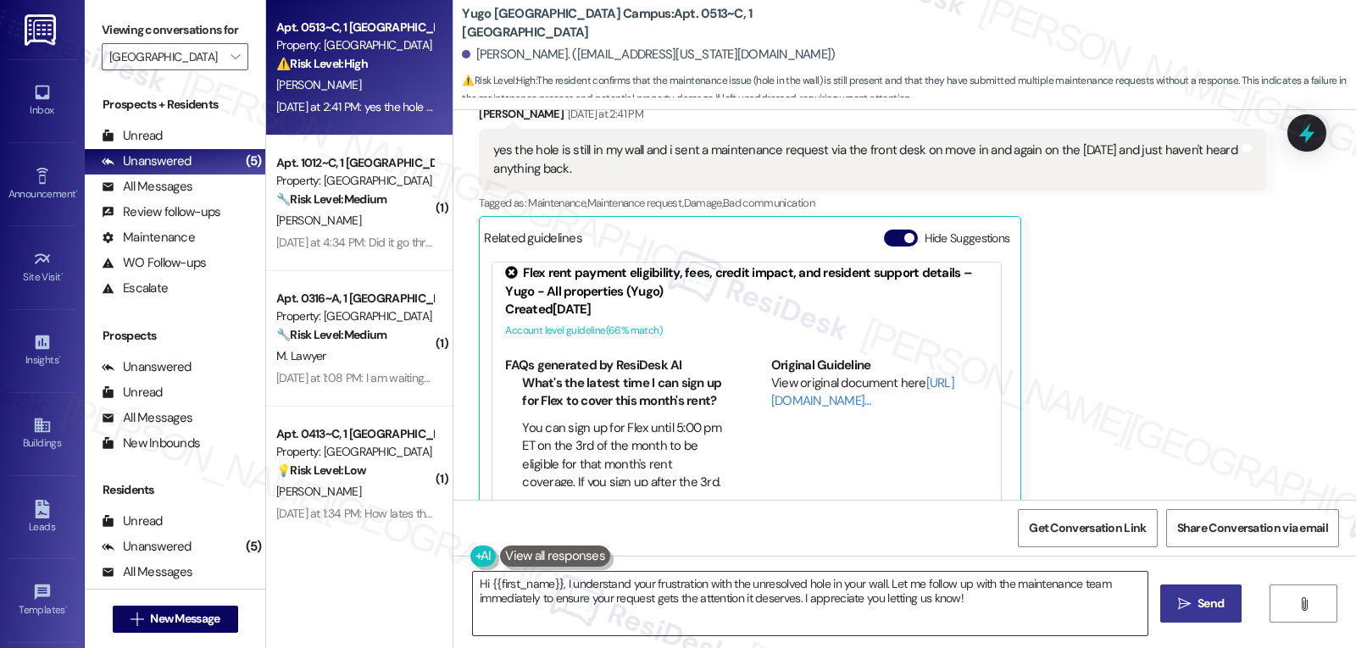
click at [608, 614] on textarea "Hi {{first_name}}, I understand your frustration with the unresolved hole in yo…" at bounding box center [810, 604] width 675 height 64
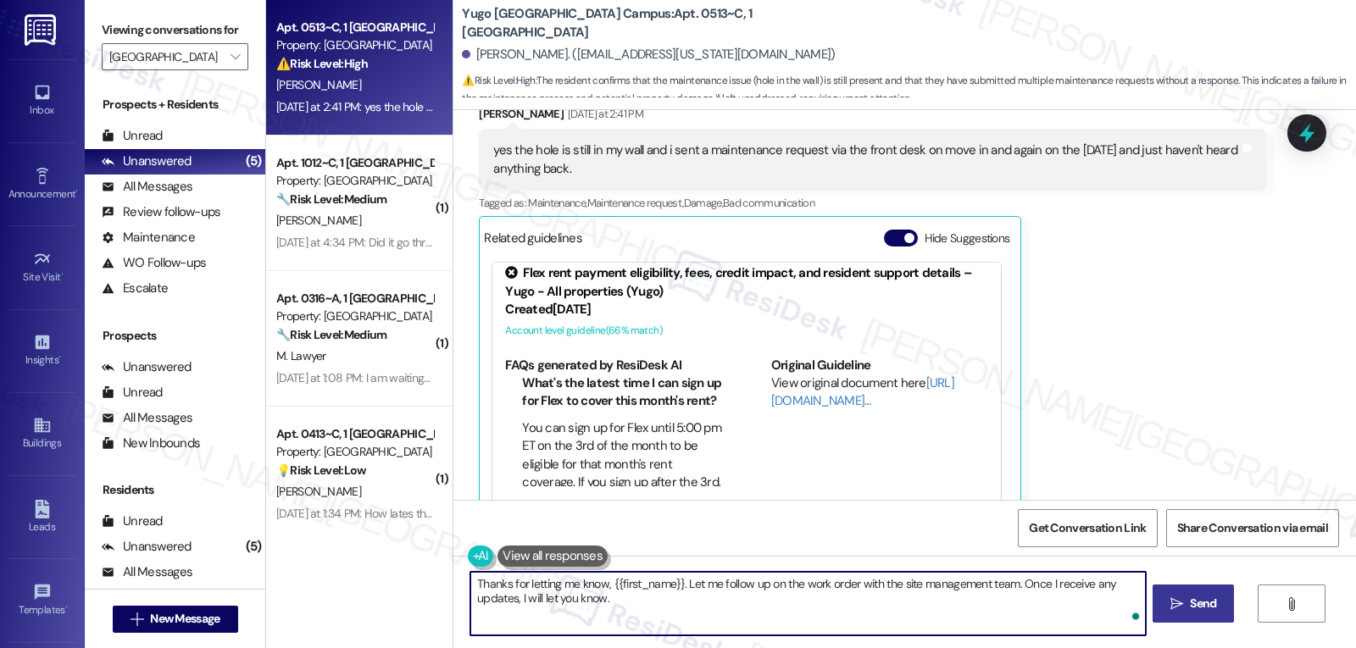
type textarea "Thanks for letting me know, {{first_name}}. Let me follow up on the work order …"
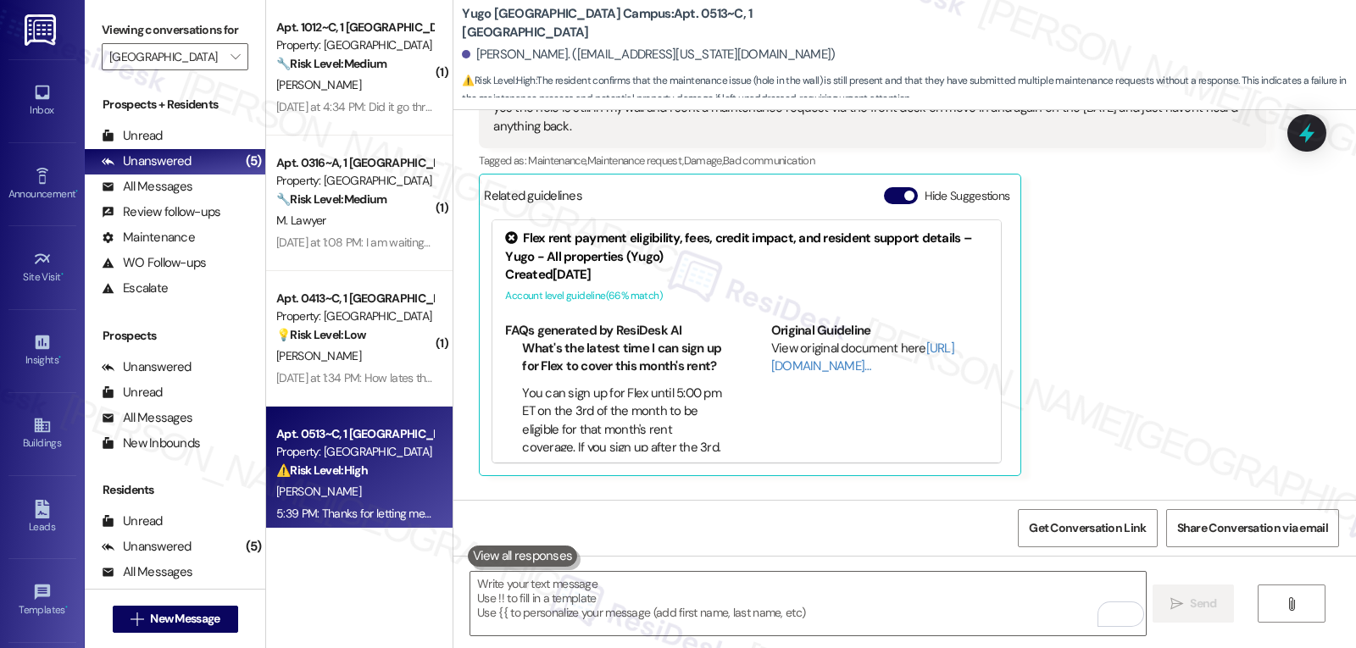
scroll to position [998, 0]
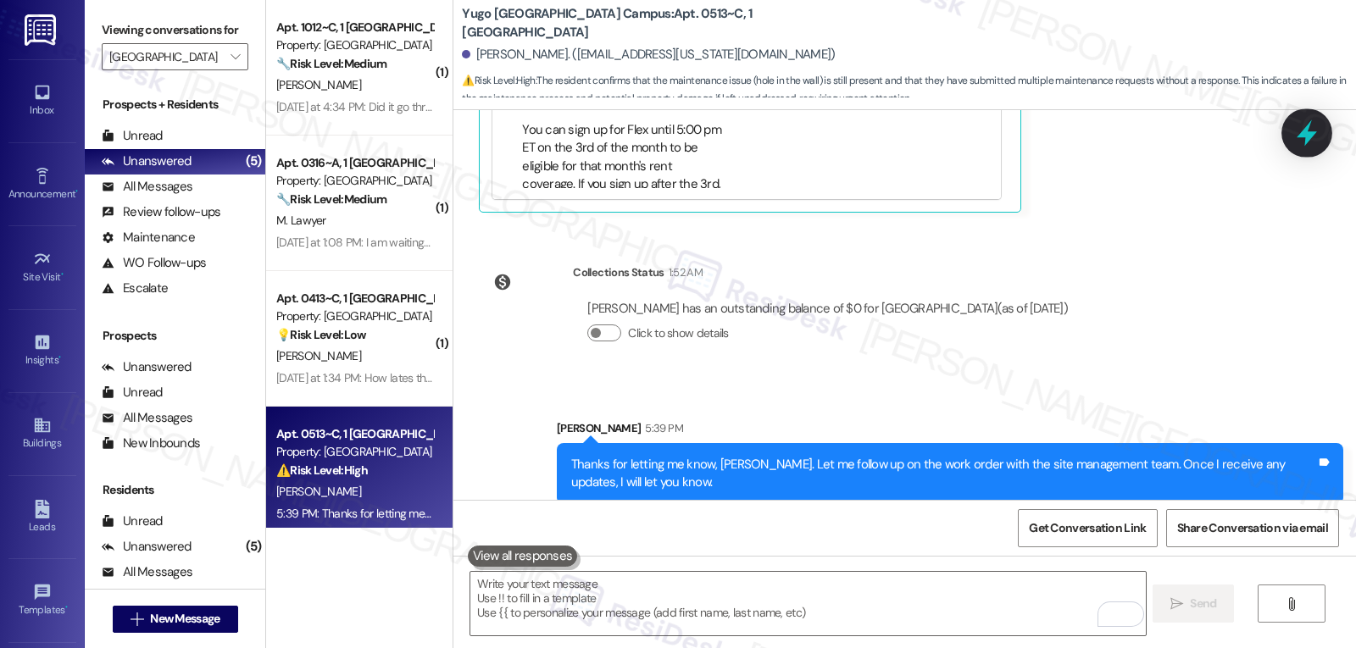
click at [1313, 131] on icon at bounding box center [1307, 133] width 29 height 29
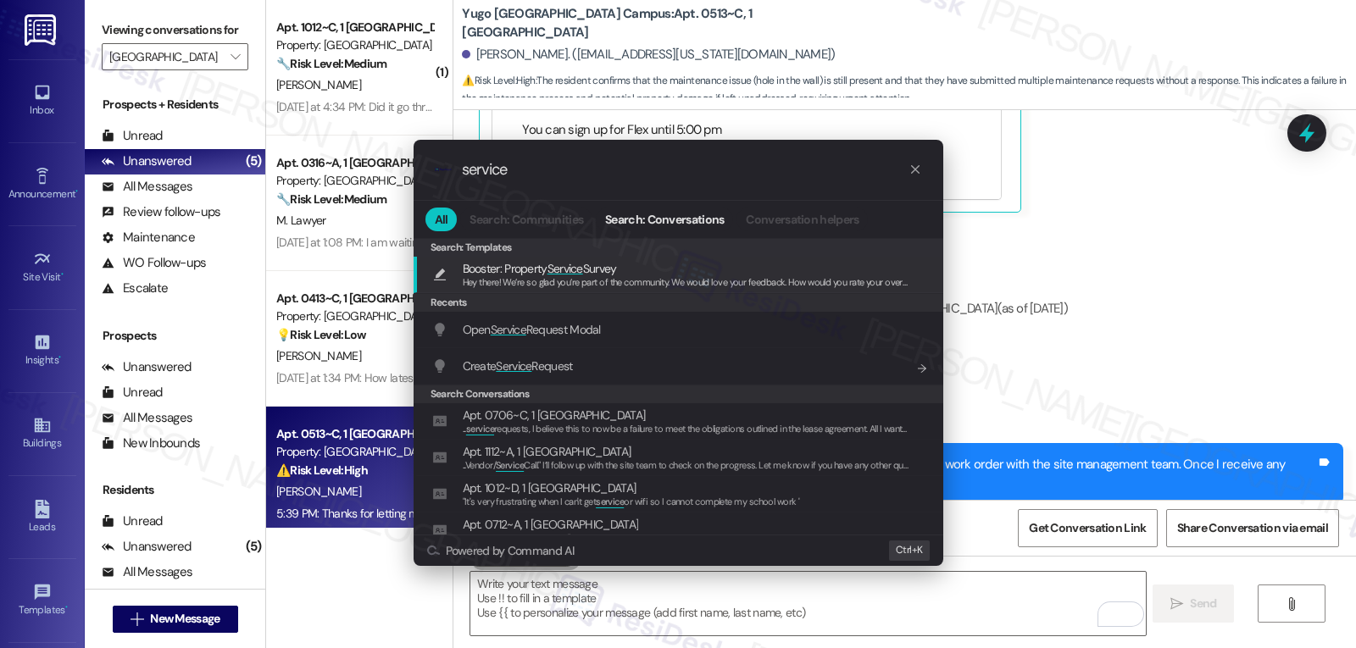
click at [594, 340] on div "Open Service Request Modal Add shortcut" at bounding box center [679, 330] width 530 height 36
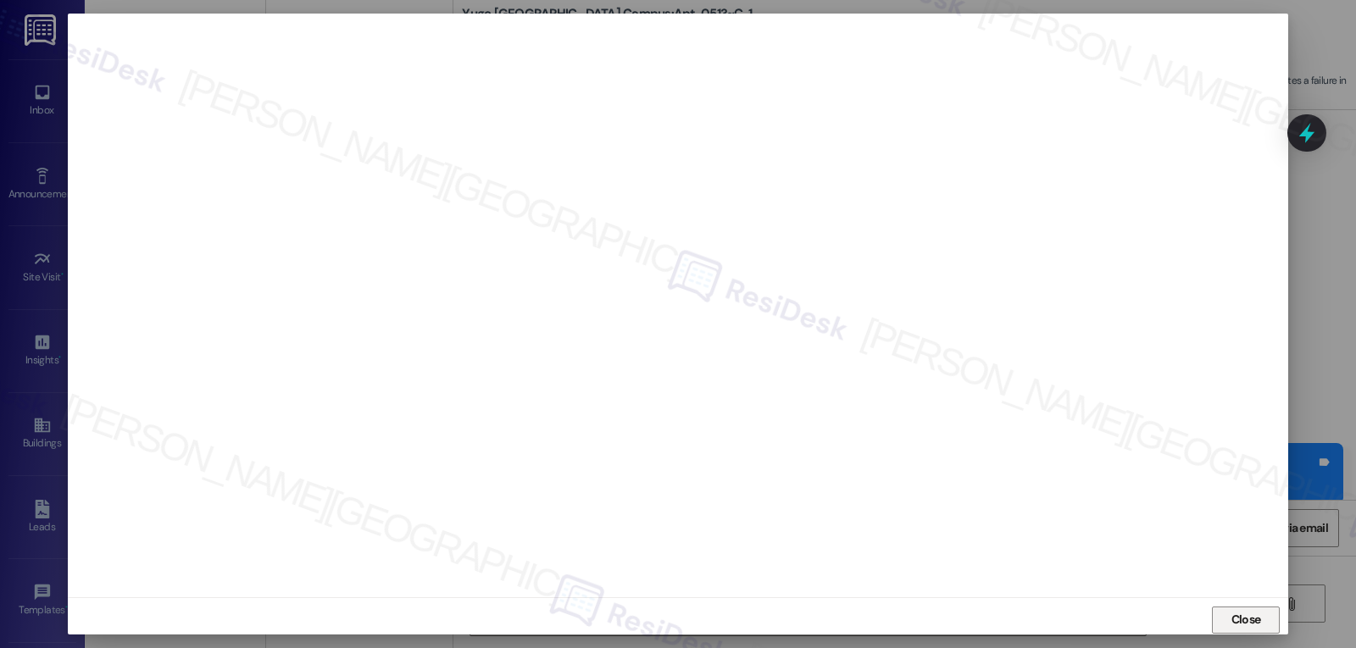
click at [1253, 614] on span "Close" at bounding box center [1247, 620] width 30 height 18
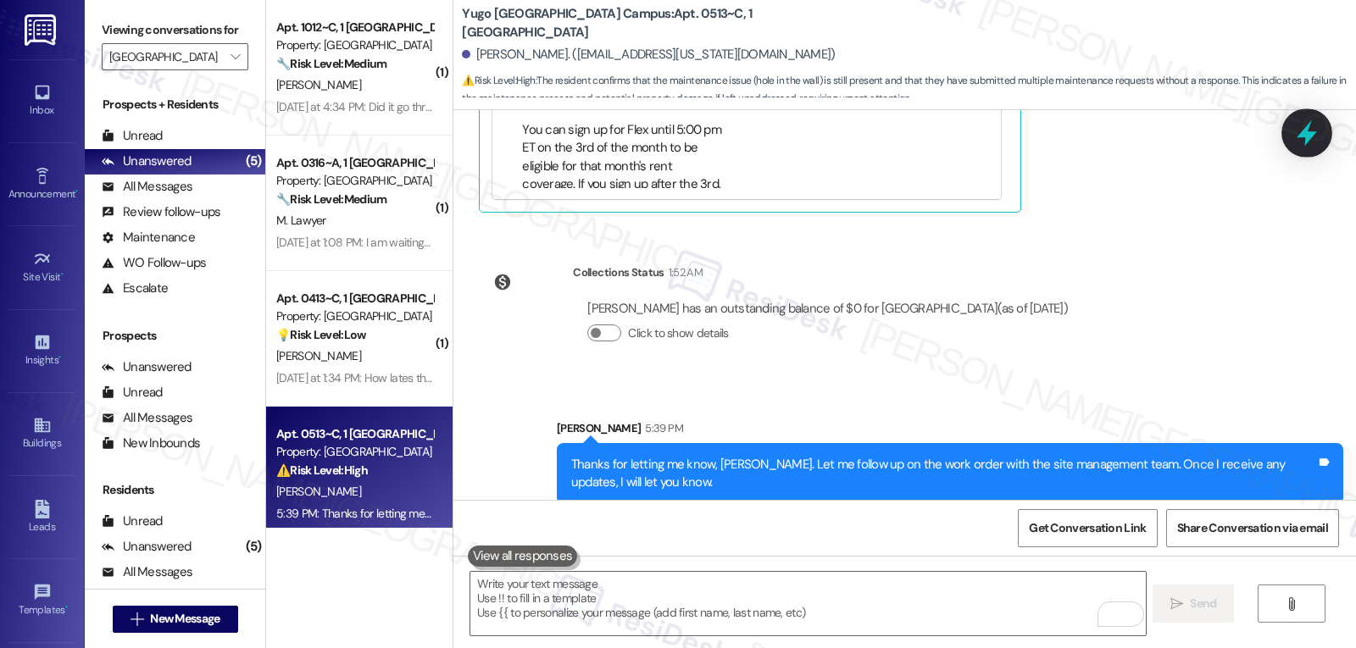
click at [1306, 133] on icon at bounding box center [1307, 133] width 20 height 26
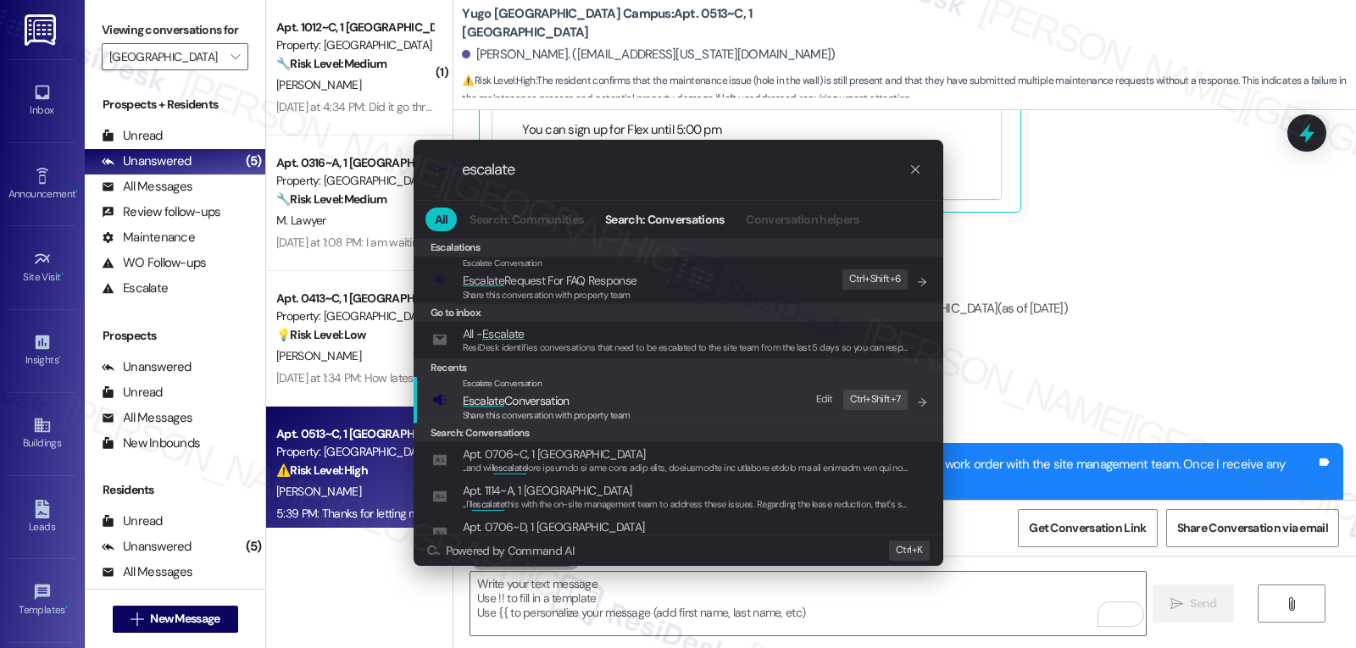
type input "escalate"
click at [544, 406] on span "Escalate Conversation" at bounding box center [516, 400] width 107 height 15
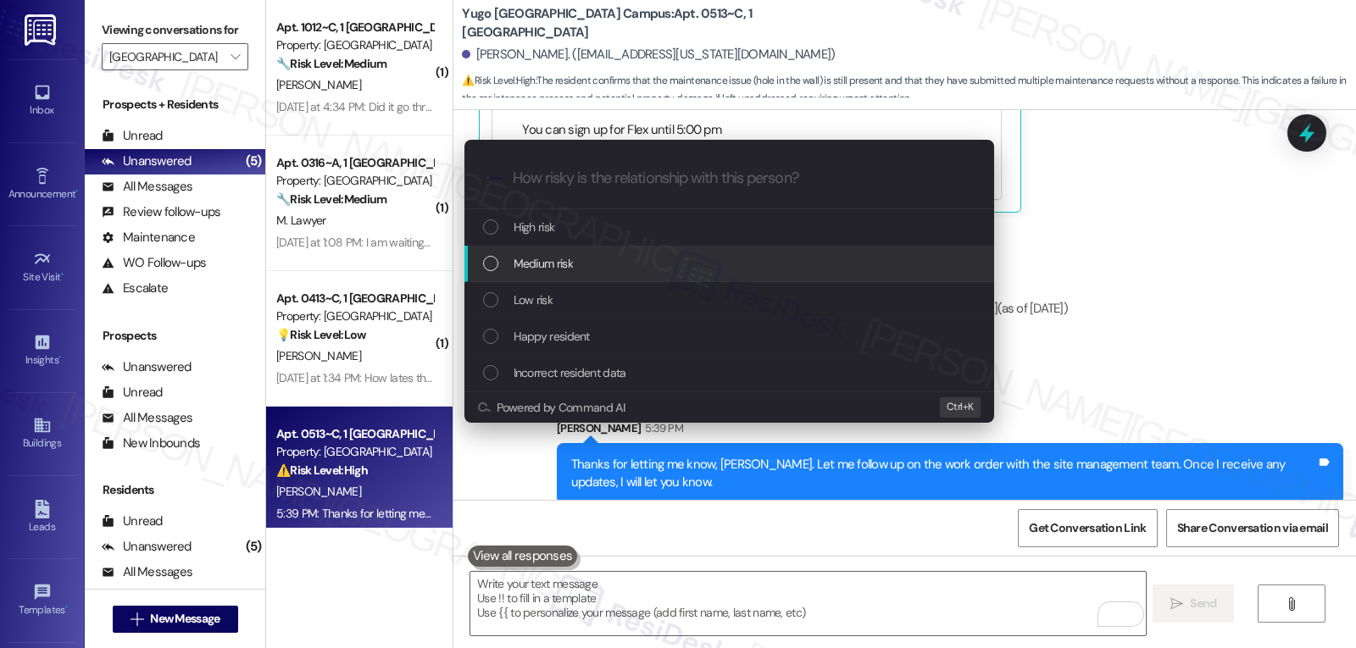
click at [597, 277] on div "Medium risk" at bounding box center [729, 264] width 530 height 36
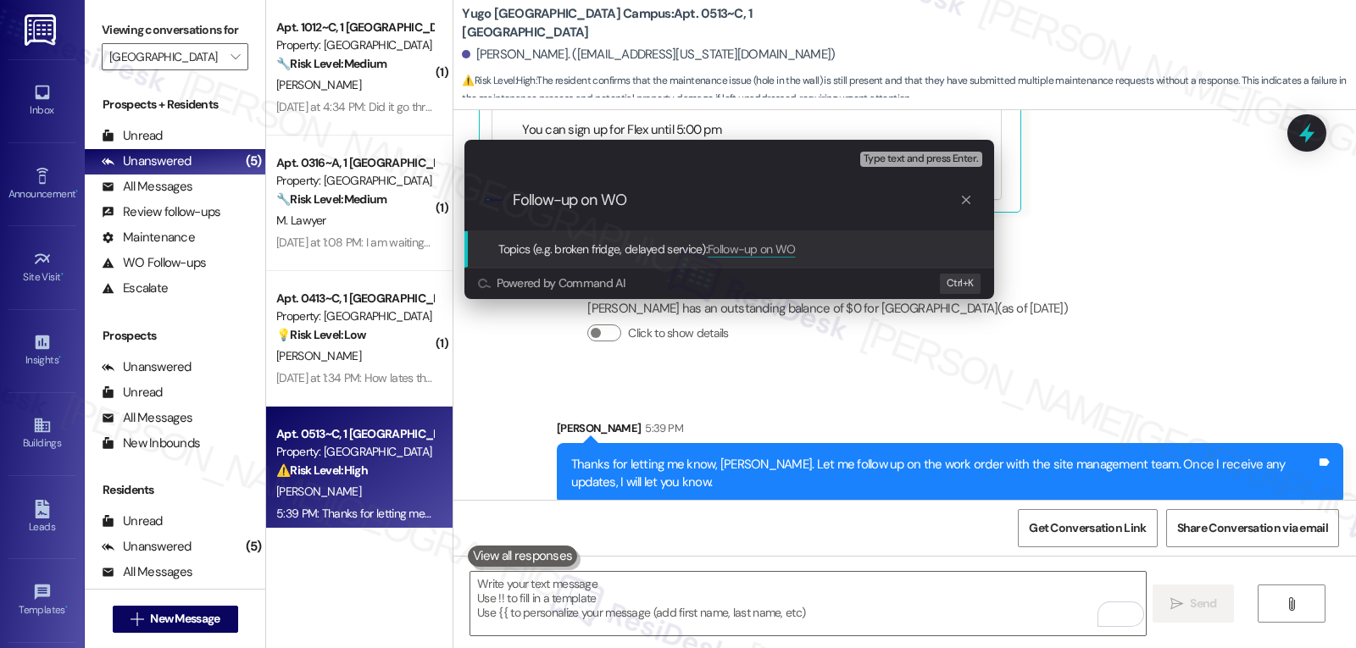
paste input "15561112"
type input "Follow-up on WO 15561112 - Hole in the wall"
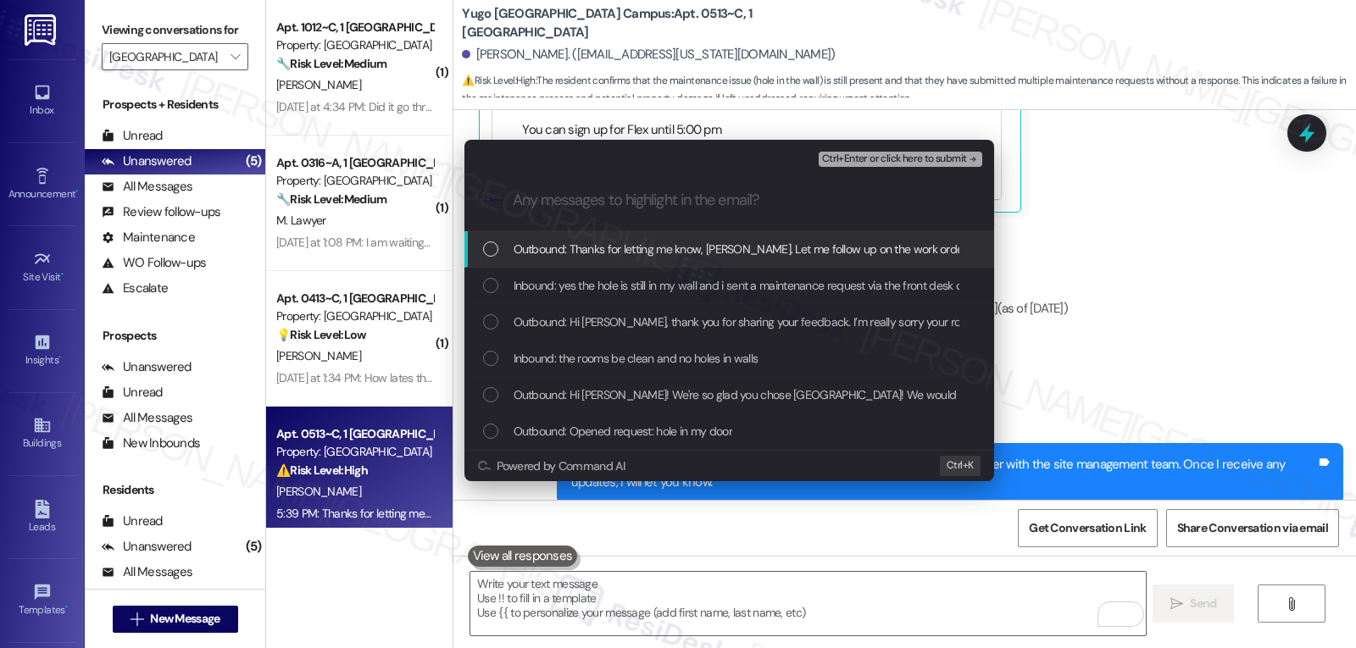
click at [597, 277] on span "Inbound: yes the hole is still in my wall and i sent a maintenance request via …" at bounding box center [915, 285] width 802 height 19
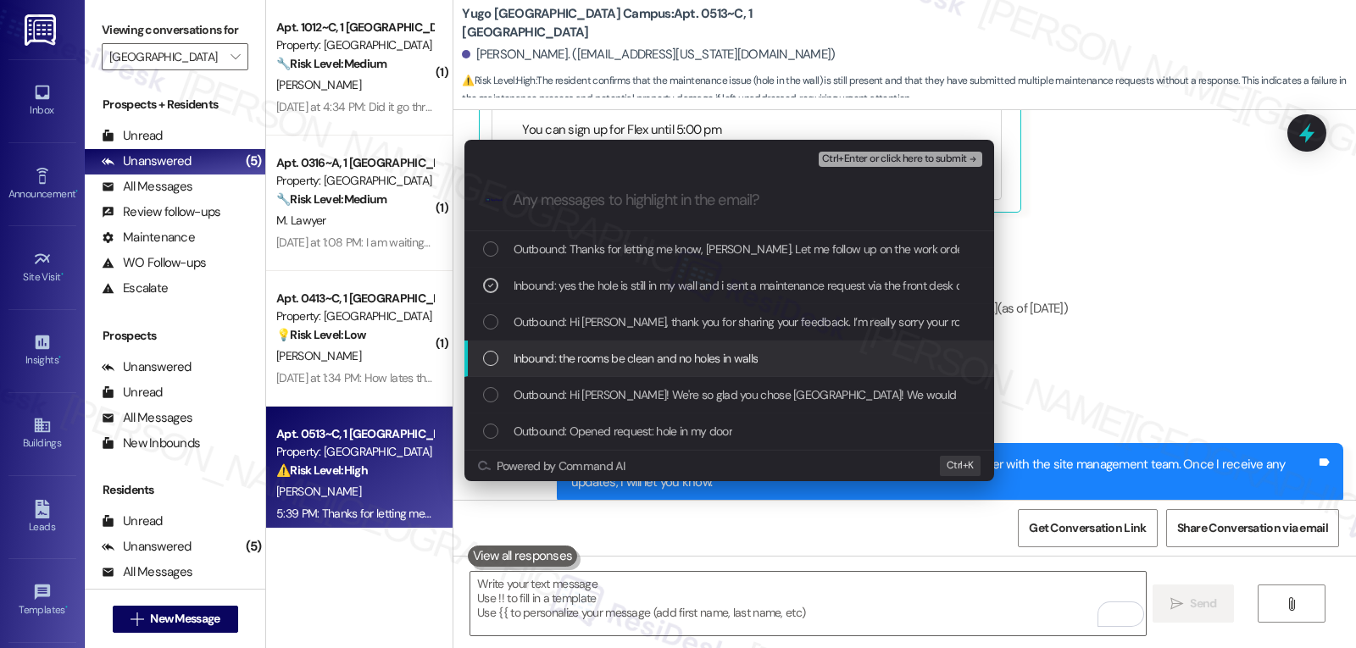
click at [585, 364] on span "Inbound: the rooms be clean and no holes in walls" at bounding box center [636, 358] width 245 height 19
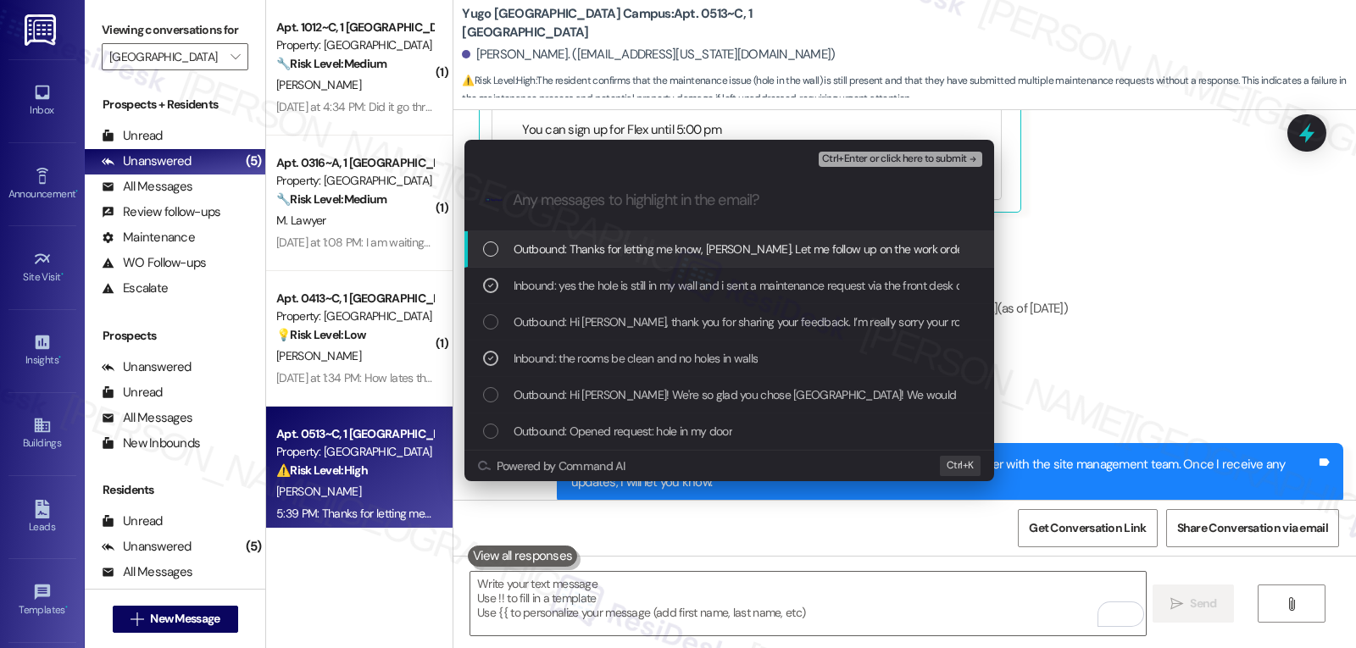
click at [898, 161] on span "Ctrl+Enter or click here to submit" at bounding box center [894, 159] width 145 height 12
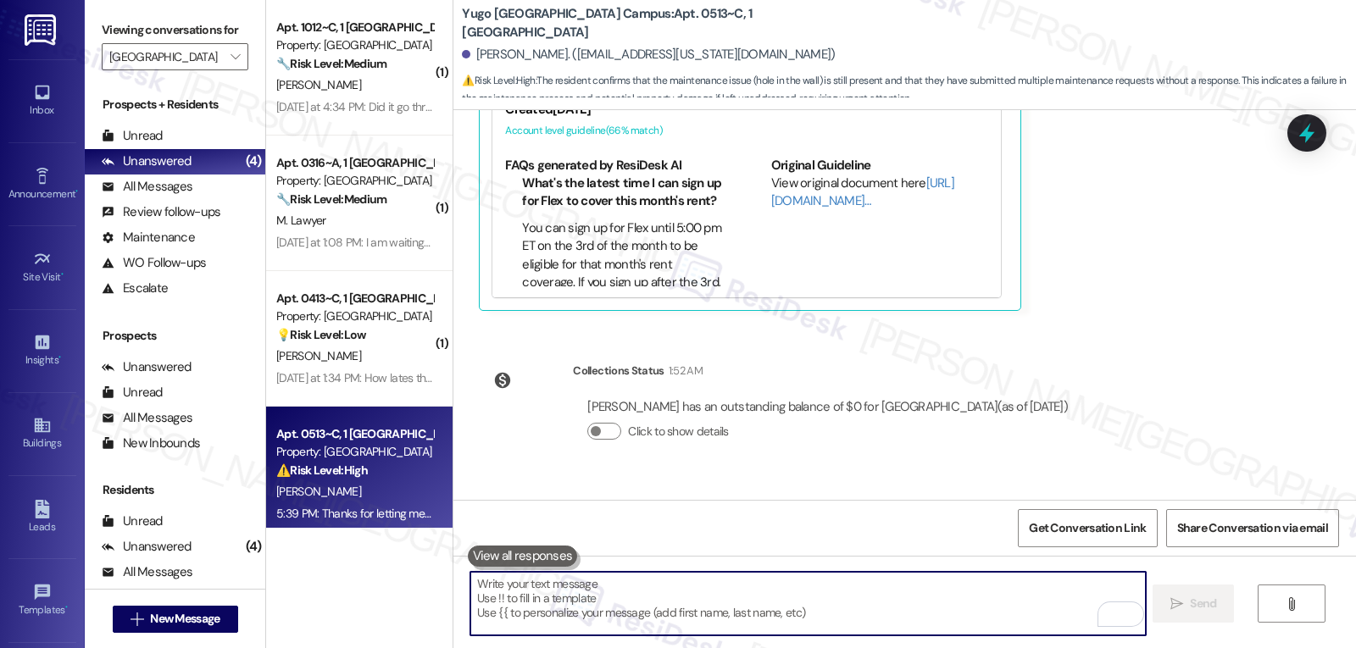
scroll to position [1022, 0]
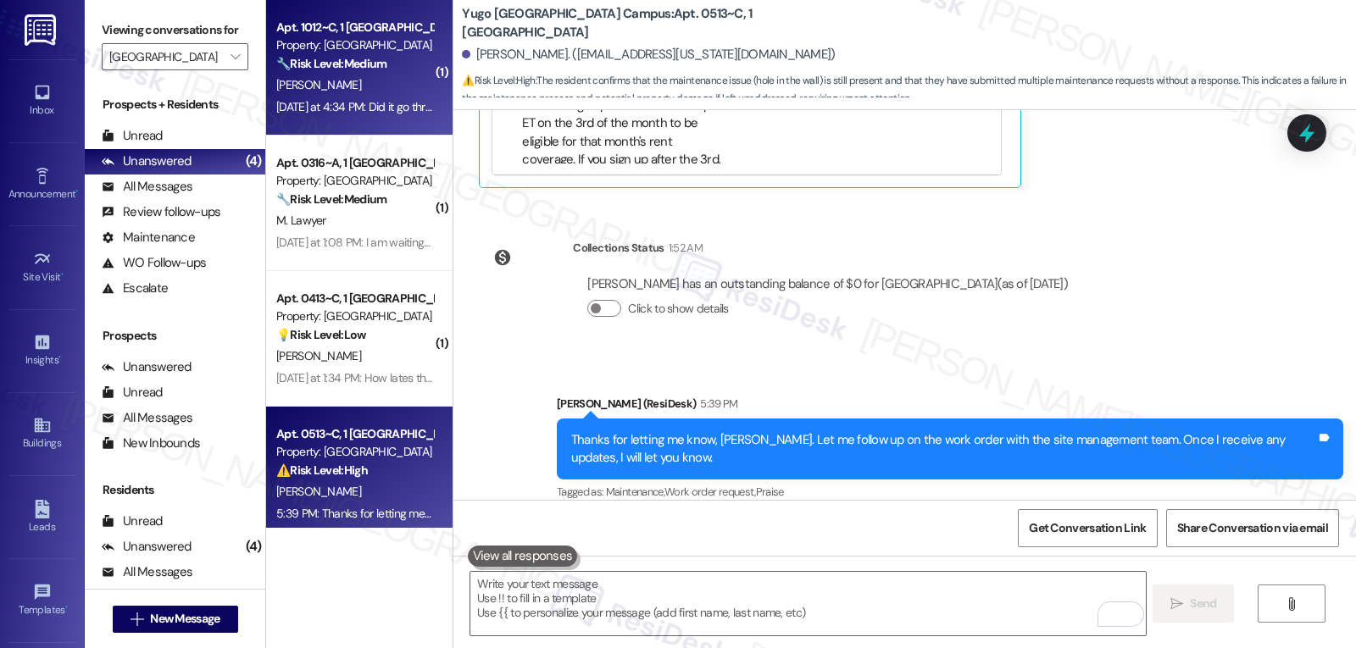
click at [390, 109] on div "[DATE] at 4:34 PM: Did it go through? [DATE] at 4:34 PM: Did it go through?" at bounding box center [365, 106] width 179 height 15
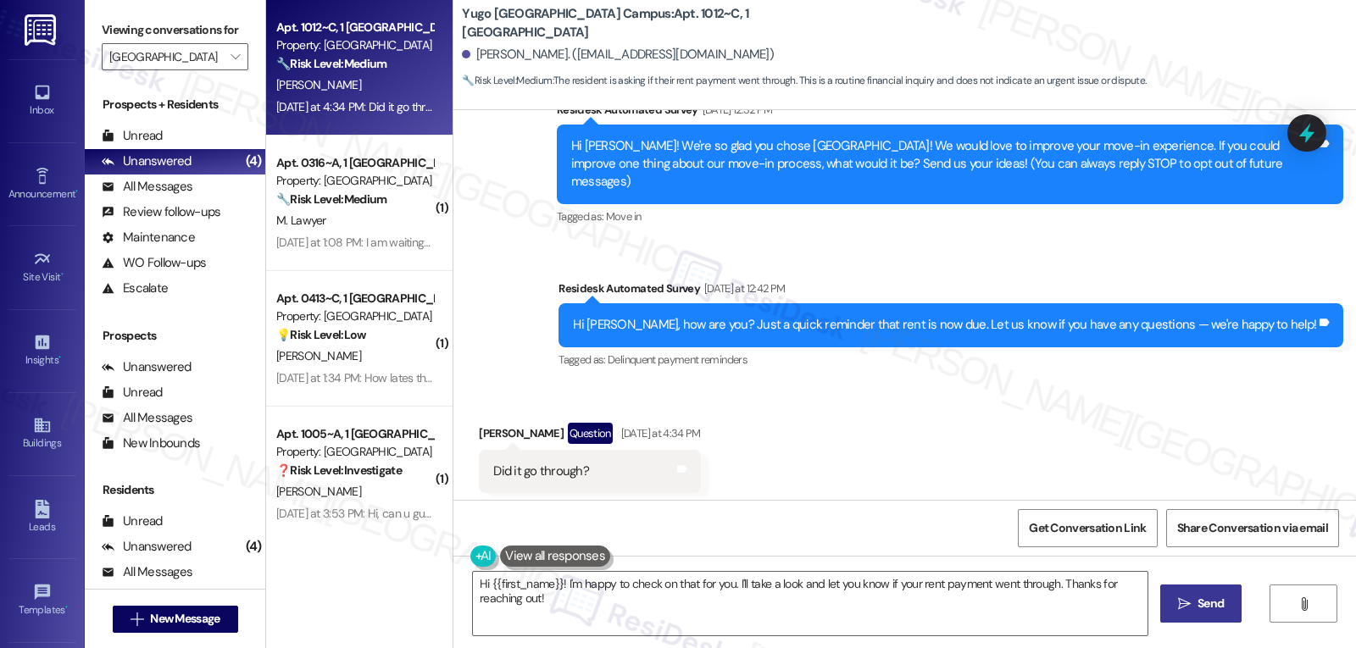
scroll to position [491, 0]
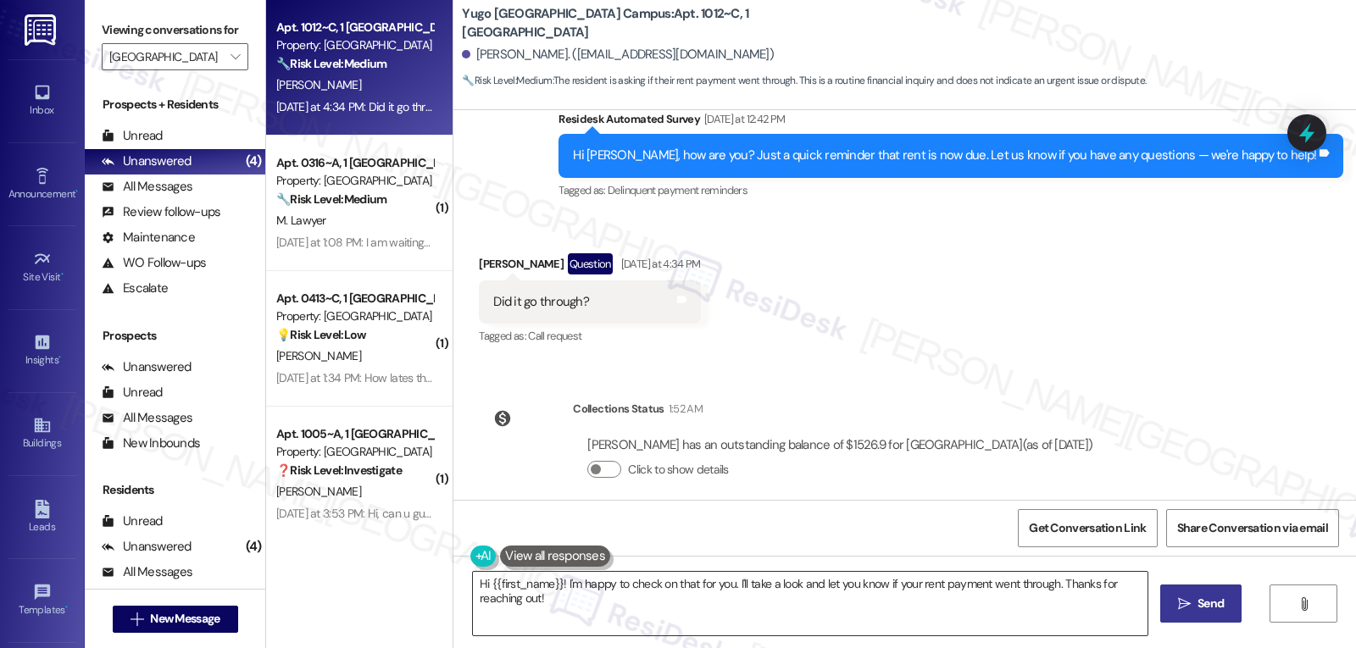
click at [570, 587] on textarea "Hi {{first_name}}! I'm happy to check on that for you. I'll take a look and let…" at bounding box center [810, 604] width 675 height 64
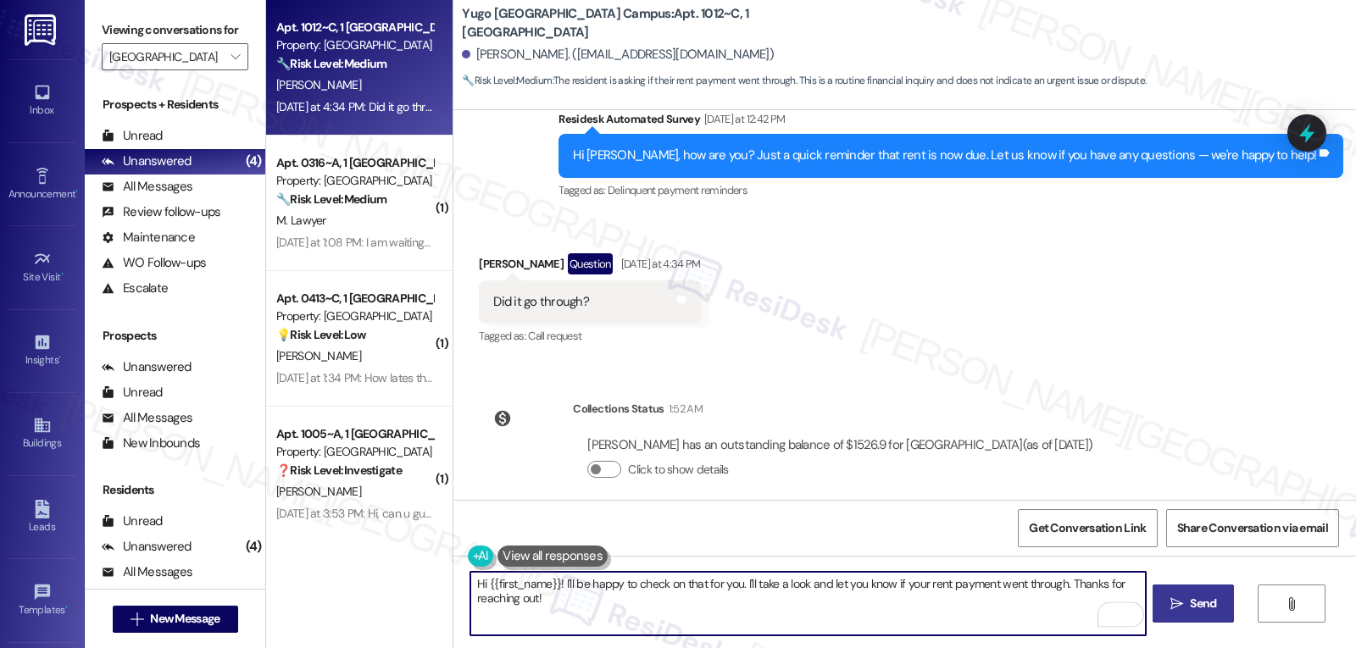
drag, startPoint x: 737, startPoint y: 587, endPoint x: 961, endPoint y: 688, distance: 246.6
click at [961, 648] on html "Inbox Go to Inbox Announcement • Send A Text Announcement Site Visit • Go to Si…" at bounding box center [678, 324] width 1356 height 648
type textarea "Hi {{first_name}}! I'll be happy to check on that for you. May I ask what payme…"
click at [1182, 619] on button " Send" at bounding box center [1194, 604] width 82 height 38
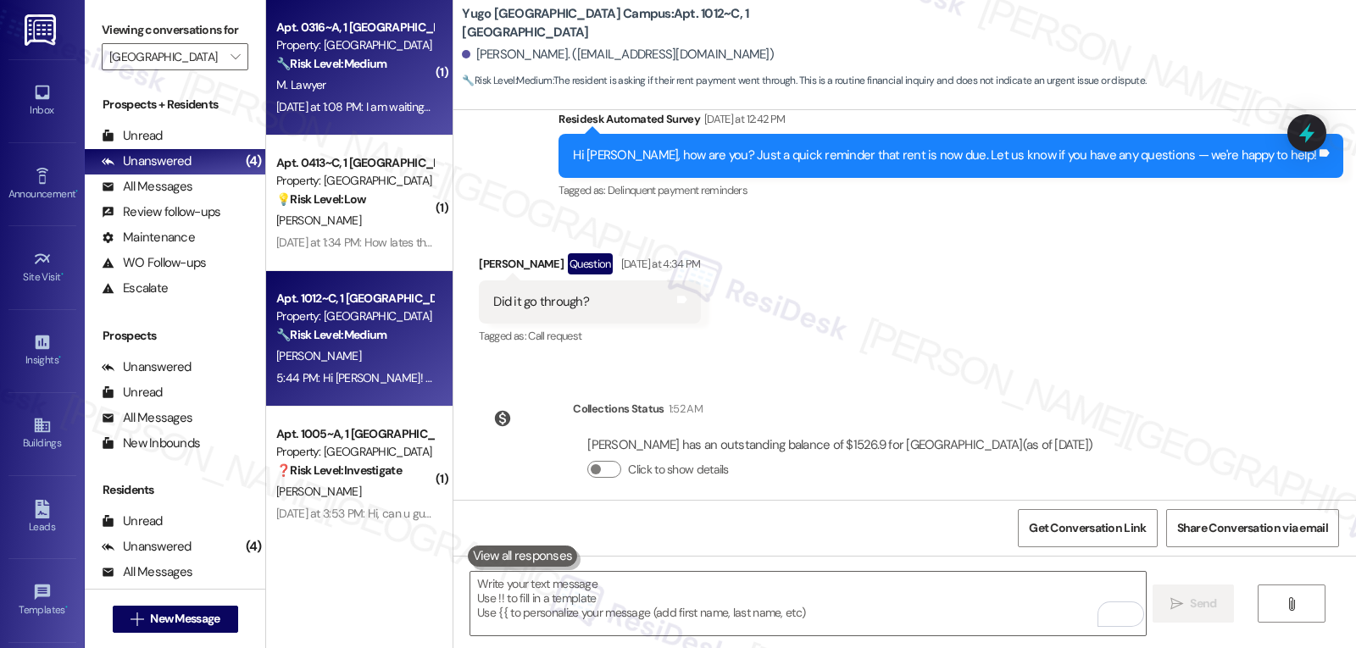
click at [365, 86] on div "M. Lawyer" at bounding box center [355, 85] width 160 height 21
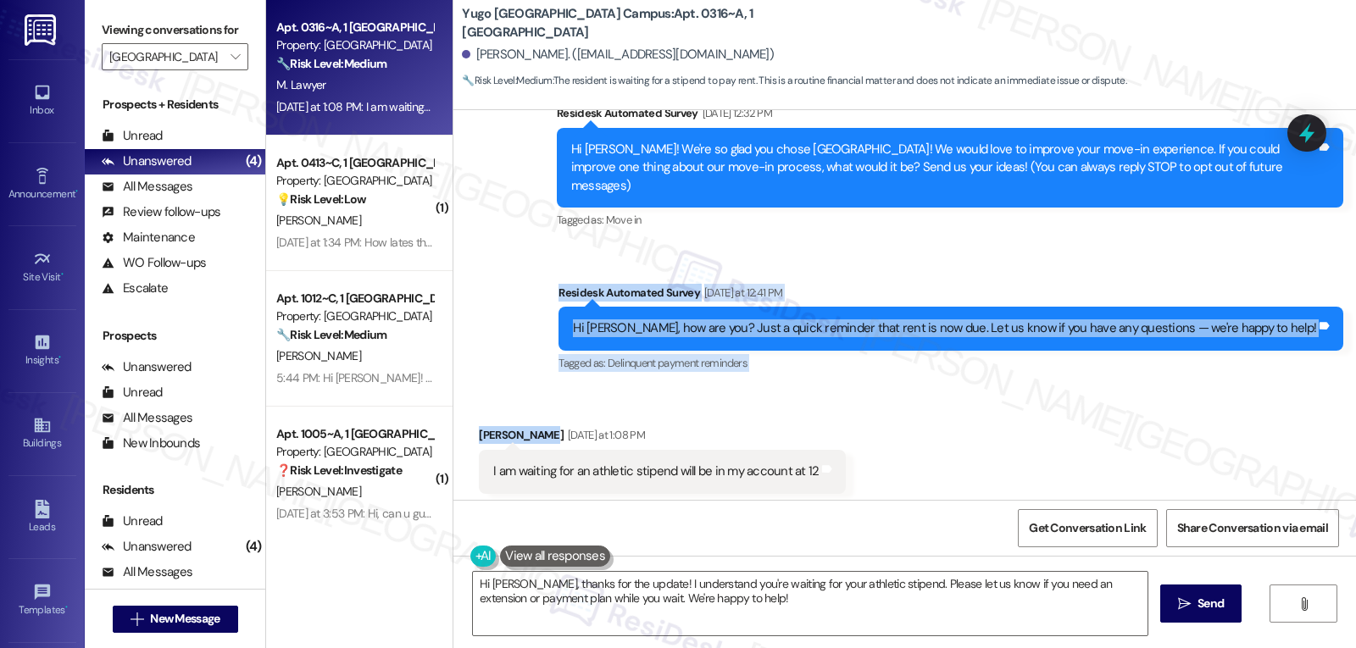
scroll to position [327, 0]
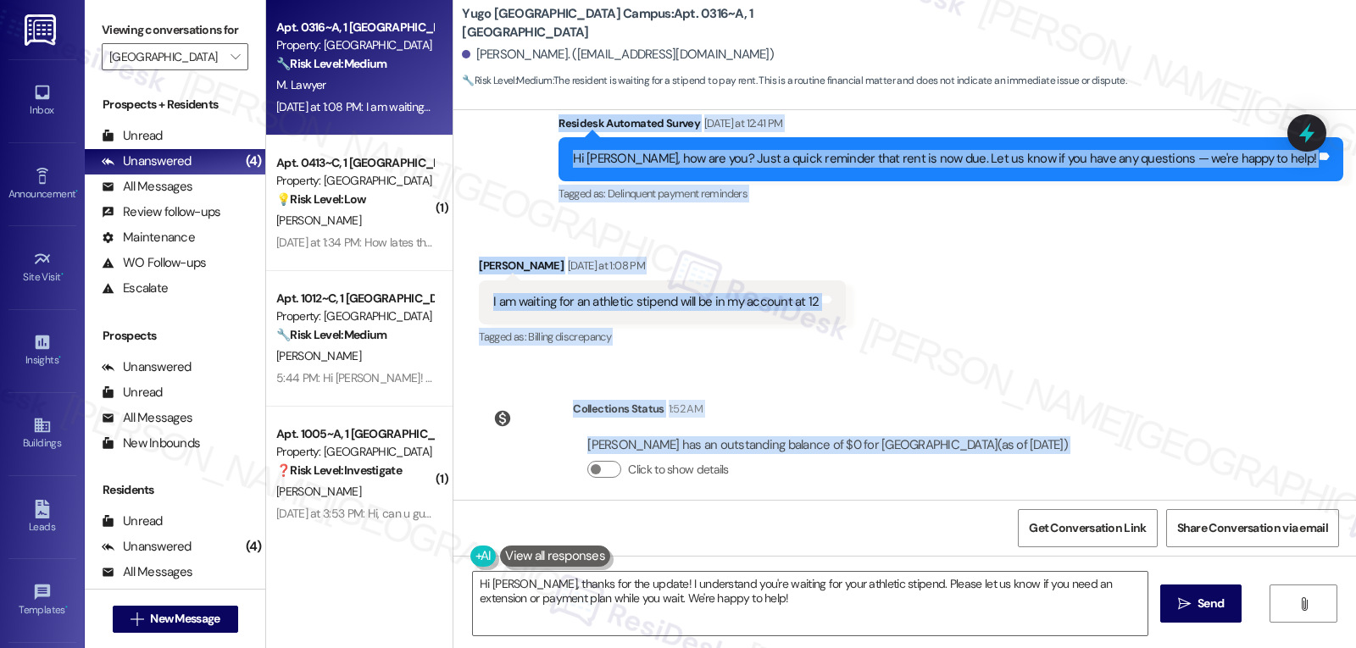
drag, startPoint x: 623, startPoint y: 281, endPoint x: 1149, endPoint y: 445, distance: 551.5
click at [1149, 445] on div "Lease started [DATE] 8:00 PM Survey, sent via SMS Residesk Automated Survey [DA…" at bounding box center [904, 305] width 903 height 390
copy div "Residesk Automated Survey [DATE] at 12:41 PM Hi [PERSON_NAME], how are you? Jus…"
click at [815, 604] on textarea "Hi [PERSON_NAME], thanks for the update! I understand you're waiting for your a…" at bounding box center [810, 604] width 675 height 64
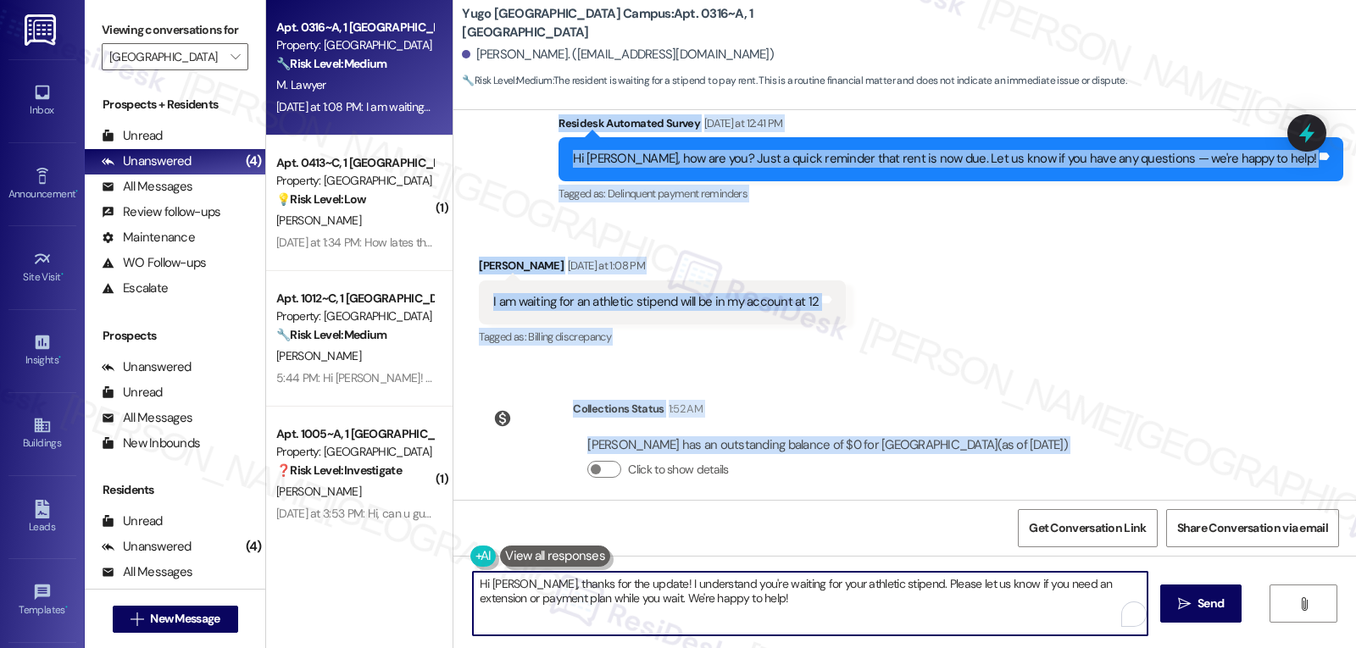
paste textarea "Thanks for the update, [PERSON_NAME]! I just checked your account and it looks …"
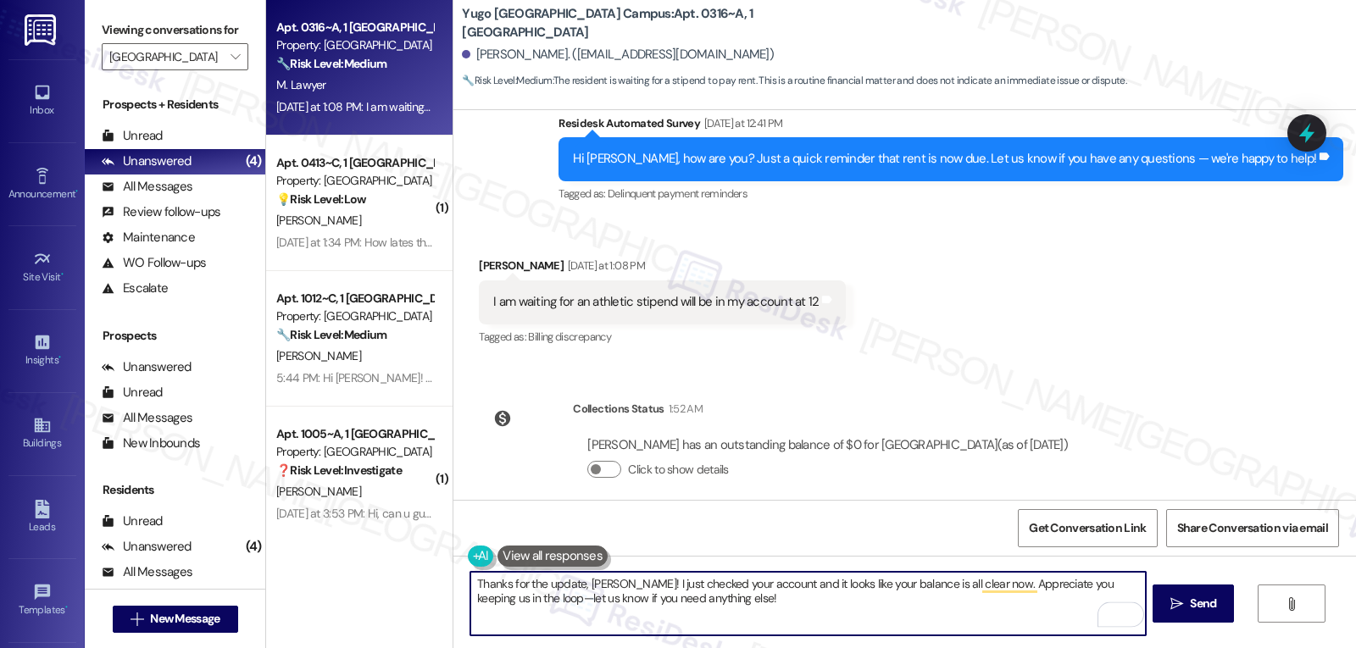
click at [489, 599] on textarea "Thanks for the update, [PERSON_NAME]! I just checked your account and it looks …" at bounding box center [807, 604] width 675 height 64
click at [730, 614] on textarea "Thanks for the update, [PERSON_NAME]! I just checked your account and it looks …" at bounding box center [807, 604] width 675 height 64
type textarea "Thanks for the update, [PERSON_NAME]! I just checked your account and it looks …"
click at [1153, 597] on button " Send" at bounding box center [1194, 604] width 82 height 38
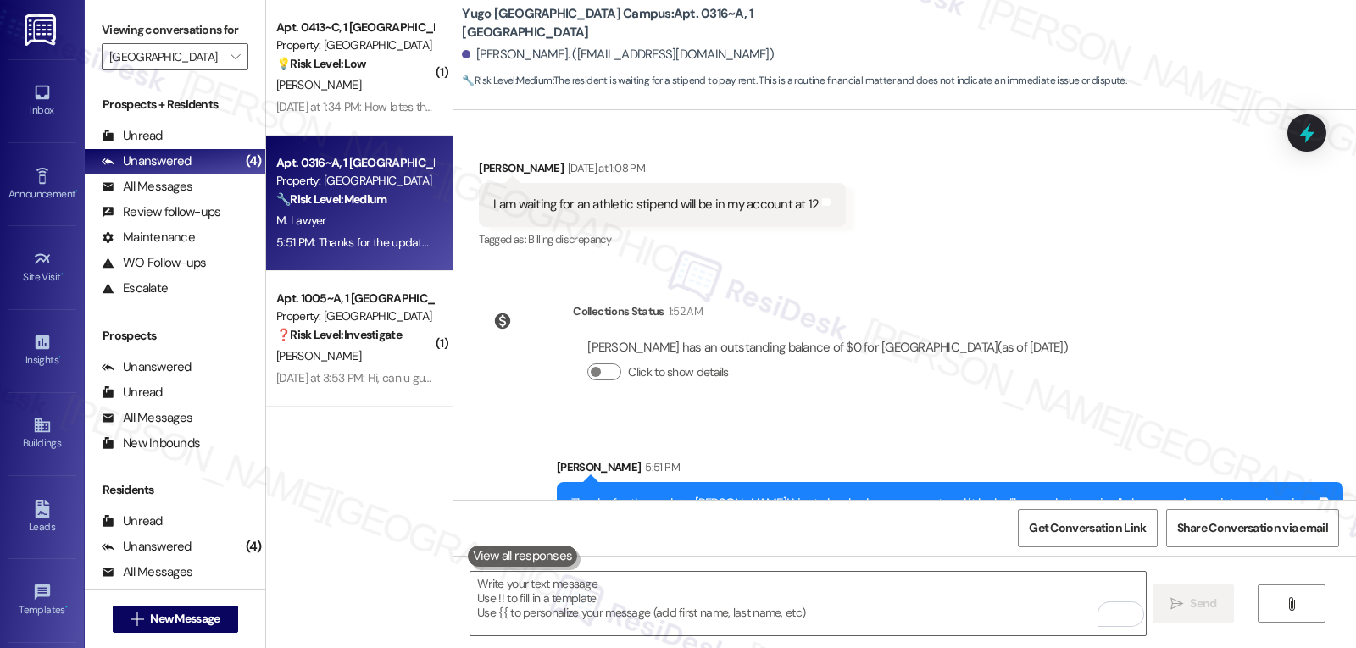
scroll to position [464, 0]
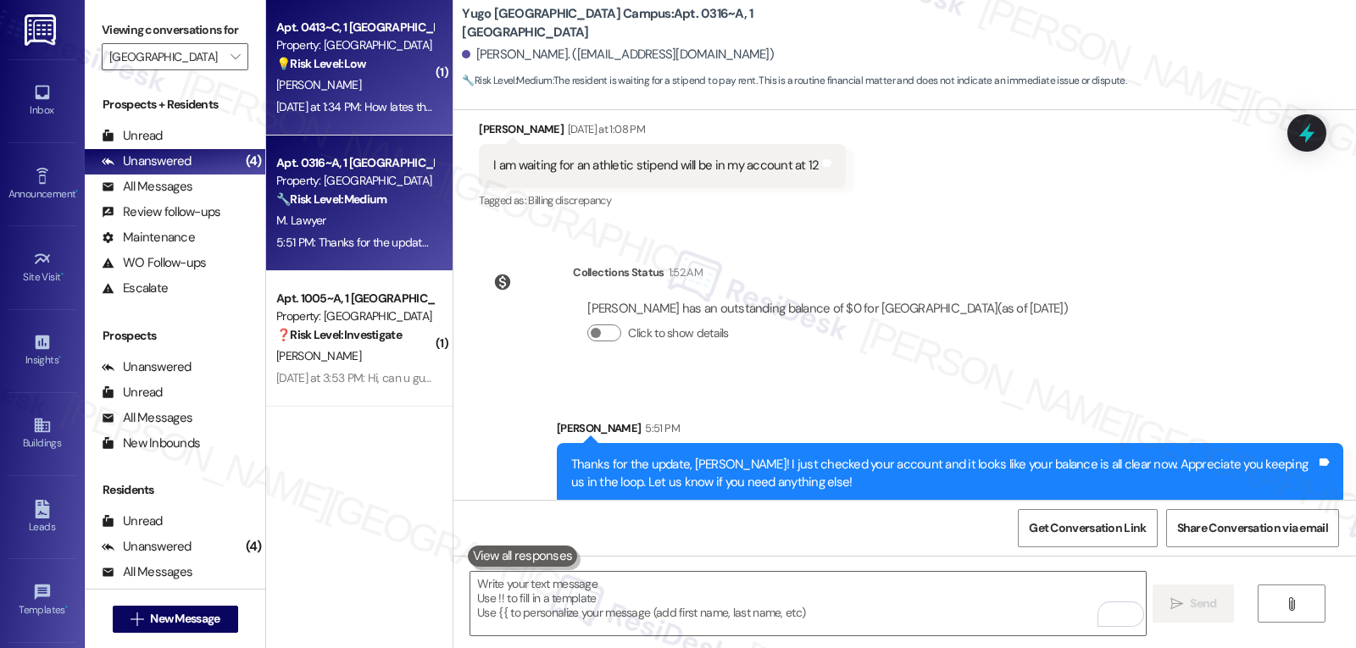
click at [366, 87] on div "[PERSON_NAME]" at bounding box center [355, 85] width 160 height 21
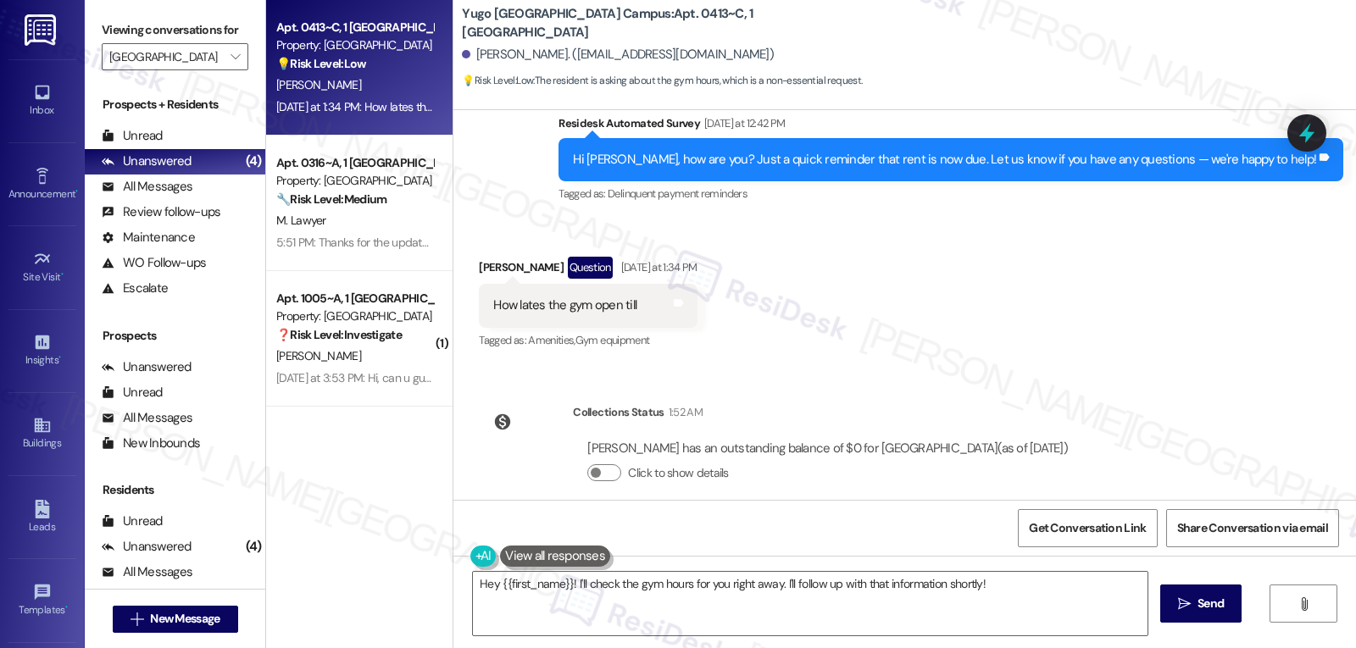
scroll to position [525, 0]
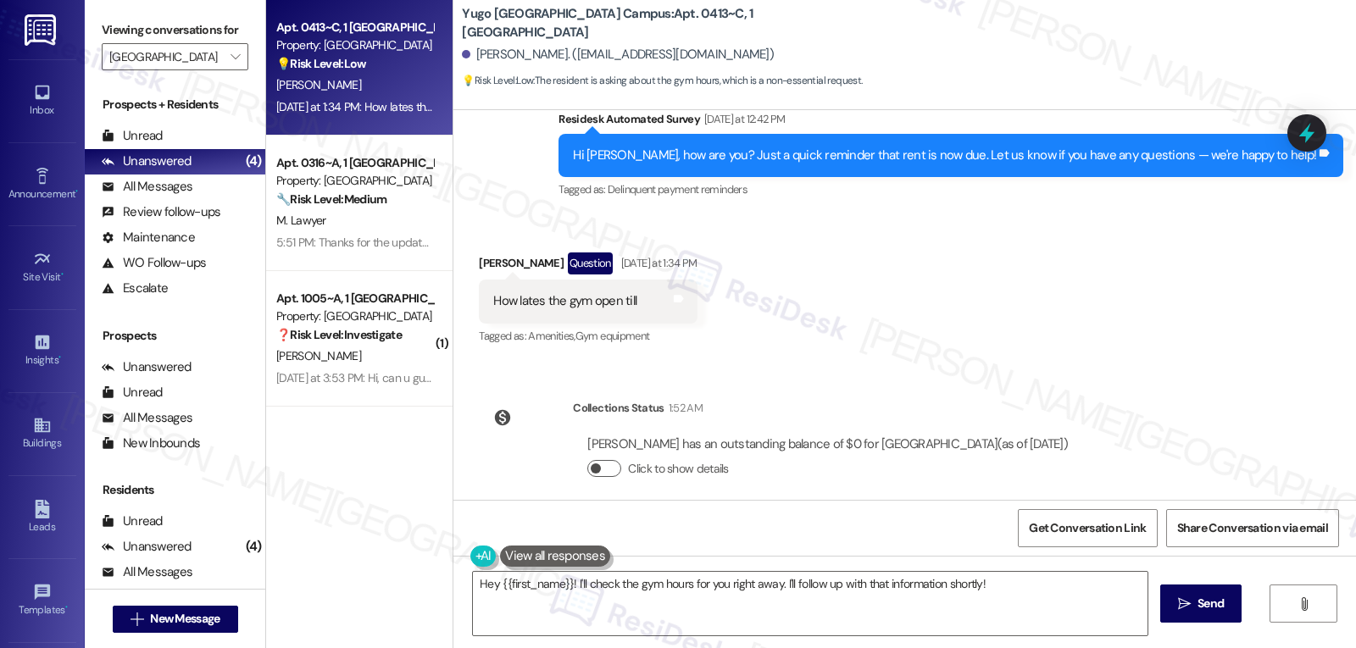
click at [604, 460] on button "Click to show details" at bounding box center [604, 468] width 34 height 17
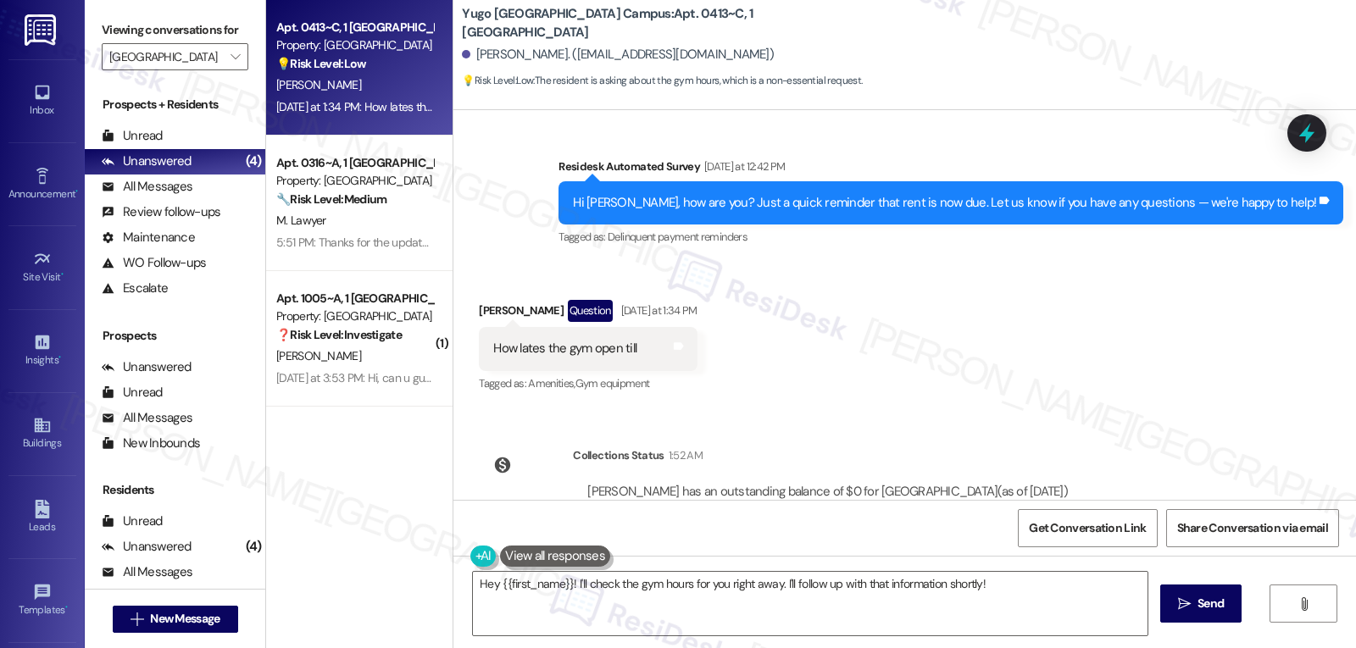
scroll to position [440, 0]
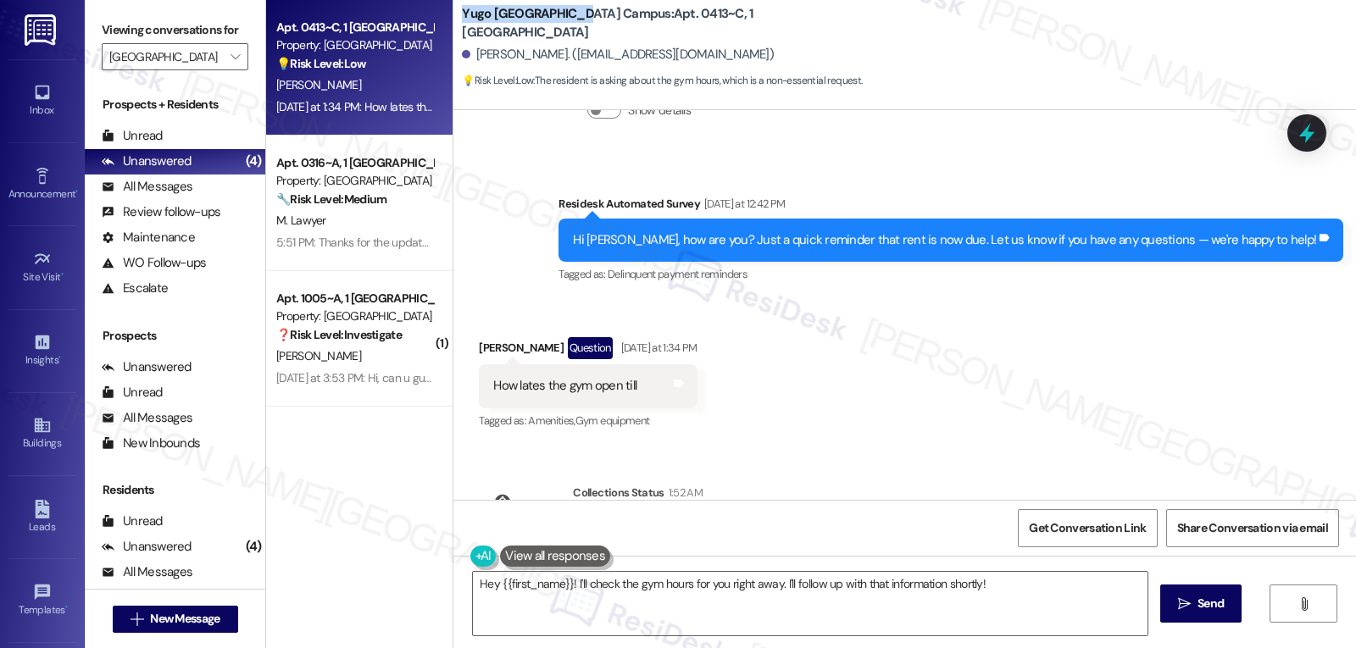
drag, startPoint x: 446, startPoint y: 19, endPoint x: 572, endPoint y: 15, distance: 126.3
click at [572, 15] on div "Yugo Tucson Campus: Apt. 0413~C, 1 Yugo Tucson Campus Dominic Riola. (19driola@…" at bounding box center [904, 47] width 903 height 86
copy b "[GEOGRAPHIC_DATA]"
click at [837, 361] on div "Received via SMS Dominic Riola Question Yesterday at 1:34 PM How lates the gym …" at bounding box center [904, 372] width 903 height 147
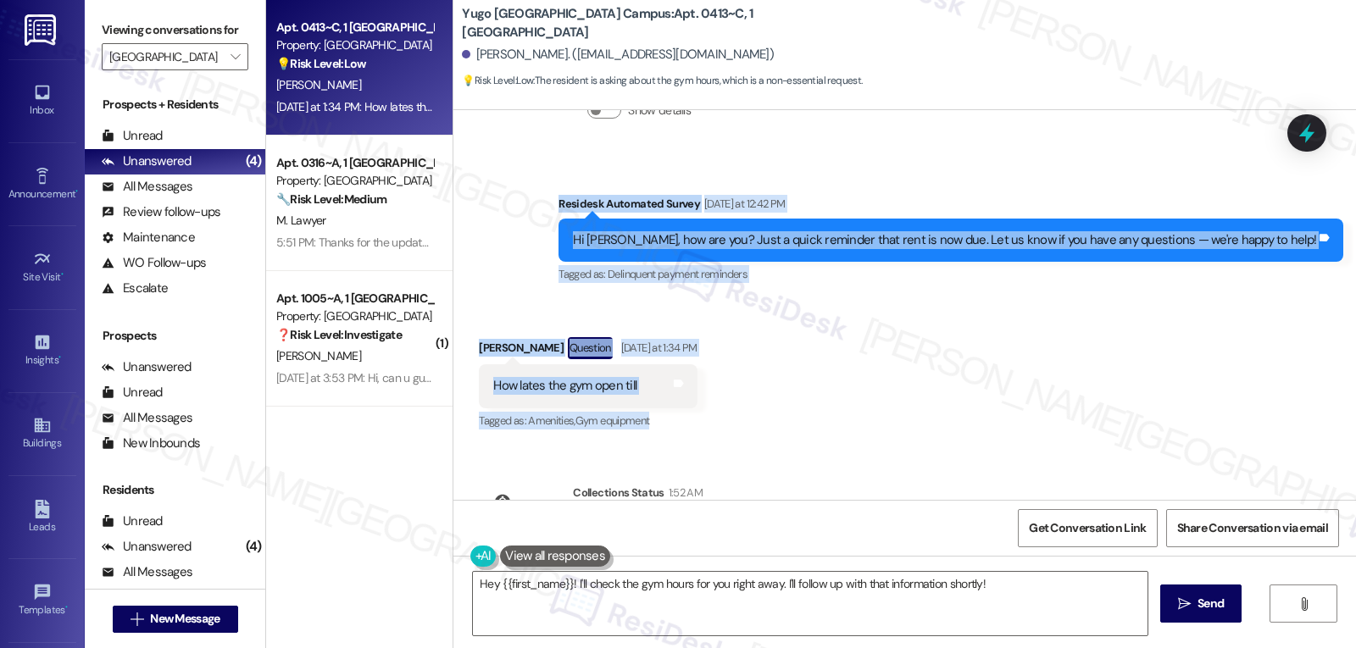
drag, startPoint x: 615, startPoint y: 179, endPoint x: 771, endPoint y: 405, distance: 275.3
click at [771, 405] on div "WO Lease started Aug 19, 2025 at 8:00 PM Show details Survey, sent via SMS Resi…" at bounding box center [904, 305] width 903 height 390
copy div "Residesk Automated Survey Yesterday at 12:42 PM Hi Dominic, how are you? Just a…"
click at [898, 613] on textarea "Hey {{first_name}}! I'll check the gym hours for you right away. I'll follow up…" at bounding box center [810, 604] width 675 height 64
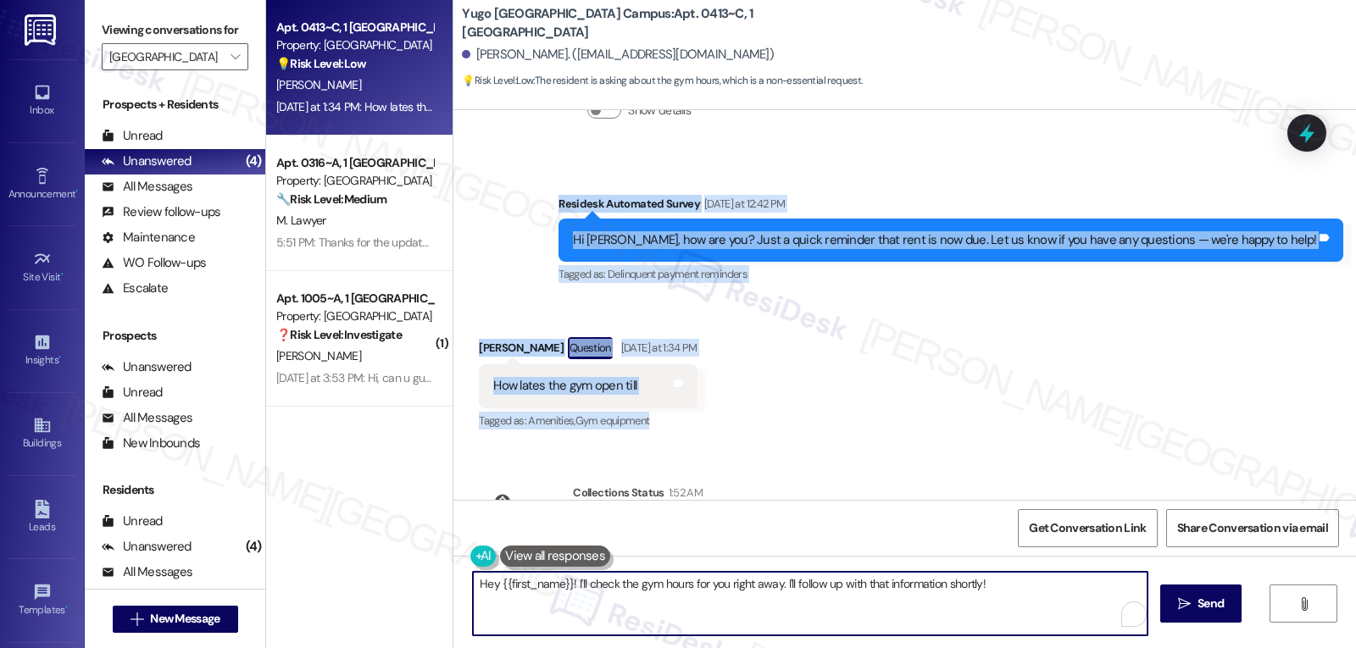
paste textarea "i Dominic! I’ll check with the team to confirm the gym hours and get back to yo…"
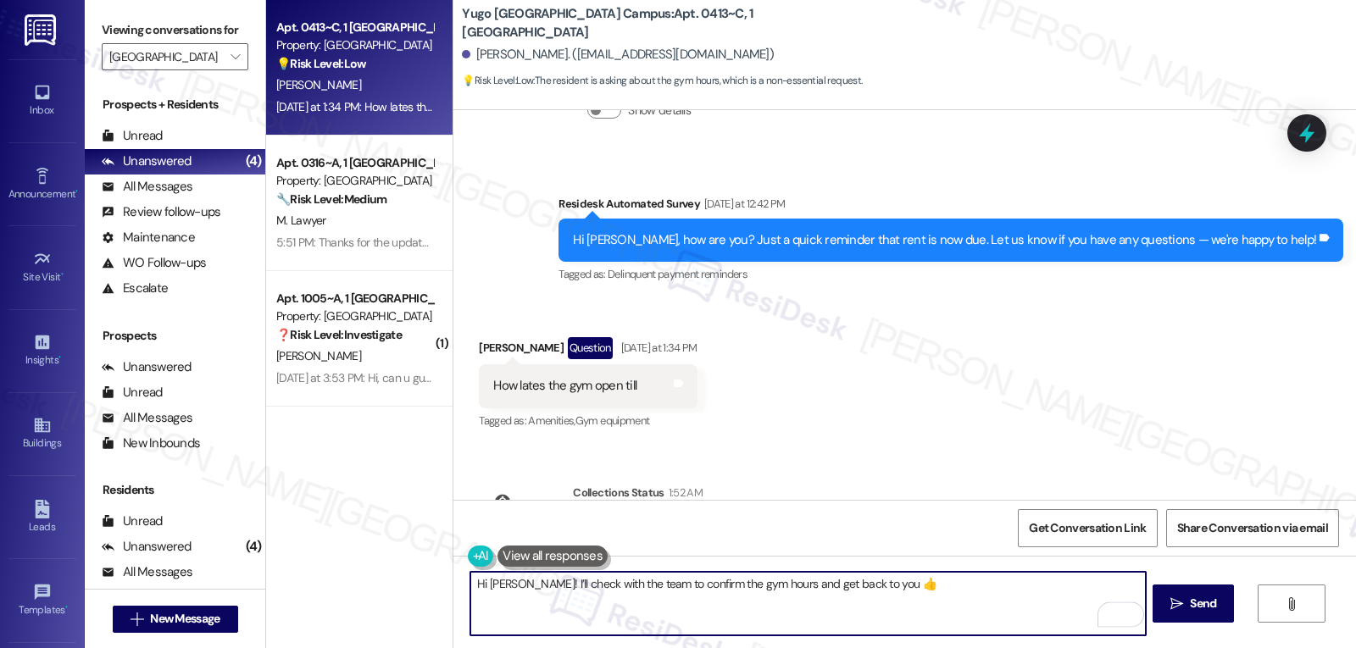
click at [522, 588] on textarea "Hi Dominic! I’ll check with the team to confirm the gym hours and get back to y…" at bounding box center [807, 604] width 675 height 64
type textarea "Hi Dominic! Thanks for reaching out! I’ll check with the team to confirm the gy…"
click at [1181, 616] on button " Send" at bounding box center [1194, 604] width 82 height 38
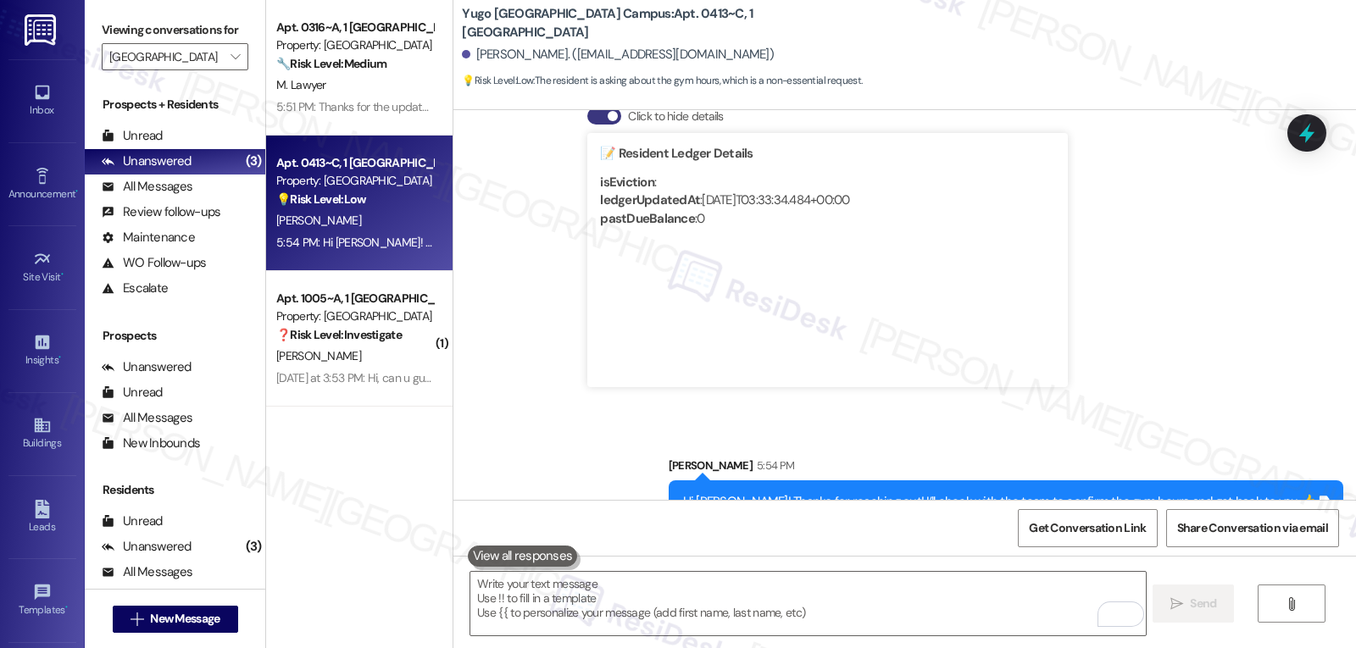
scroll to position [897, 0]
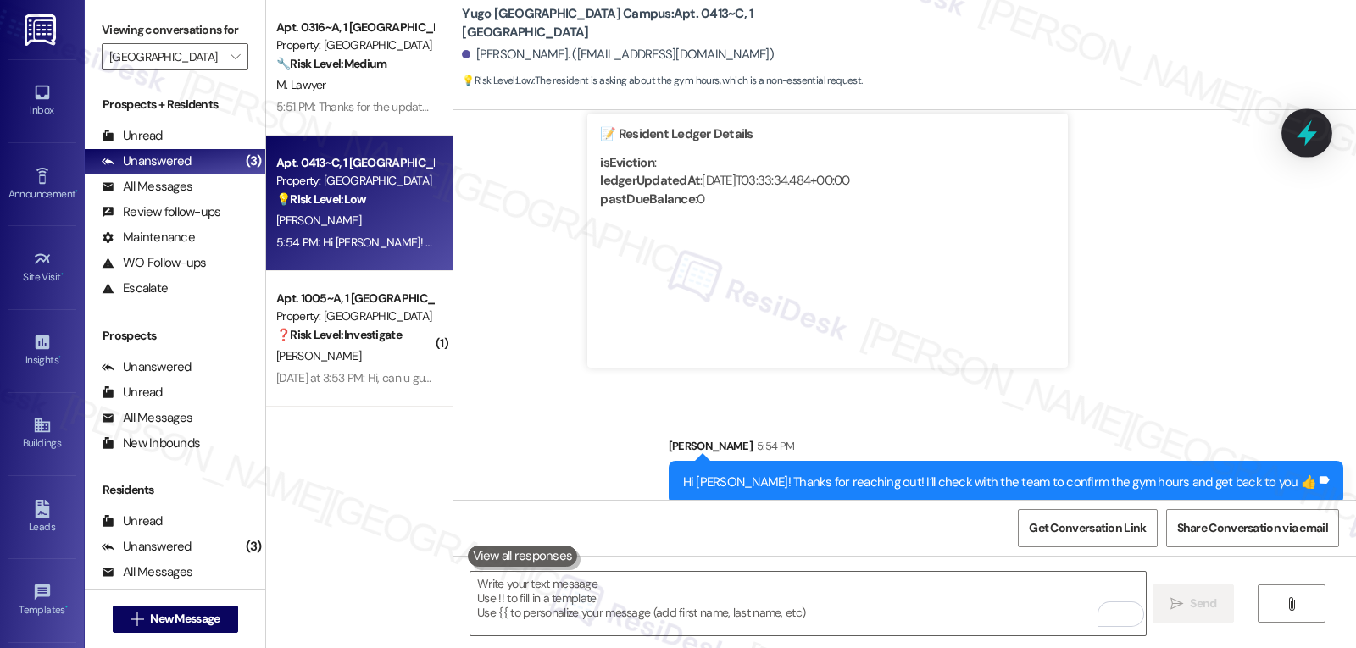
click at [1312, 136] on icon at bounding box center [1307, 133] width 29 height 29
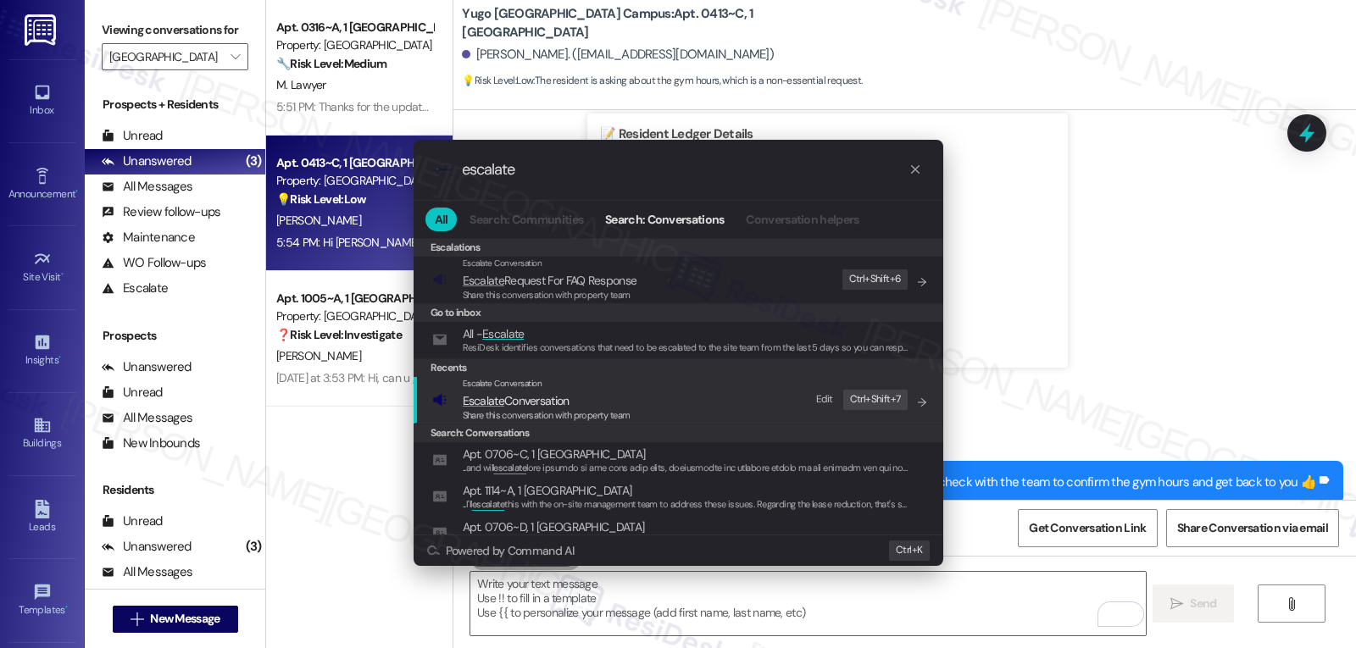
type input "escalate"
click at [536, 398] on span "Escalate Conversation" at bounding box center [516, 400] width 107 height 15
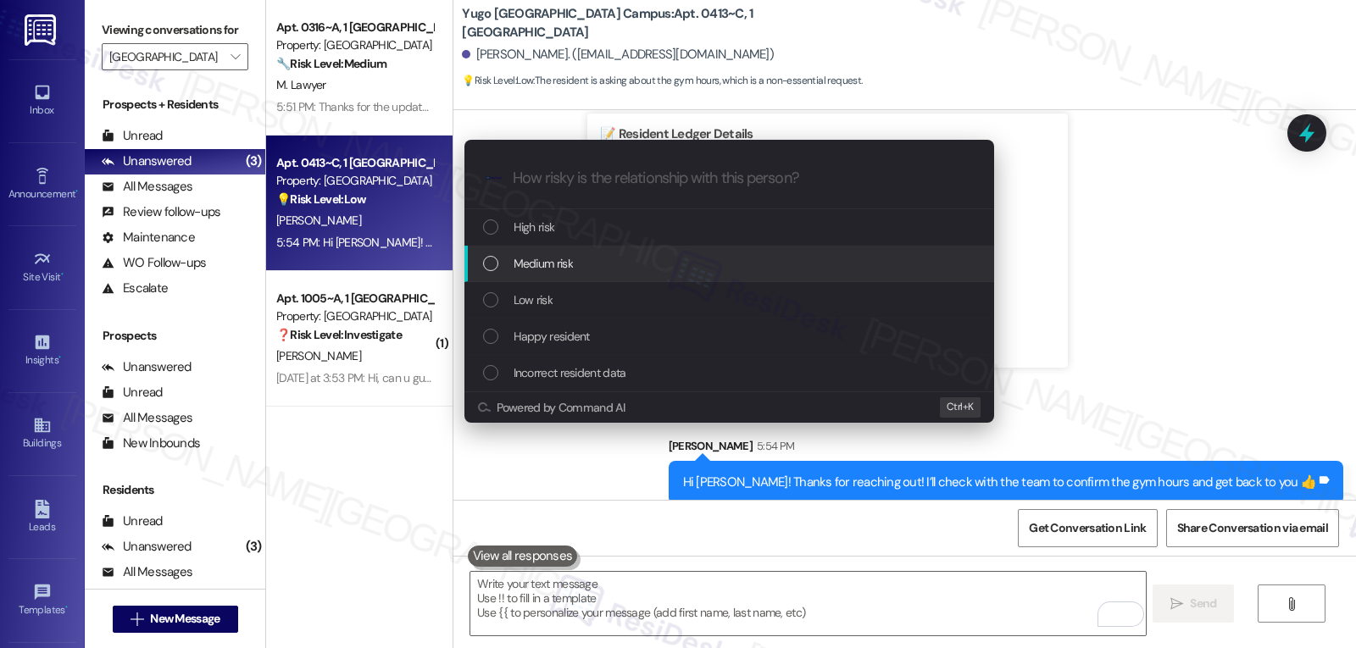
click at [579, 263] on div "Medium risk" at bounding box center [731, 263] width 496 height 19
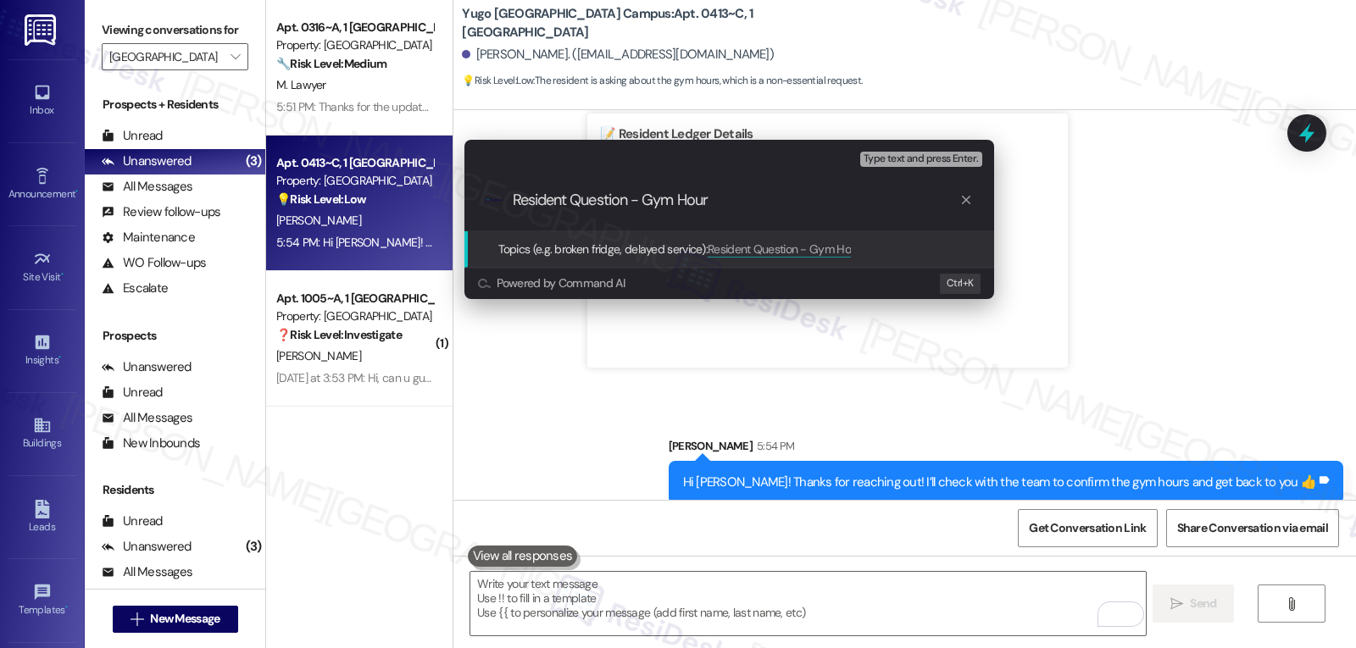
type input "Resident Question - Gym Hours"
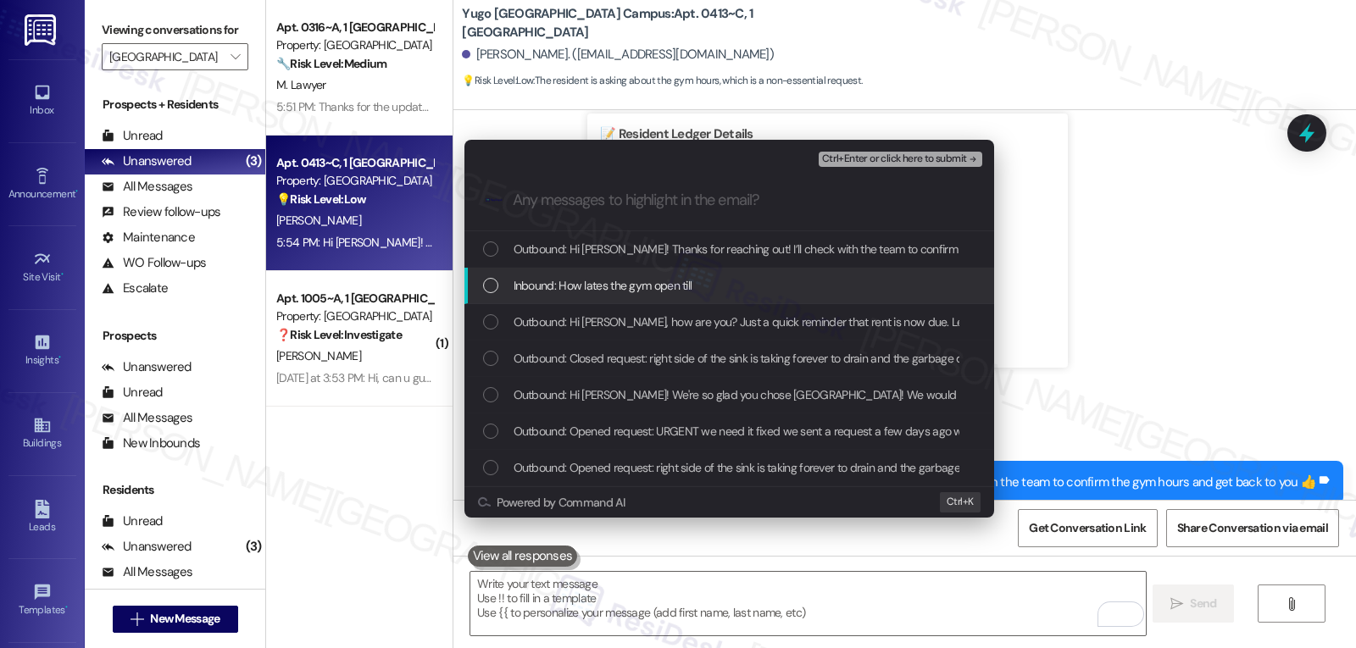
click at [677, 280] on span "Inbound: How lates the gym open till" at bounding box center [603, 285] width 179 height 19
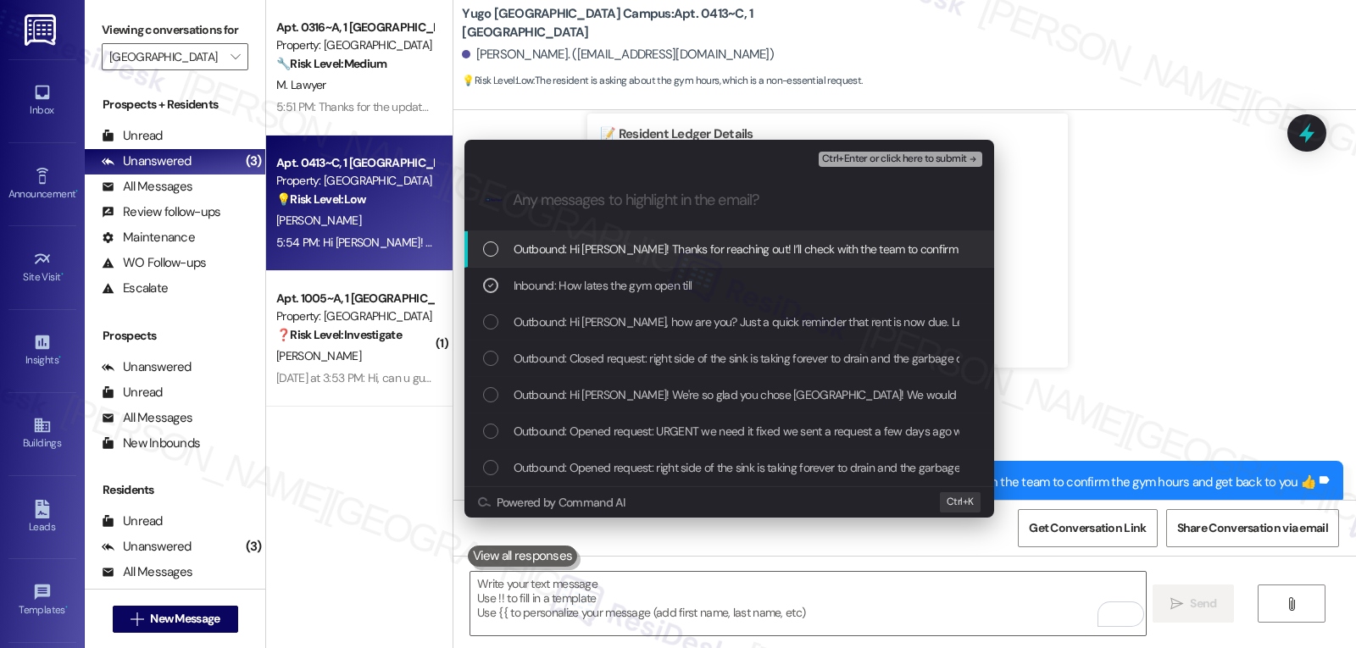
click at [911, 159] on span "Ctrl+Enter or click here to submit" at bounding box center [894, 159] width 145 height 12
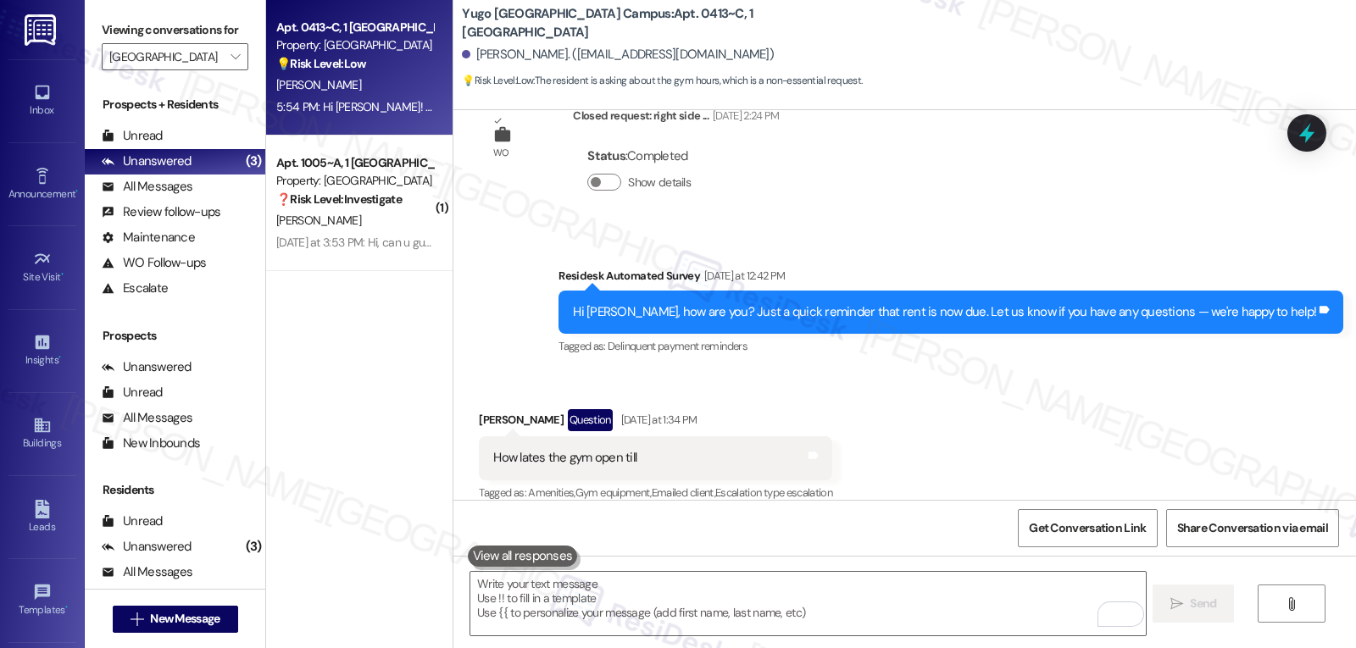
scroll to position [667, 0]
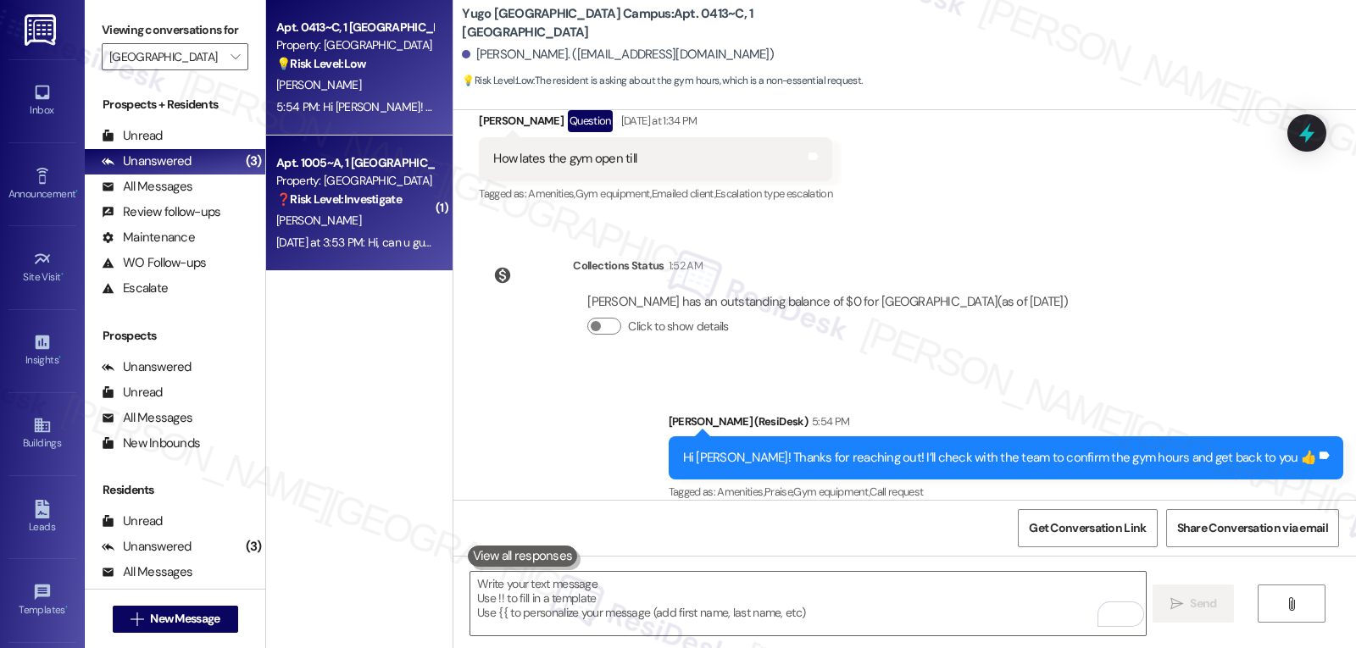
click at [355, 238] on div "Yesterday at 3:53 PM: Hi, can u guys print documents for us residence by chance…" at bounding box center [467, 242] width 382 height 15
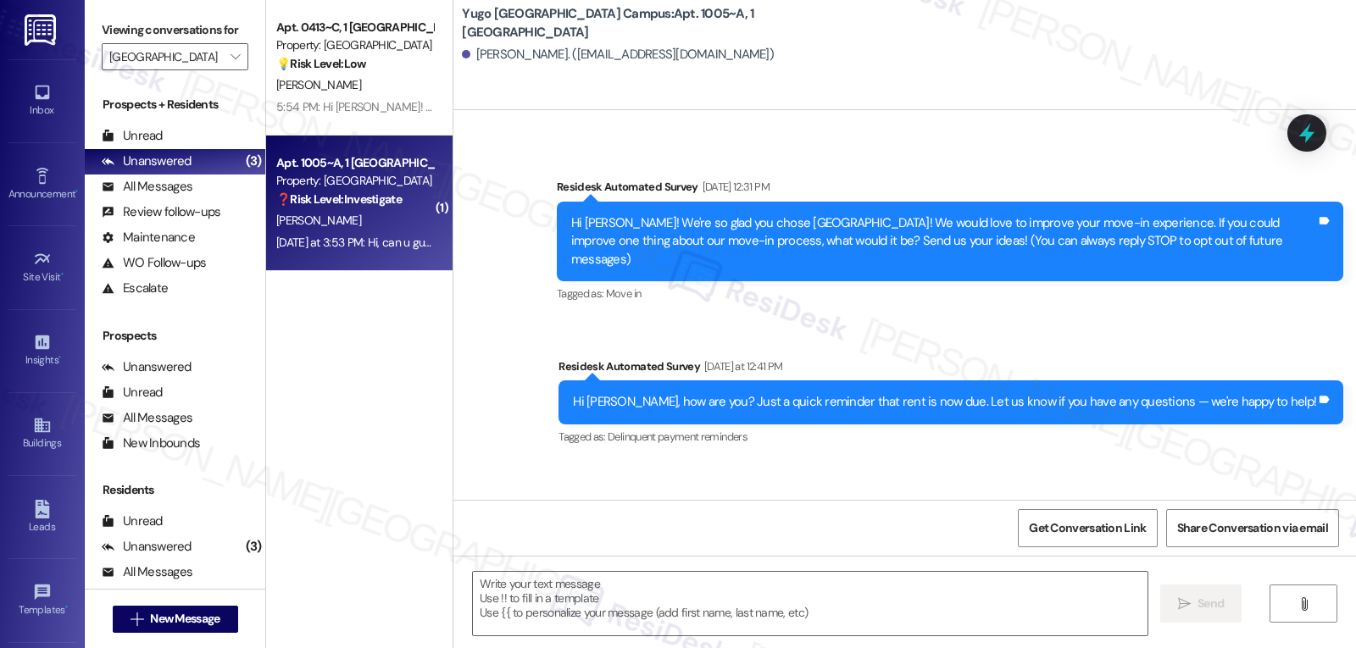
scroll to position [171, 0]
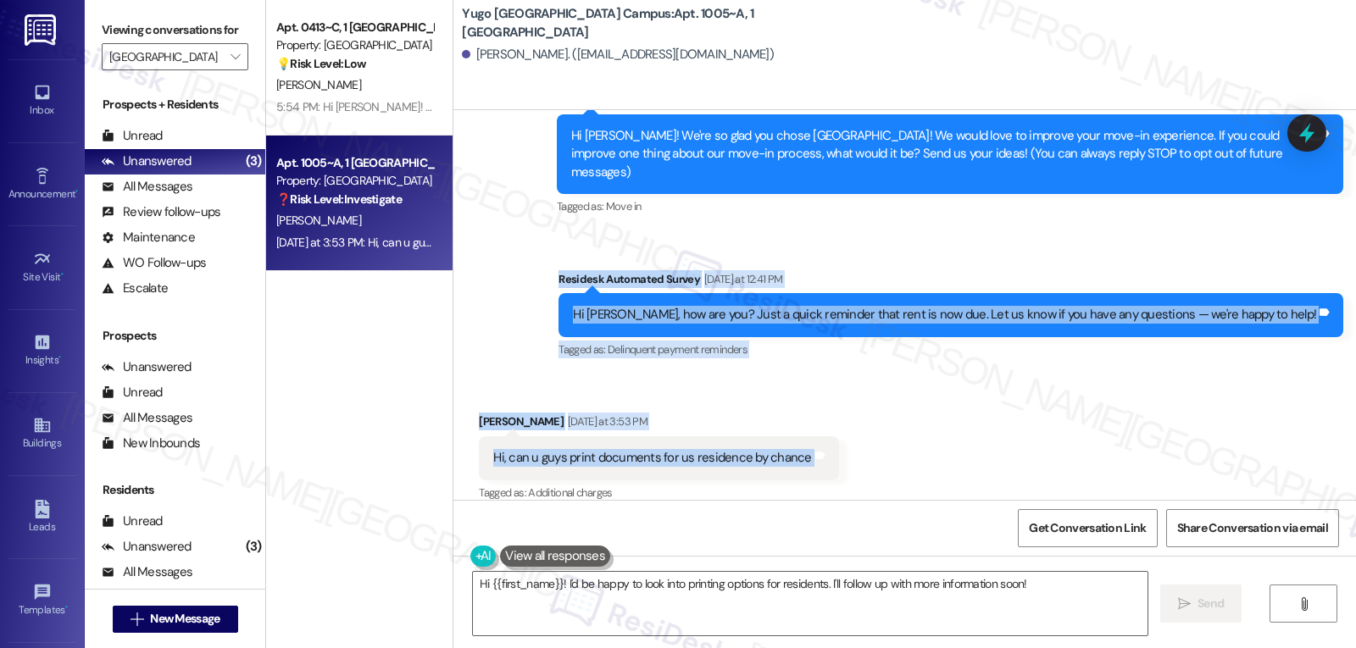
drag, startPoint x: 620, startPoint y: 264, endPoint x: 904, endPoint y: 450, distance: 340.4
click at [898, 452] on div "Lease started Aug 19, 2025 at 8:00 PM Survey, sent via SMS Residesk Automated S…" at bounding box center [904, 305] width 903 height 390
copy div "Residesk Automated Survey Yesterday at 12:41 PM Hi Brooke, how are you? Just a …"
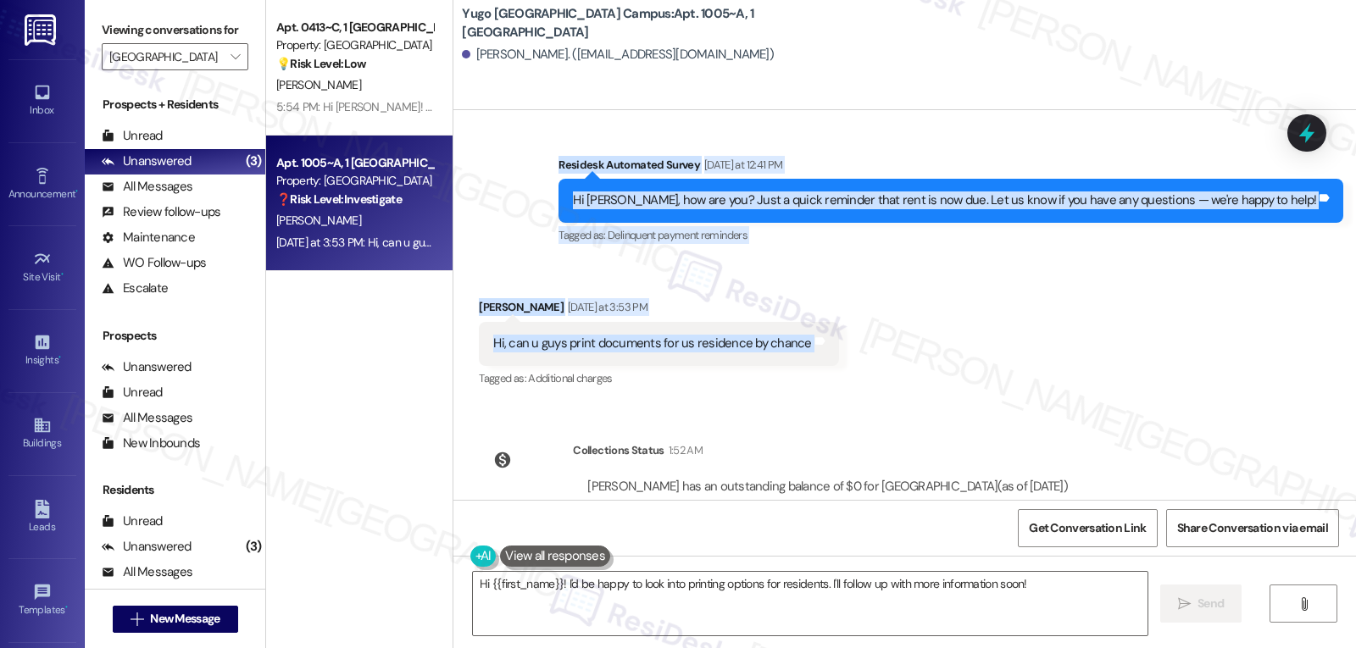
scroll to position [327, 0]
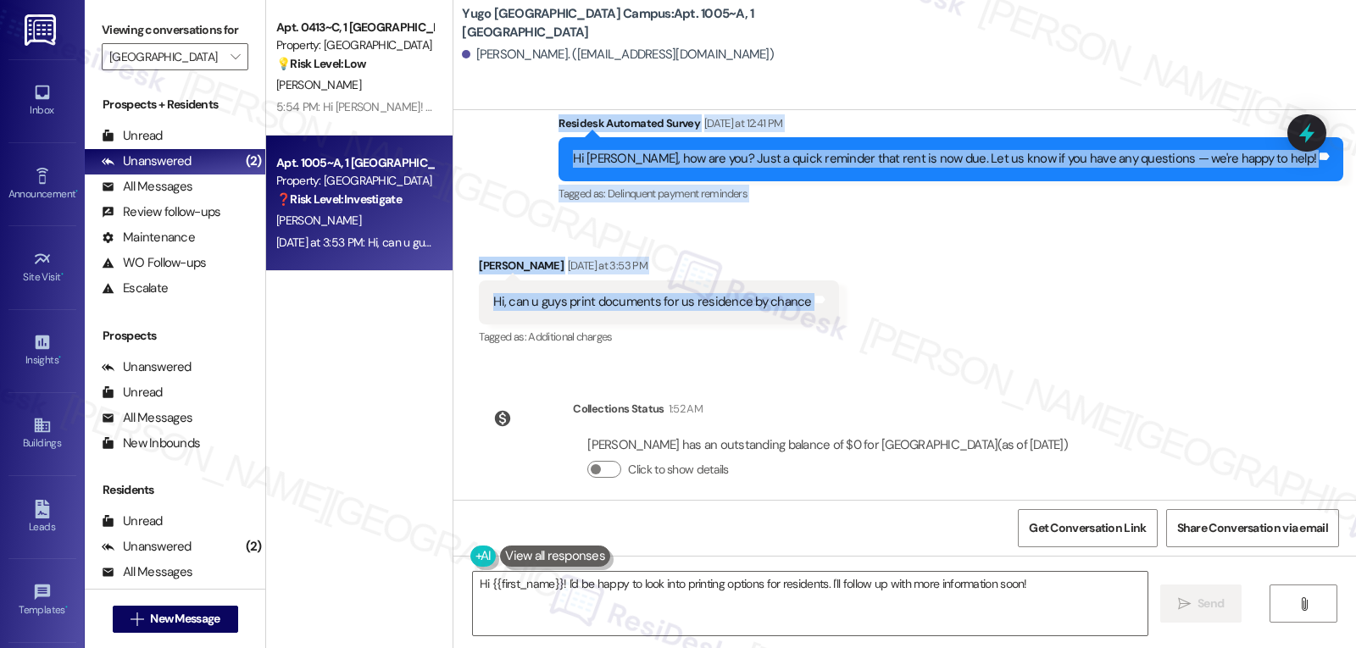
click at [1034, 293] on div "Received via SMS Brooke Cullen Yesterday at 3:53 PM Hi, can u guys print docume…" at bounding box center [904, 290] width 903 height 143
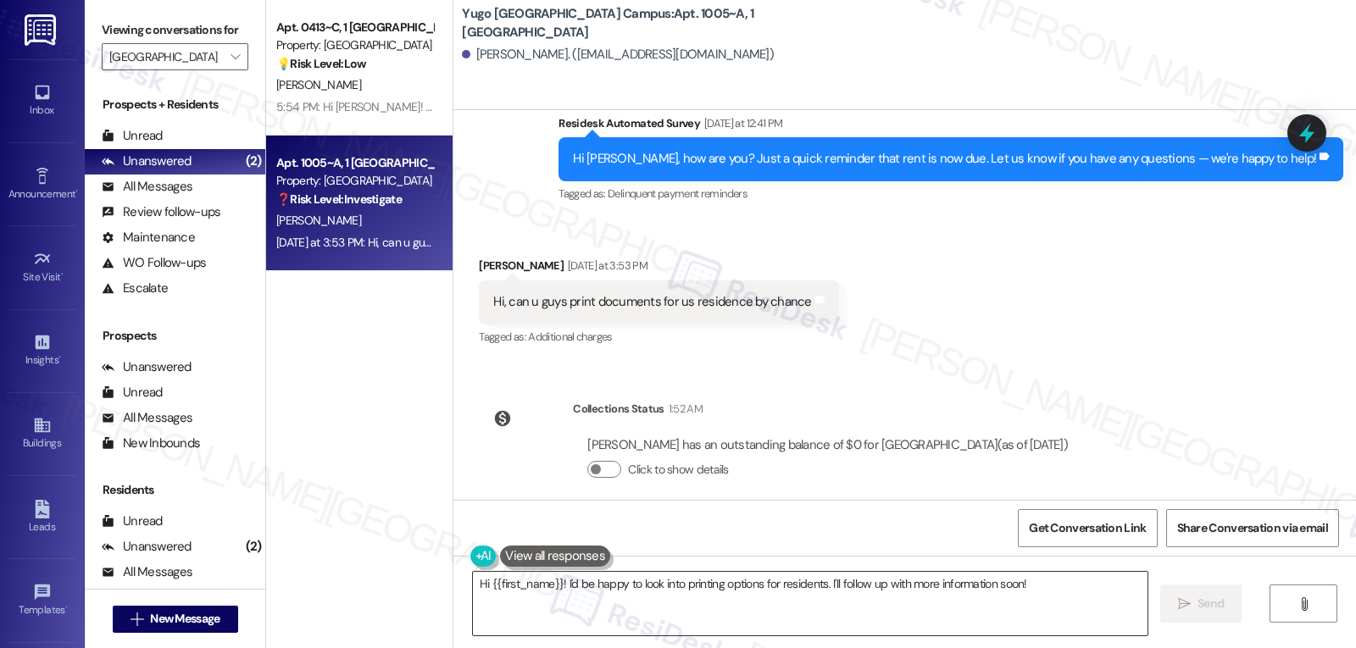
click at [792, 596] on textarea "Hi {{first_name}}! I'd be happy to look into printing options for residents. I'…" at bounding box center [810, 604] width 675 height 64
paste textarea "Brooke, thank you for reaching out! I understand how helpful it would be to hav…"
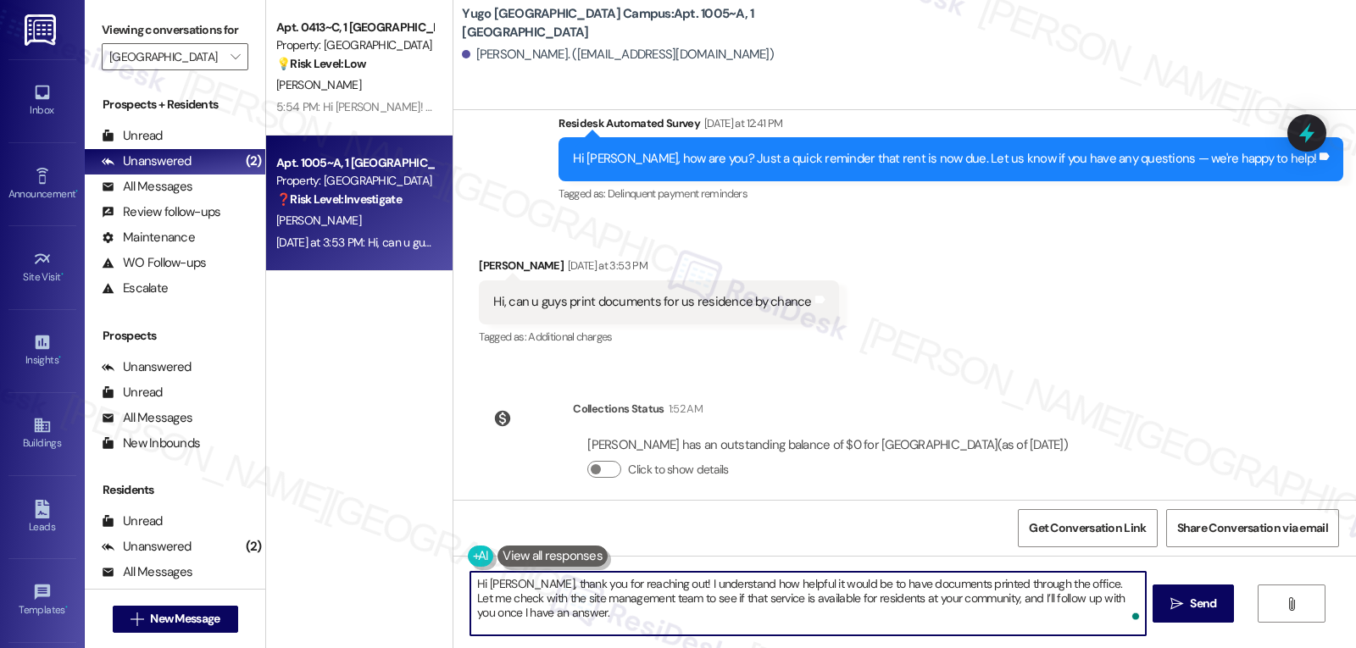
drag, startPoint x: 654, startPoint y: 587, endPoint x: 1145, endPoint y: 688, distance: 502.0
click at [1145, 648] on html "Inbox Go to Inbox Announcement • Send A Text Announcement Site Visit • Go to Si…" at bounding box center [678, 324] width 1356 height 648
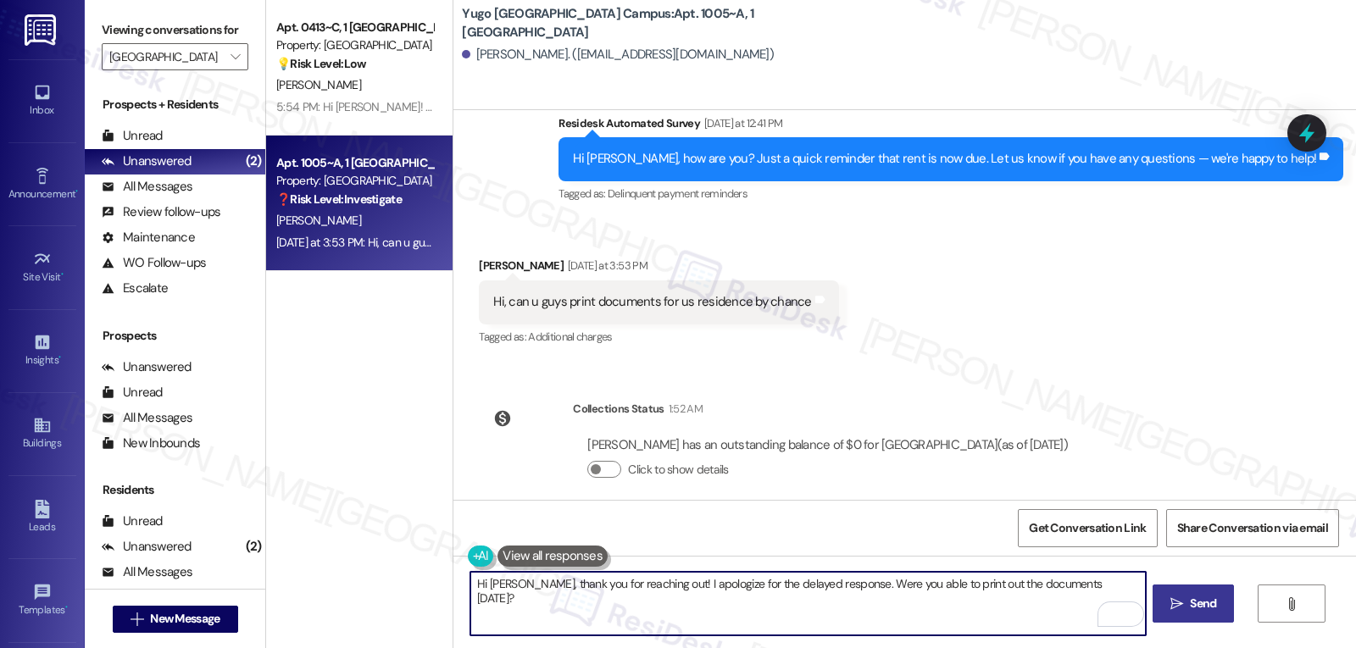
type textarea "Hi Brooke, thank you for reaching out! I apologize for the delayed response. We…"
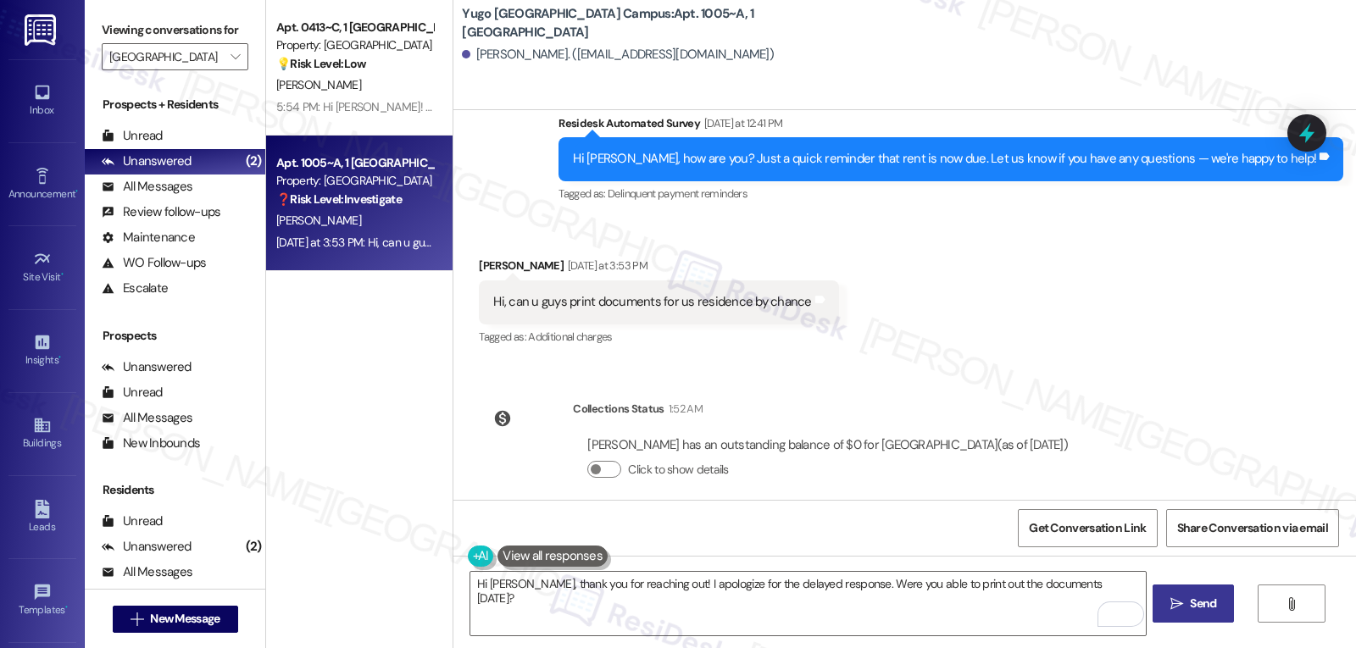
click at [1176, 616] on button " Send" at bounding box center [1194, 604] width 82 height 38
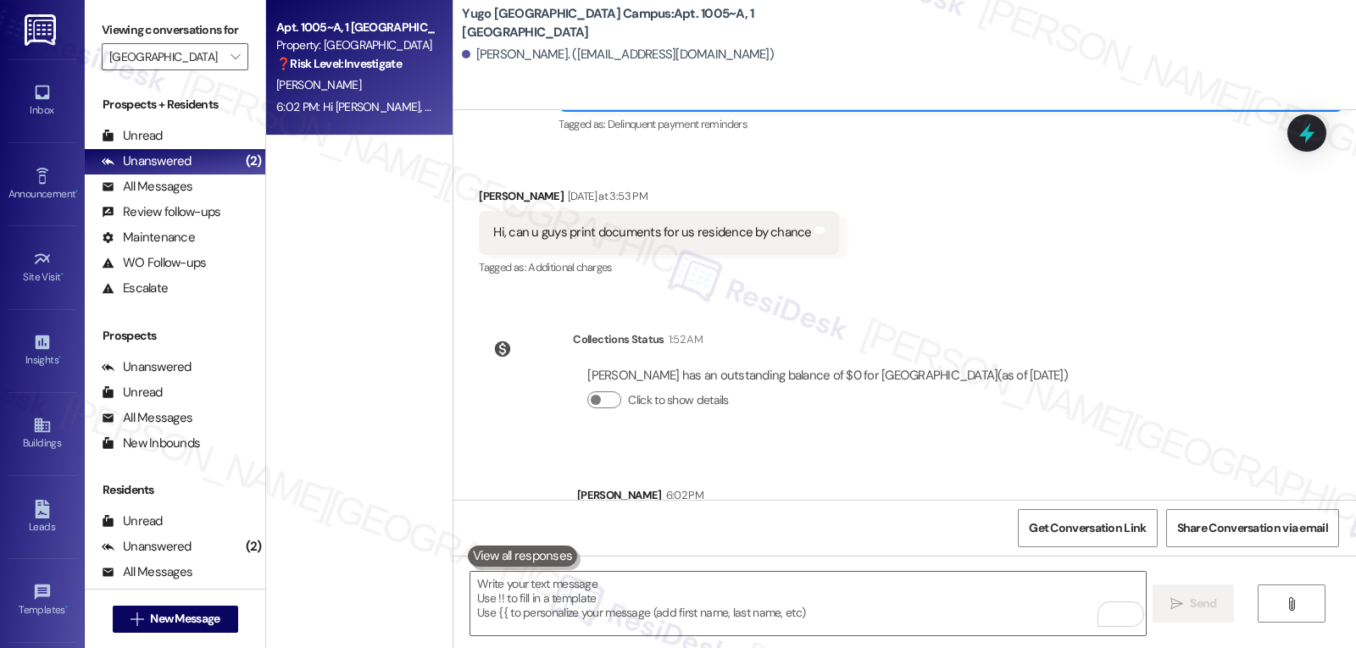
scroll to position [446, 0]
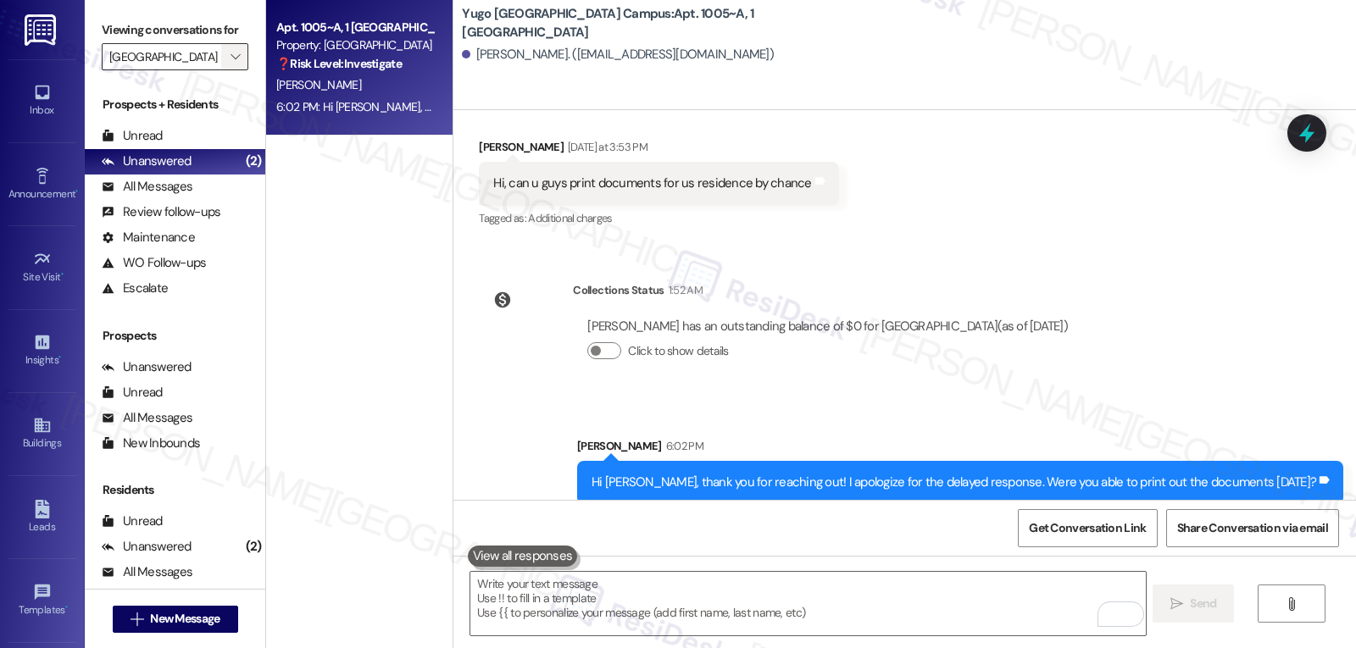
click at [221, 70] on button "" at bounding box center [234, 56] width 27 height 27
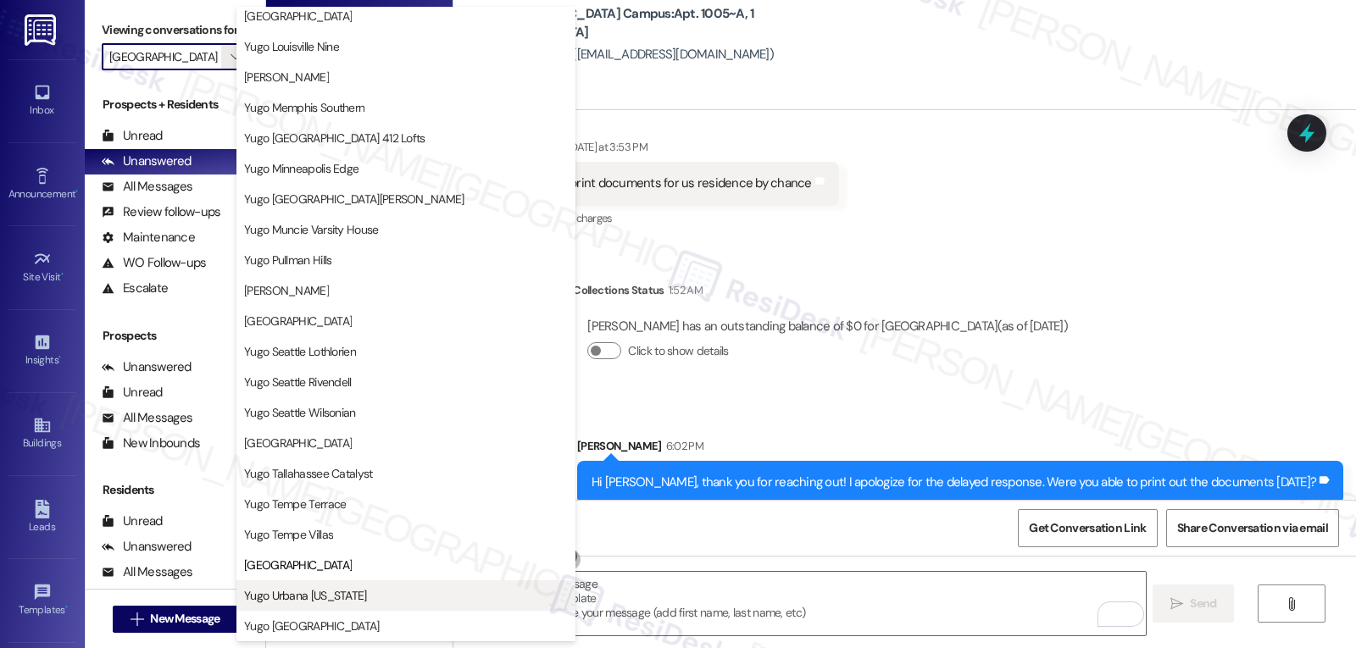
click at [292, 598] on span "Yugo Urbana [US_STATE]" at bounding box center [305, 595] width 123 height 17
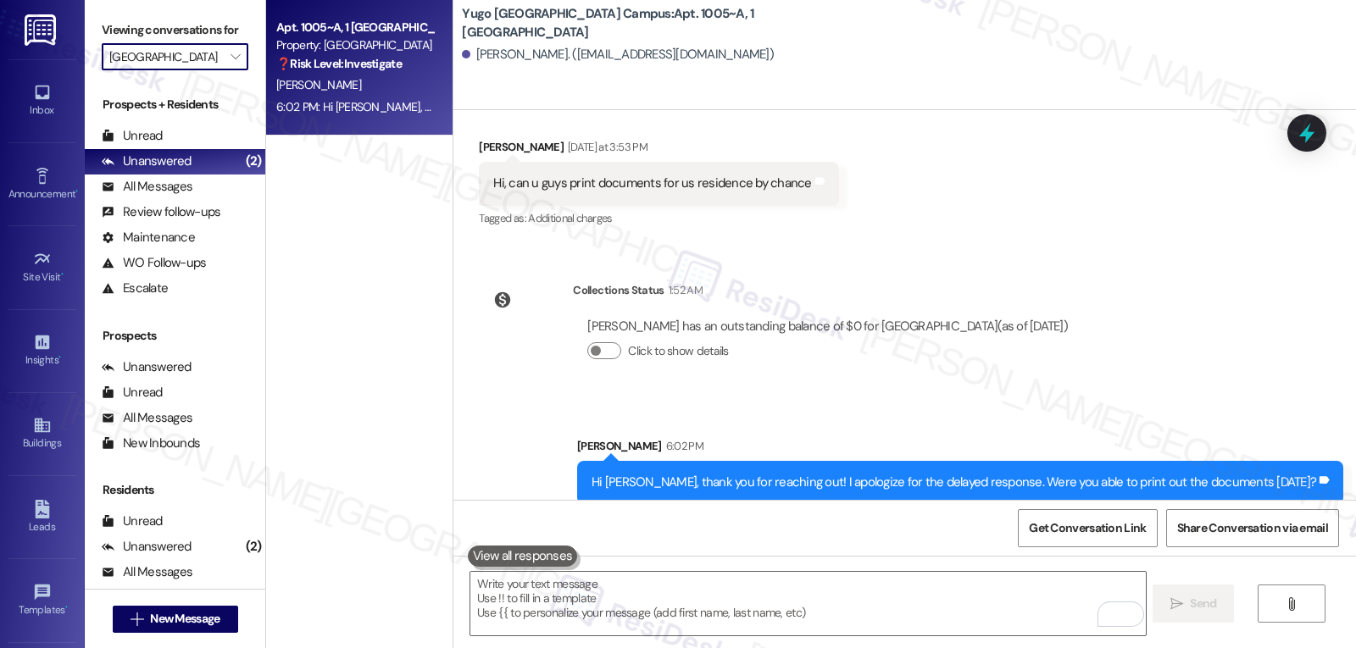
type input "Yugo Urbana [US_STATE]"
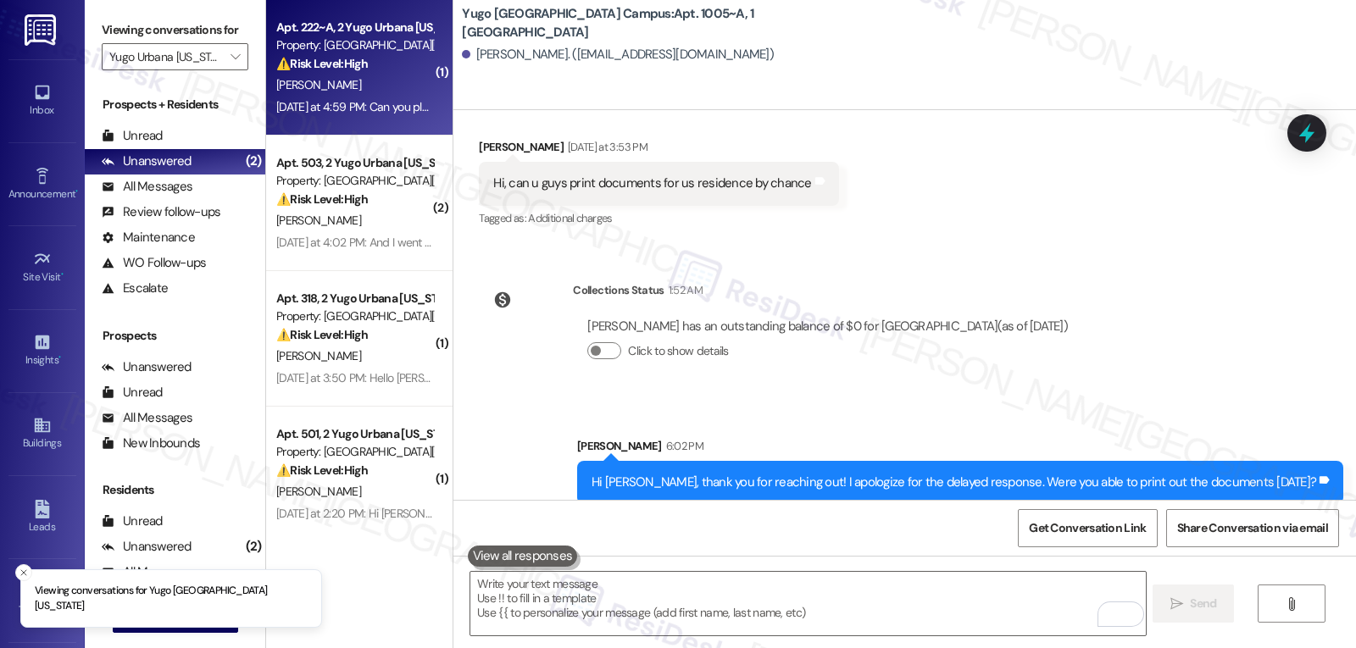
click at [427, 81] on div "Apt. 222~A, 2 Yugo Urbana Illinois Property: Yugo Urbana Illinois ⚠️ Risk Level…" at bounding box center [359, 68] width 186 height 136
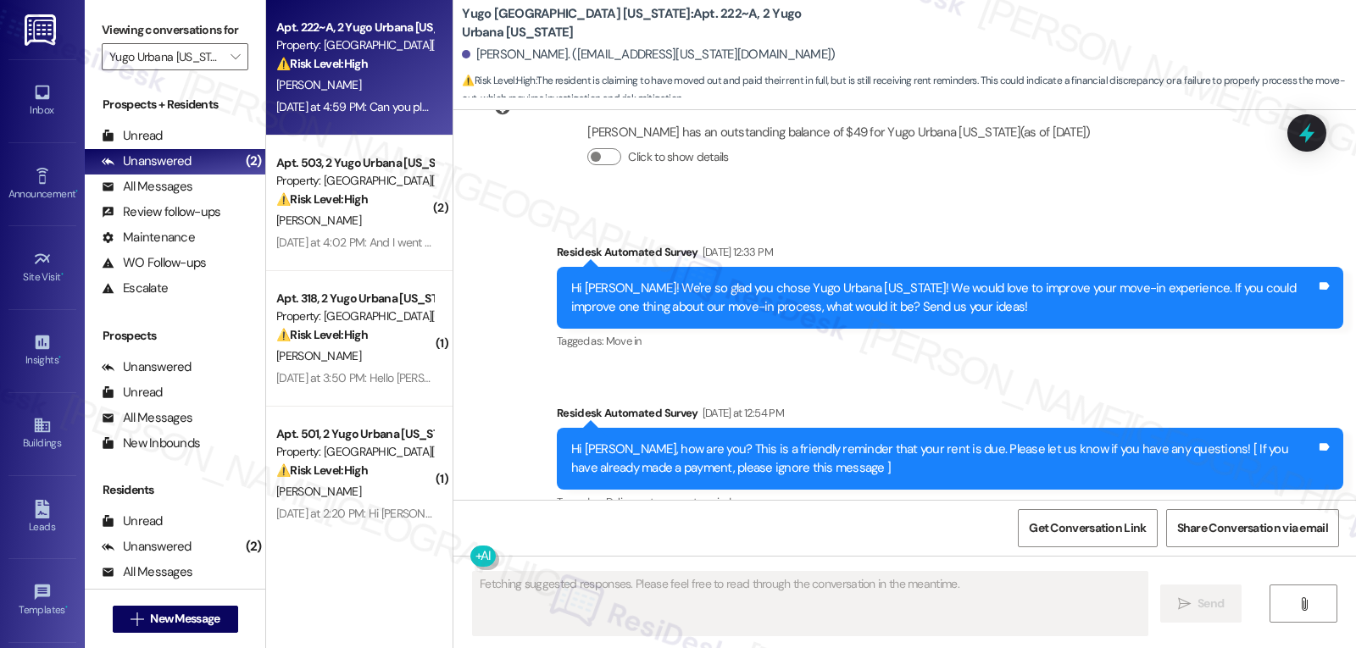
scroll to position [1939, 0]
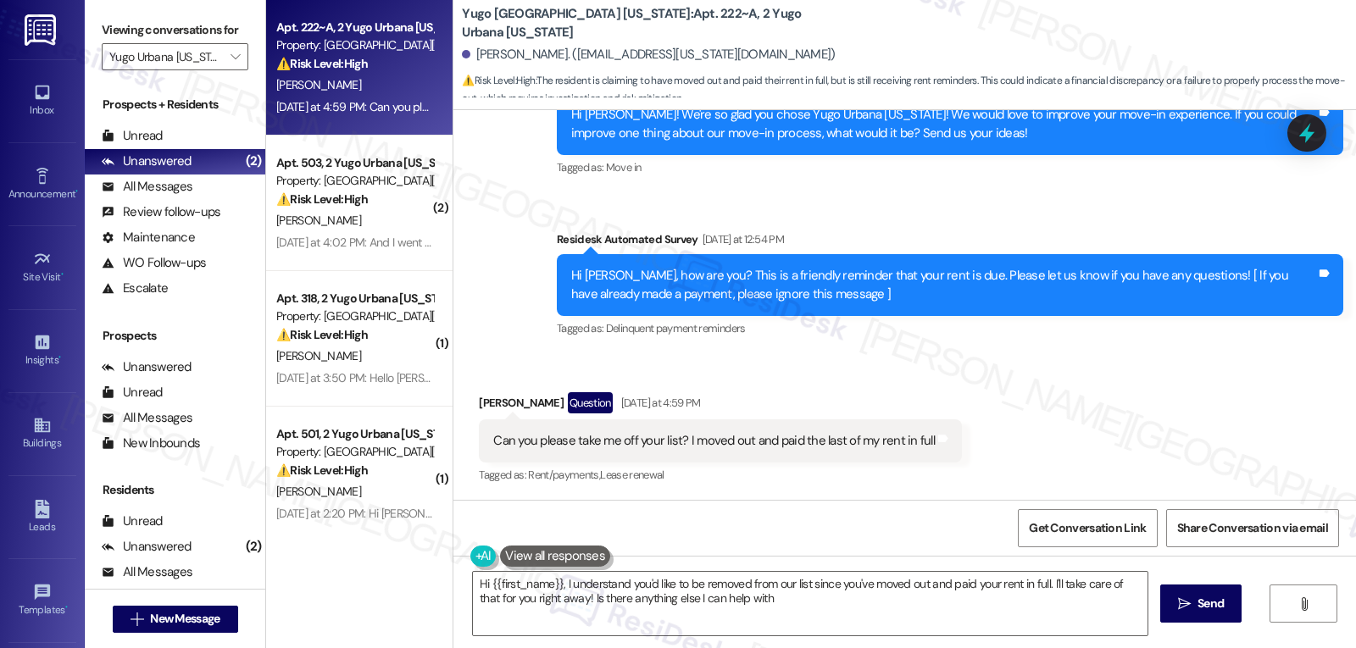
type textarea "Hi {{first_name}}, I understand you'd like to be removed from our list since yo…"
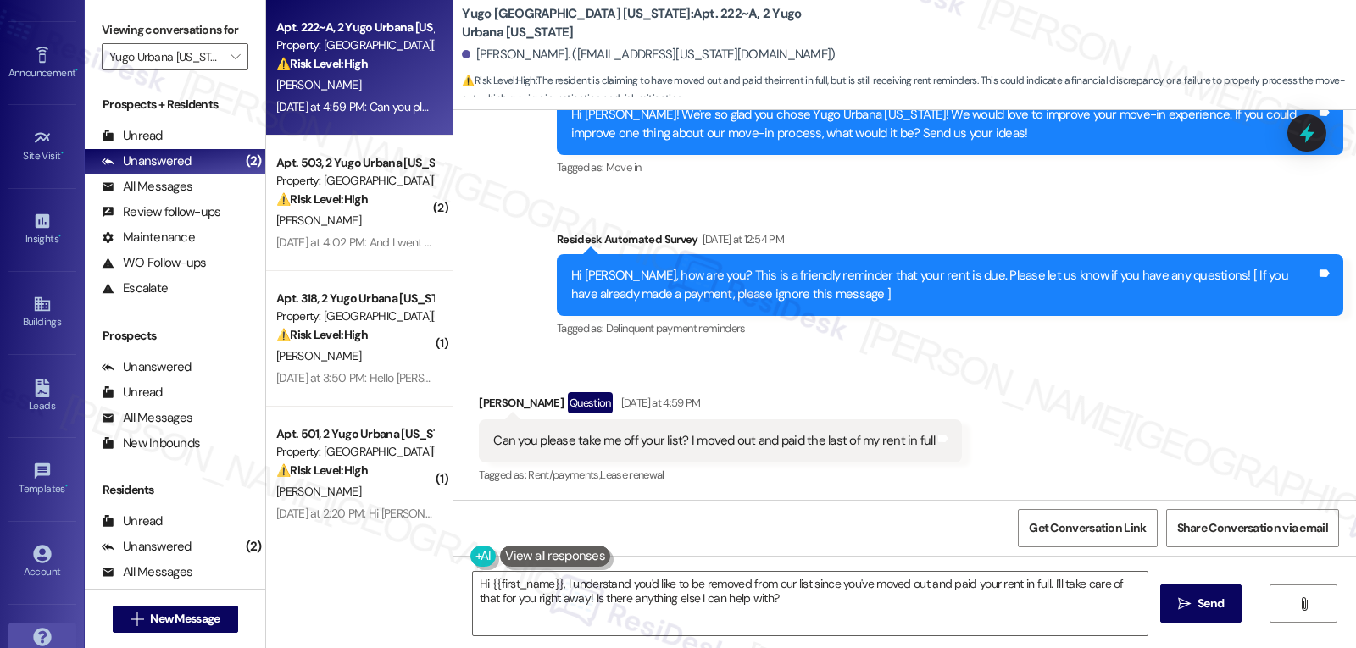
scroll to position [160, 0]
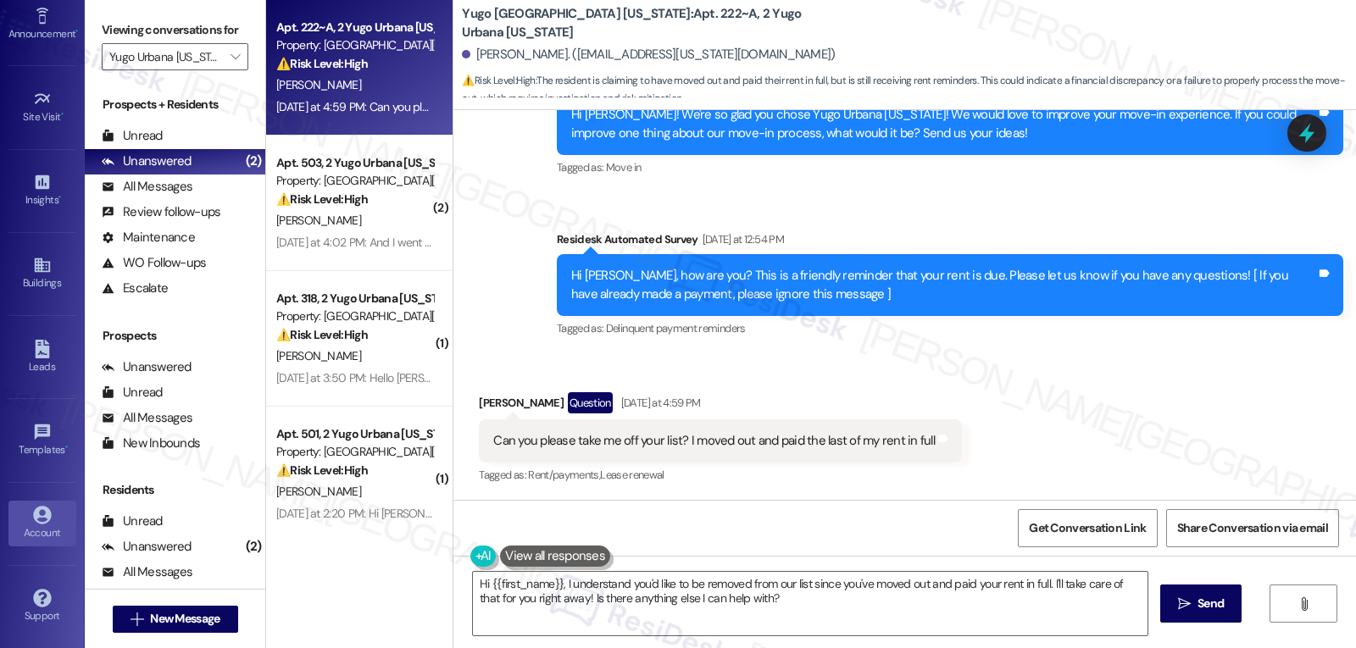
click at [31, 528] on div "Account" at bounding box center [42, 533] width 85 height 17
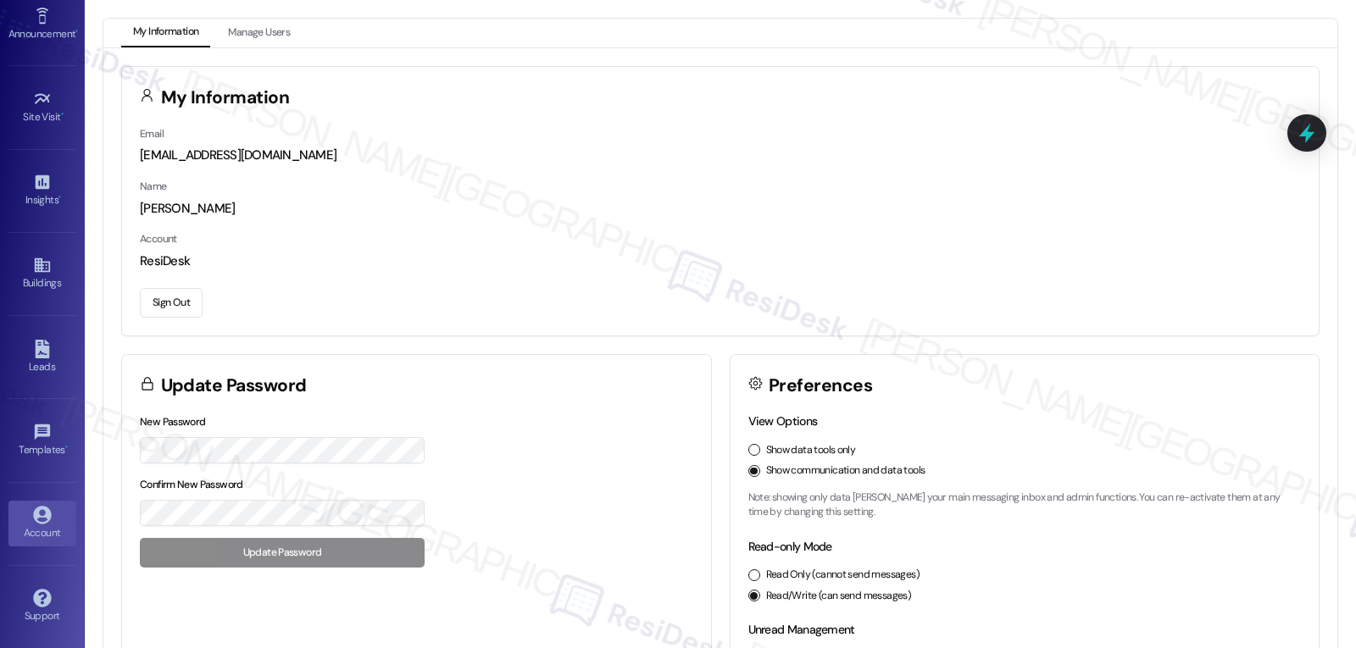
click at [177, 303] on button "Sign Out" at bounding box center [171, 303] width 63 height 30
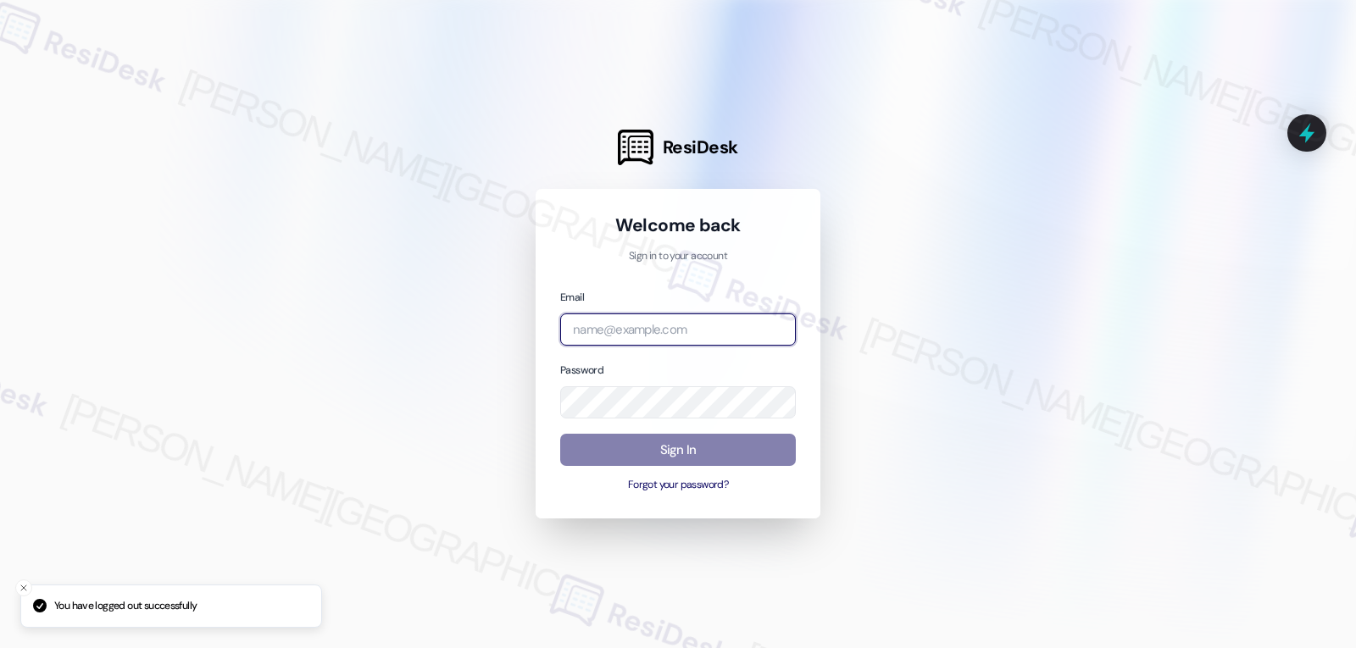
click at [636, 325] on input "email" at bounding box center [678, 330] width 236 height 33
click at [656, 334] on input "email" at bounding box center [678, 330] width 236 height 33
paste input "automated-surveys-birchstone_residential-jomar.punay@birchstone_residential.com"
type input "automated-surveys-birchstone_residential-jomar.punay@birchstone_residential.com"
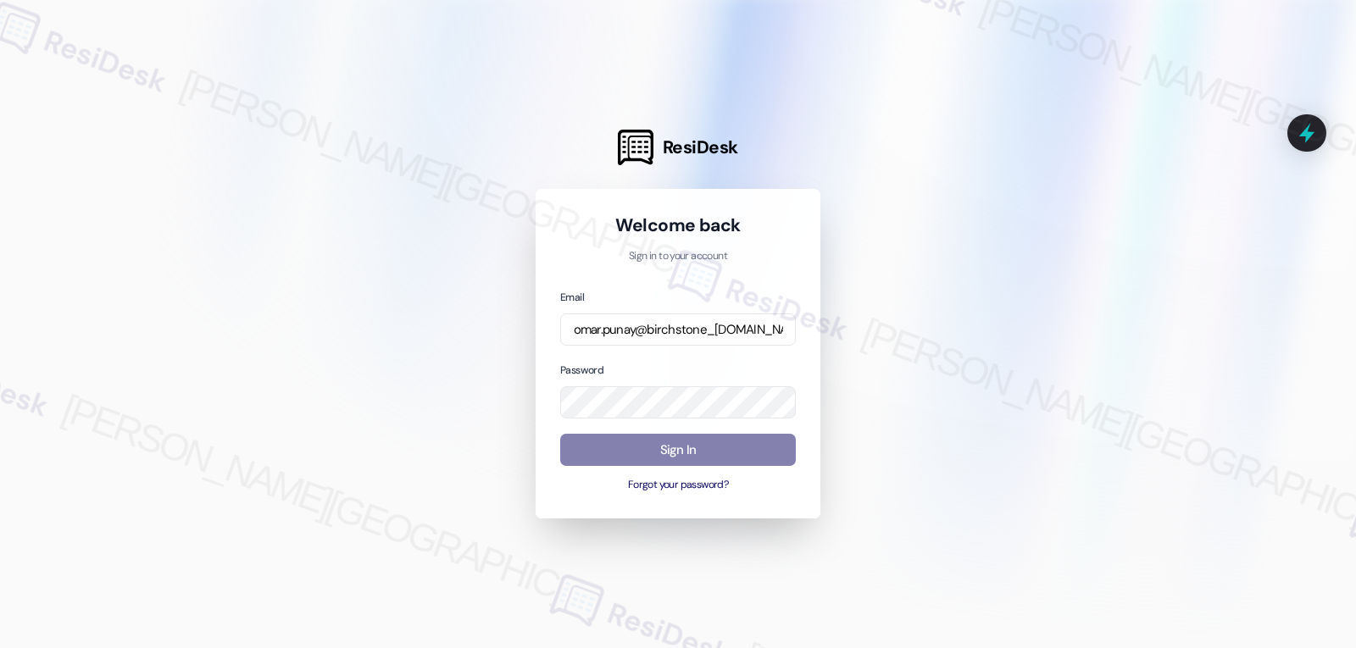
scroll to position [0, 0]
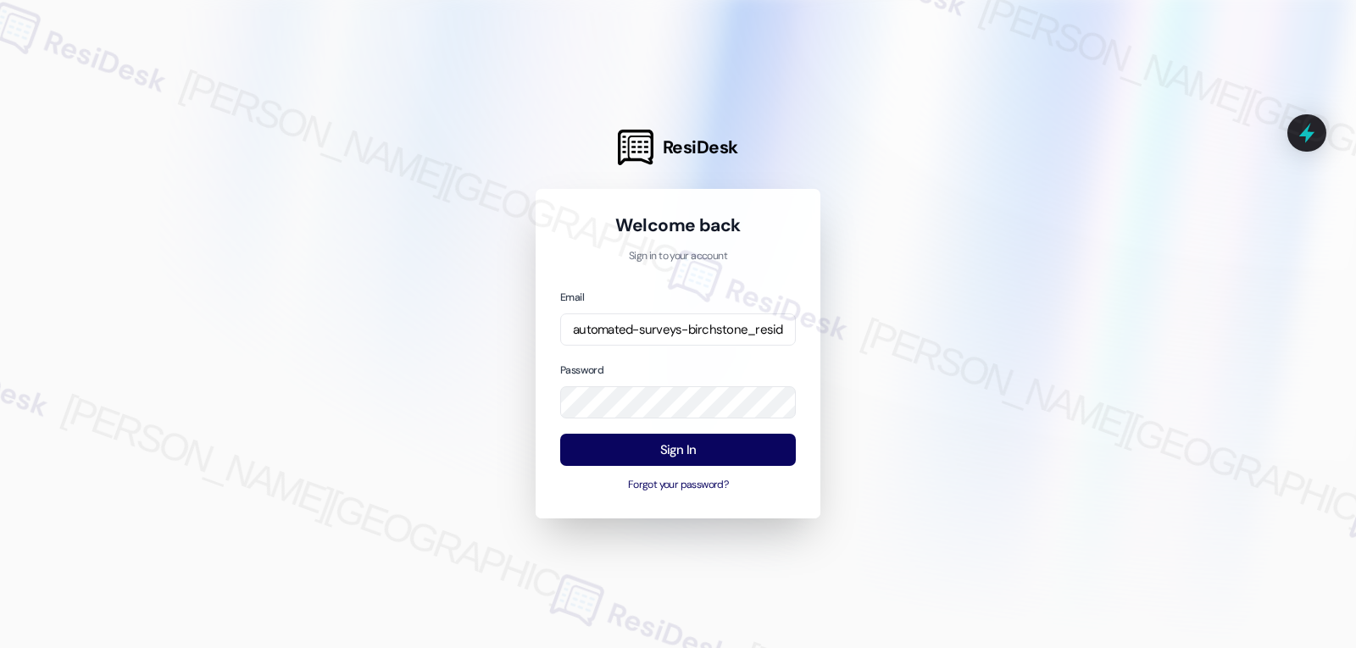
click at [1015, 352] on div at bounding box center [678, 324] width 1356 height 648
click at [659, 447] on button "Sign In" at bounding box center [678, 450] width 236 height 33
